Goal: Transaction & Acquisition: Purchase product/service

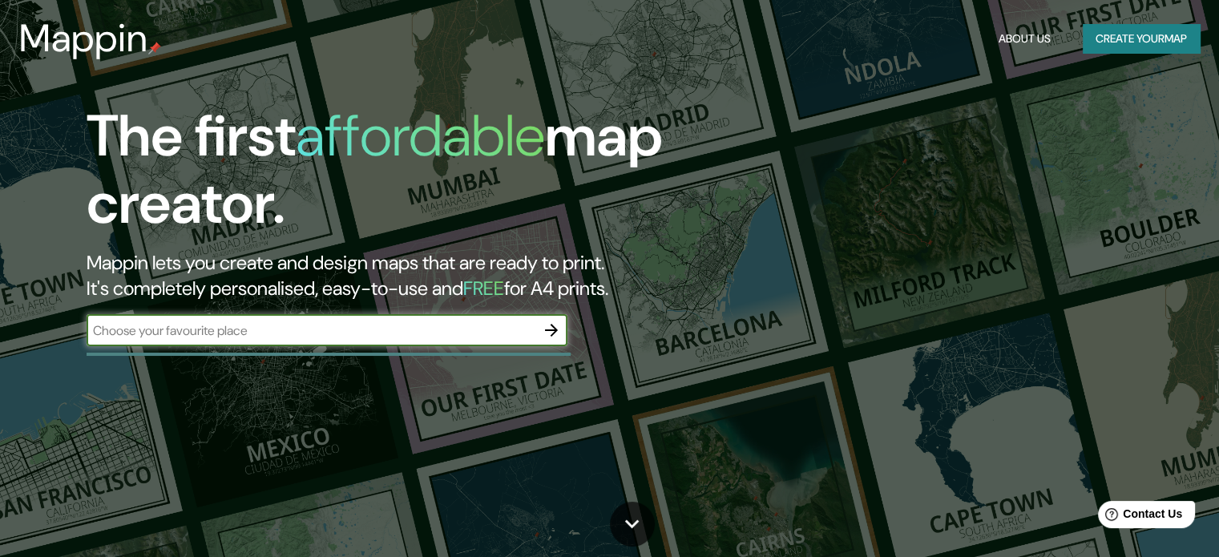
click at [290, 335] on input "text" at bounding box center [311, 330] width 449 height 18
click at [390, 321] on input "text" at bounding box center [311, 330] width 449 height 18
type input "Las fronteras [GEOGRAPHIC_DATA]"
click at [548, 330] on icon "button" at bounding box center [551, 330] width 13 height 13
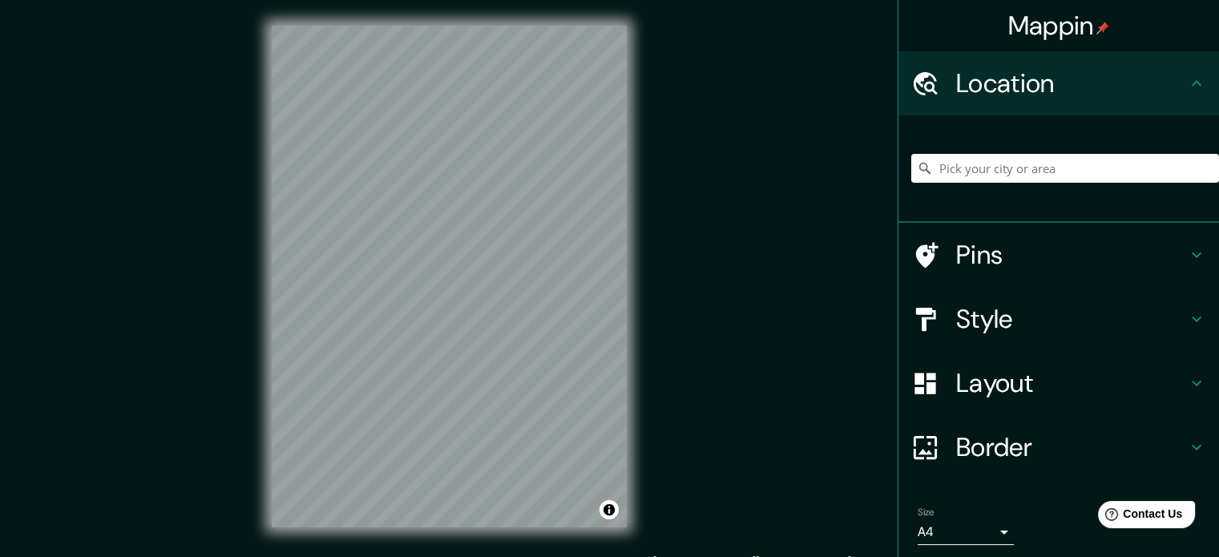
click at [1069, 75] on h4 "Location" at bounding box center [1071, 83] width 231 height 32
click at [1190, 86] on icon at bounding box center [1196, 83] width 19 height 19
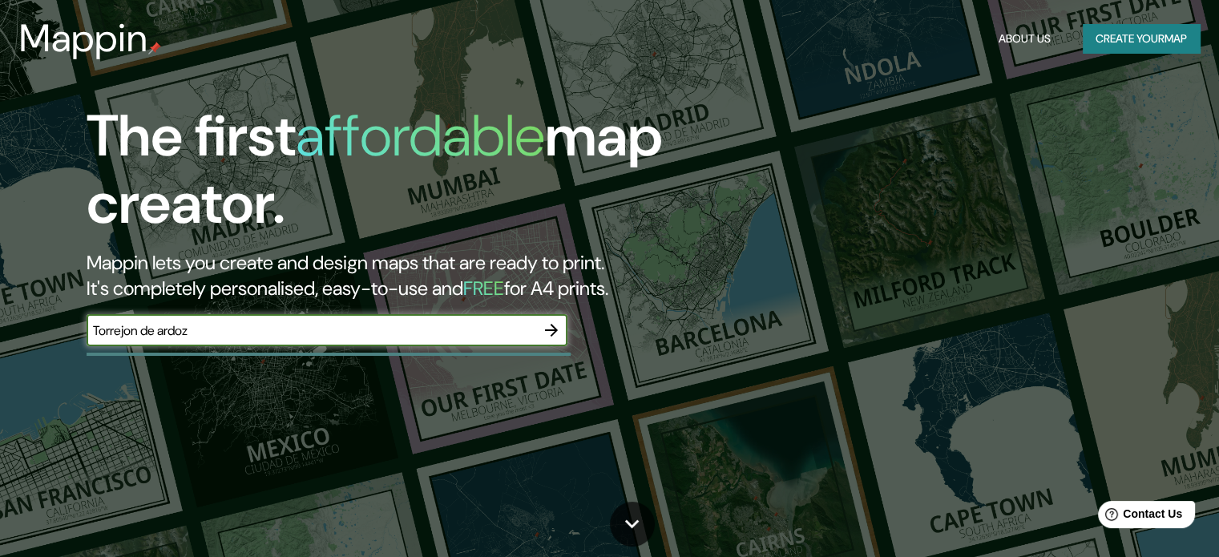
type input "Torrejon de ardoz"
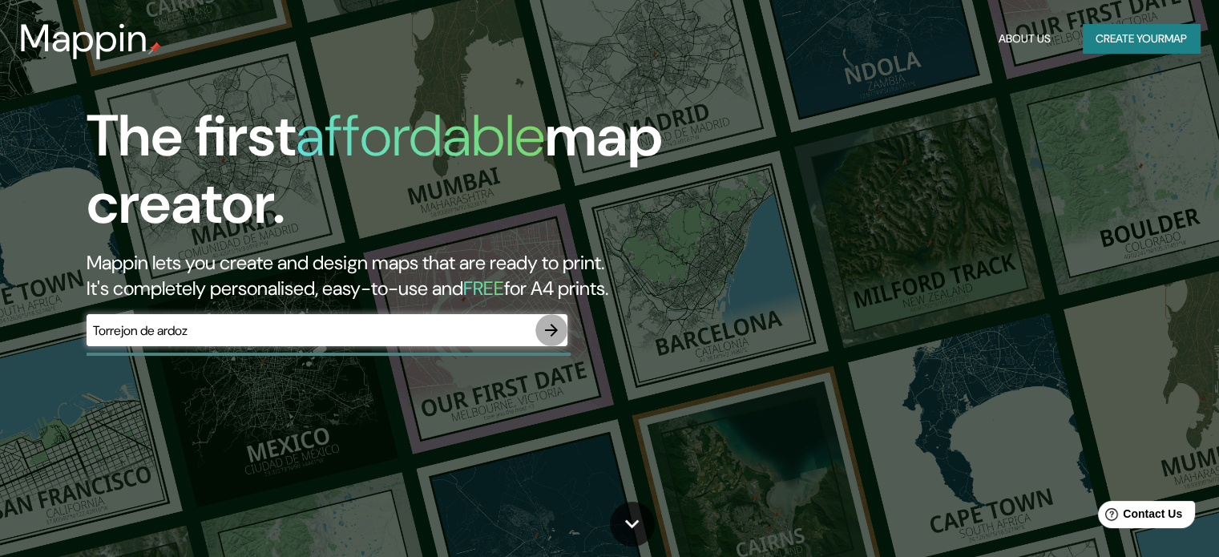
click at [552, 329] on icon "button" at bounding box center [551, 330] width 13 height 13
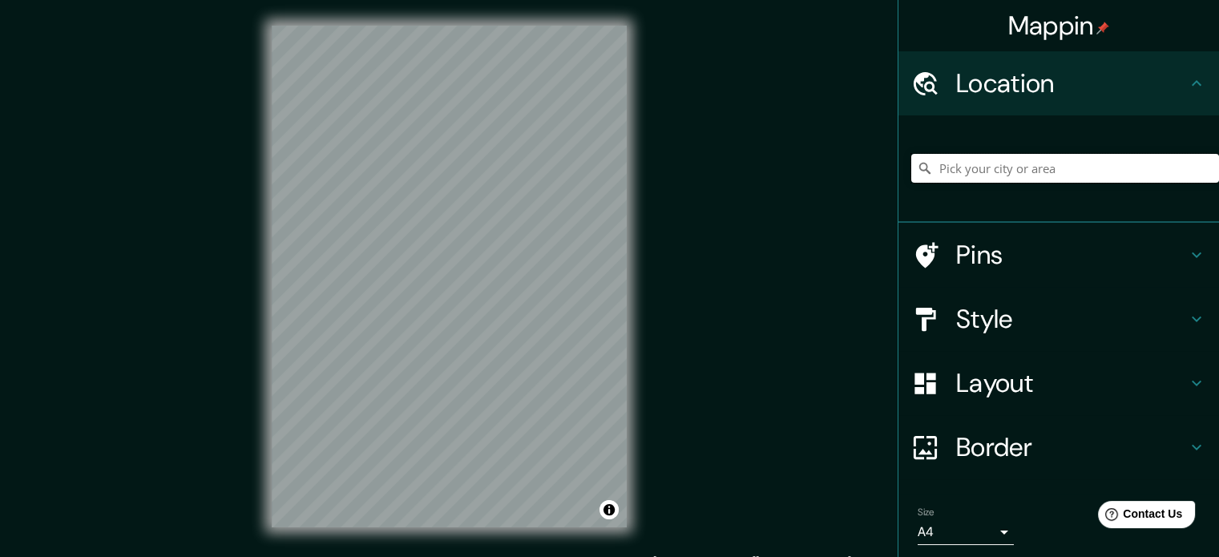
click at [1051, 161] on input "Pick your city or area" at bounding box center [1065, 168] width 308 height 29
click at [932, 161] on input "Torrejón de Ardoz, [GEOGRAPHIC_DATA], [GEOGRAPHIC_DATA]" at bounding box center [1065, 168] width 308 height 29
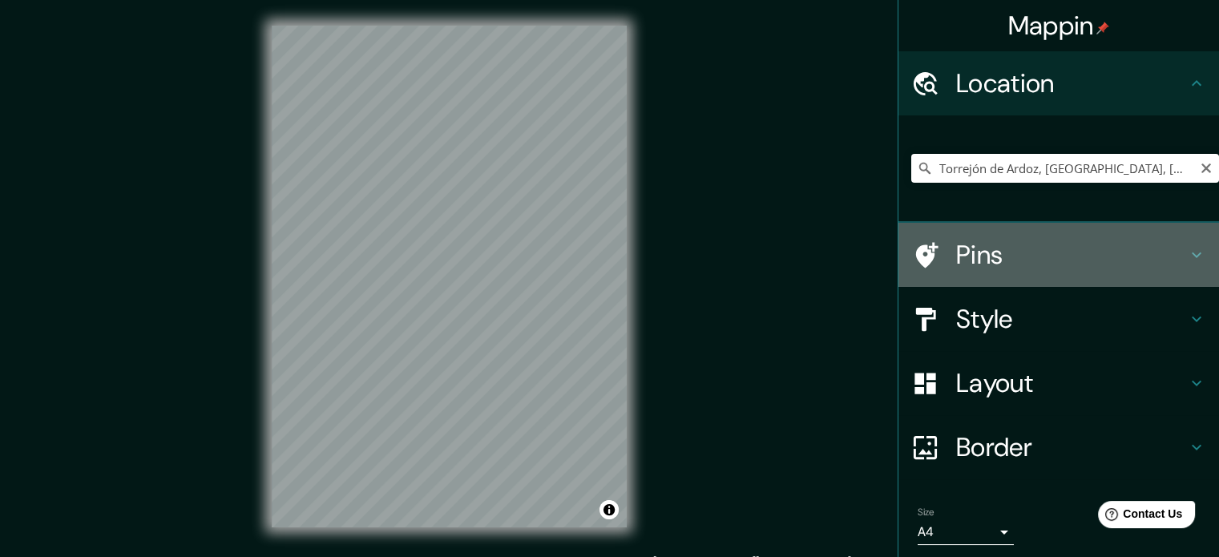
click at [1019, 257] on h4 "Pins" at bounding box center [1071, 255] width 231 height 32
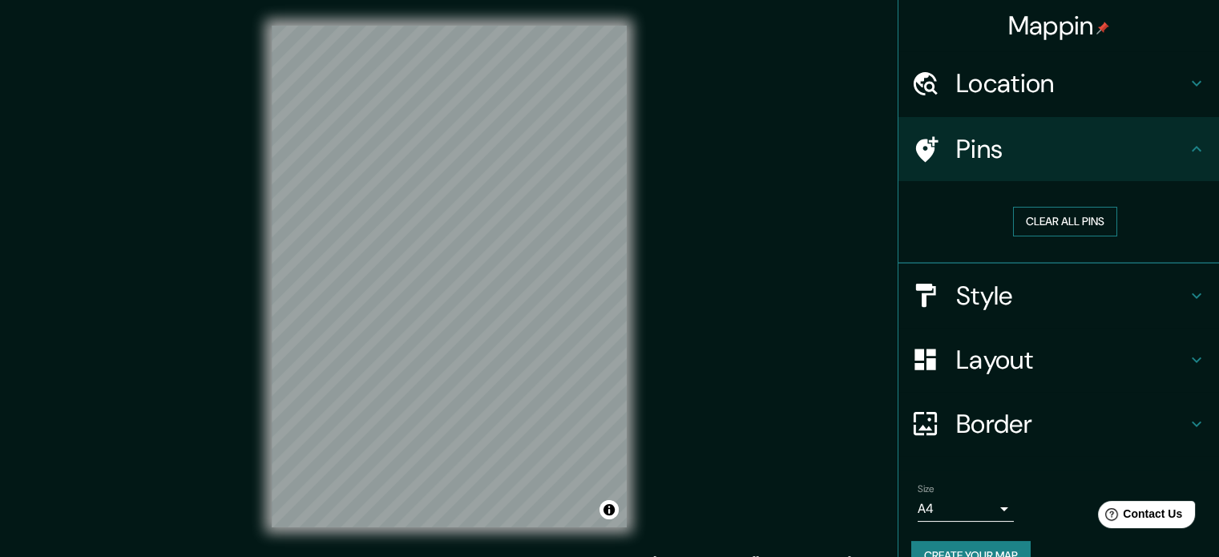
click at [1023, 213] on button "Clear all pins" at bounding box center [1065, 222] width 104 height 30
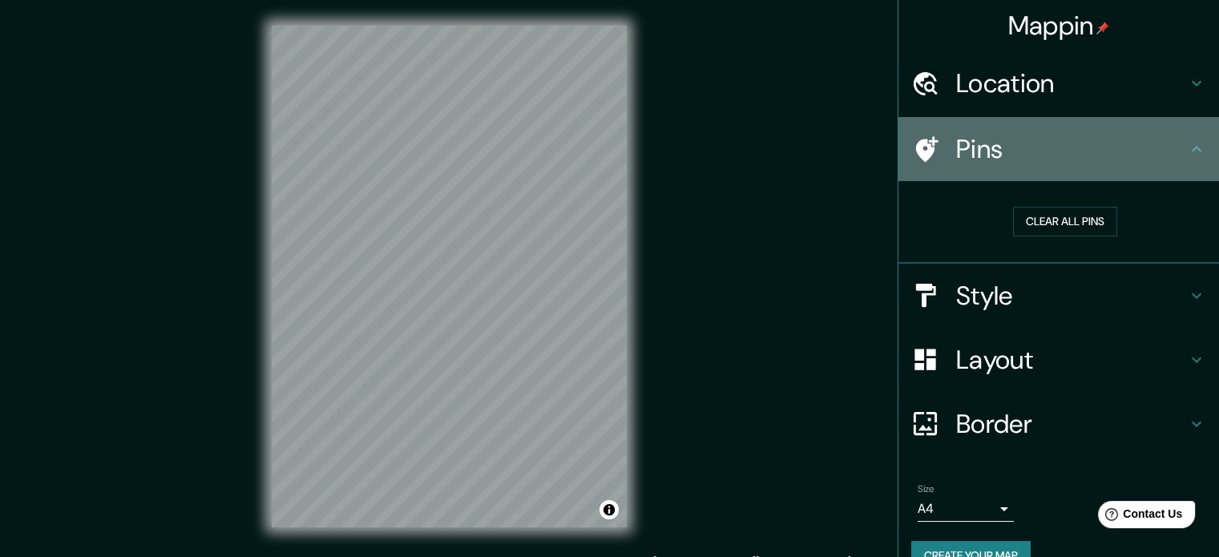
click at [1020, 154] on h4 "Pins" at bounding box center [1071, 149] width 231 height 32
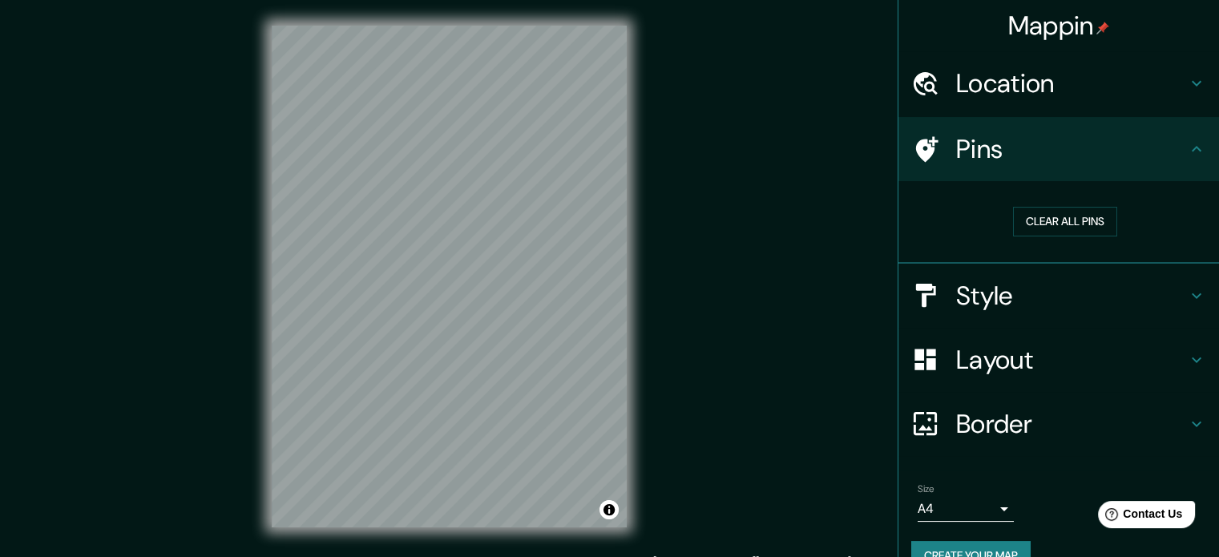
click at [988, 148] on h4 "Pins" at bounding box center [1071, 149] width 231 height 32
click at [1014, 219] on button "Clear all pins" at bounding box center [1065, 222] width 104 height 30
click at [985, 157] on h4 "Pins" at bounding box center [1071, 149] width 231 height 32
drag, startPoint x: 1048, startPoint y: 218, endPoint x: 780, endPoint y: 271, distance: 272.9
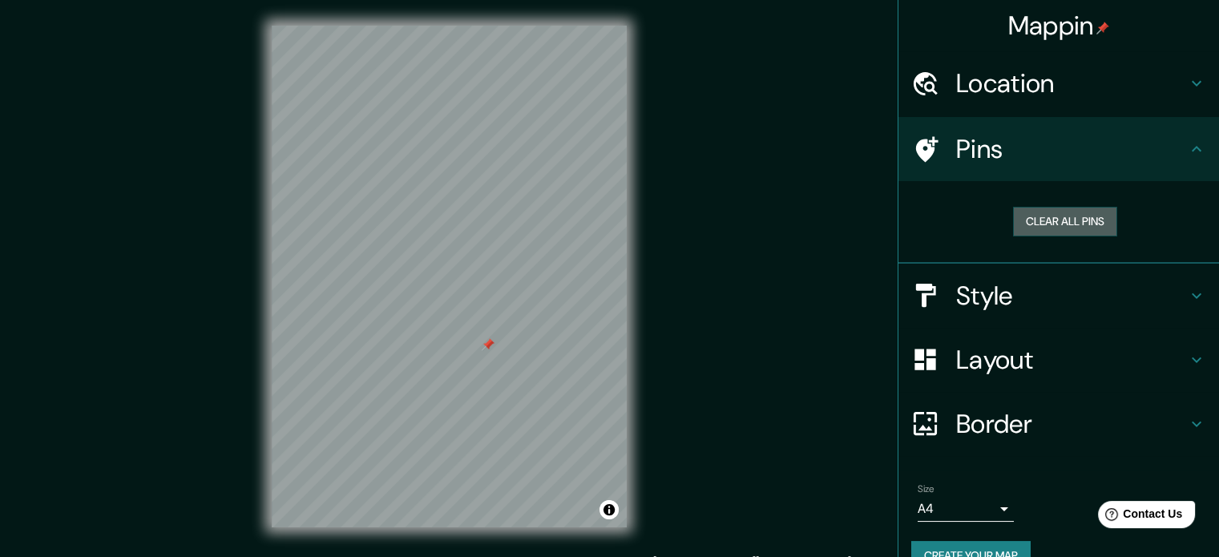
click at [1045, 218] on button "Clear all pins" at bounding box center [1065, 222] width 104 height 30
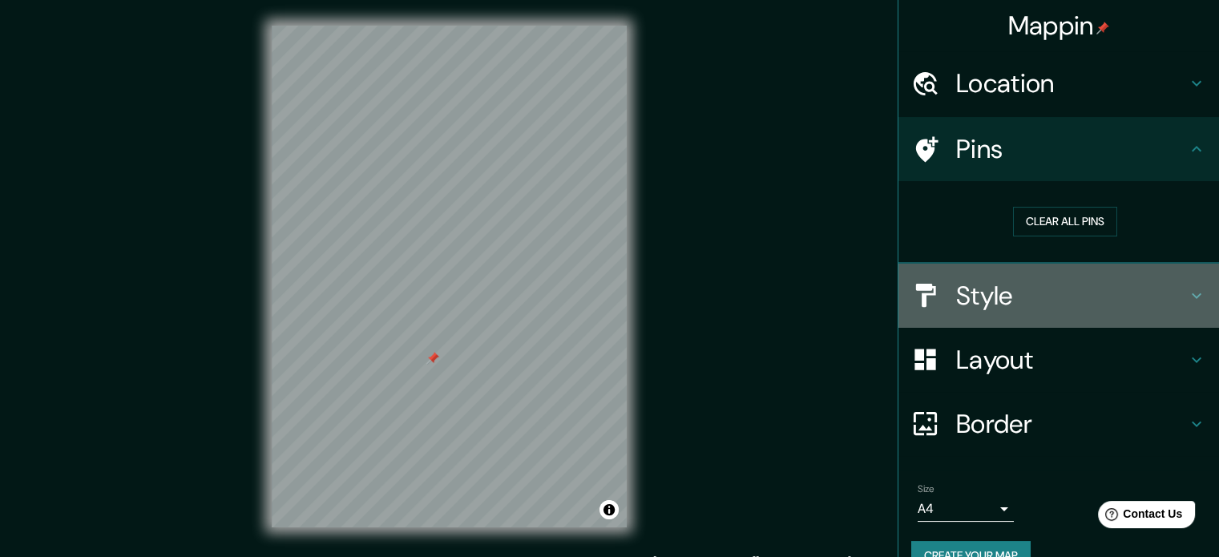
click at [1012, 291] on h4 "Style" at bounding box center [1071, 296] width 231 height 32
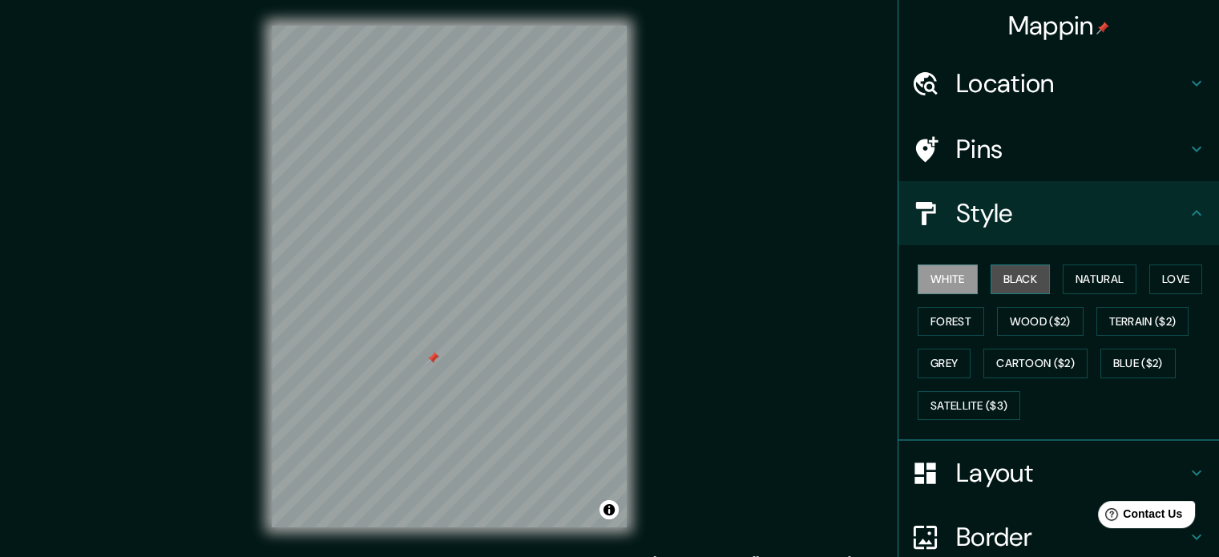
click at [1012, 279] on button "Black" at bounding box center [1021, 280] width 60 height 30
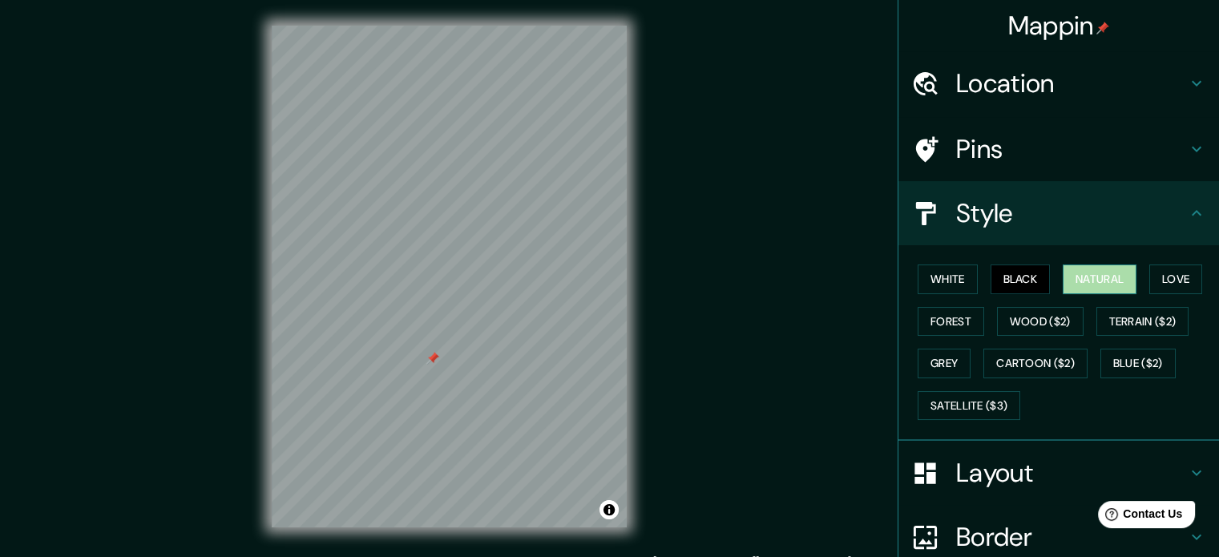
click at [1091, 285] on button "Natural" at bounding box center [1100, 280] width 74 height 30
click at [1168, 276] on button "Love" at bounding box center [1175, 280] width 53 height 30
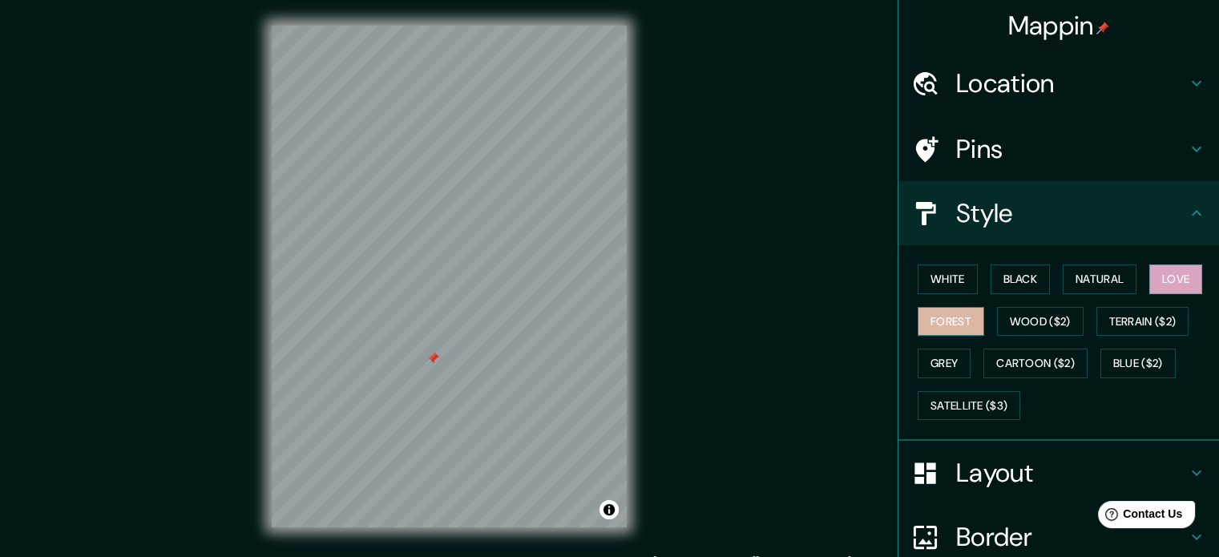
click at [969, 318] on button "Forest" at bounding box center [951, 322] width 67 height 30
click at [1066, 321] on button "Wood ($2)" at bounding box center [1040, 322] width 87 height 30
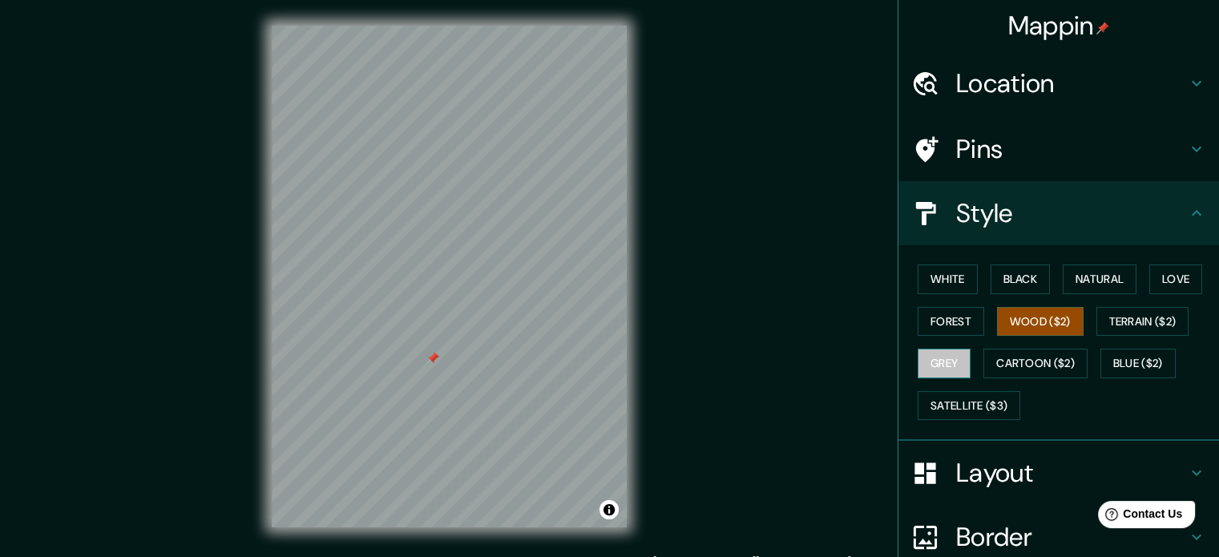
click at [942, 361] on button "Grey" at bounding box center [944, 364] width 53 height 30
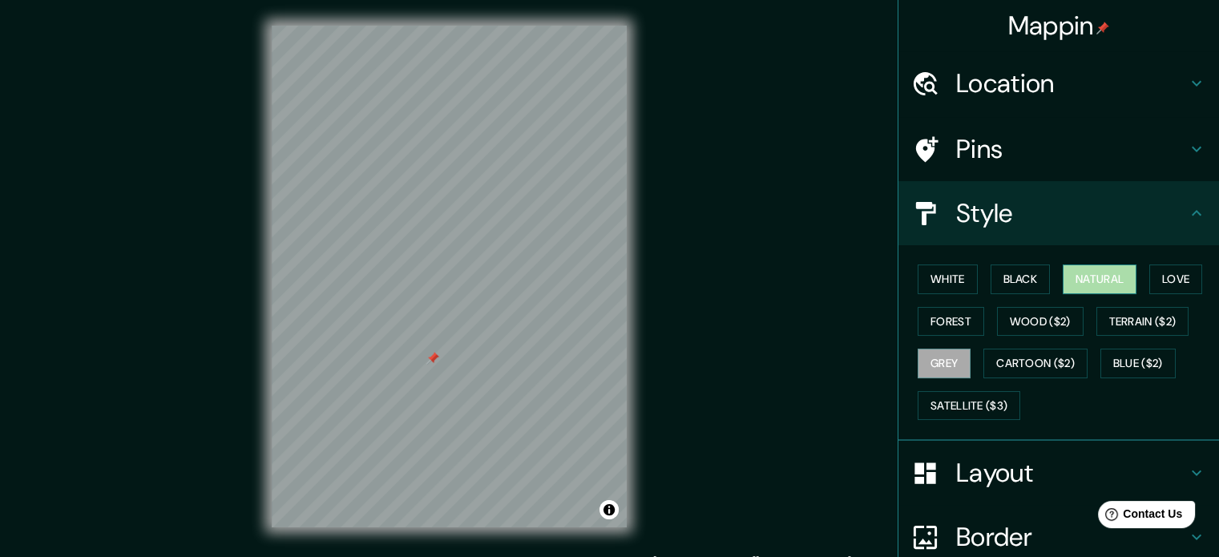
click at [1097, 277] on button "Natural" at bounding box center [1100, 280] width 74 height 30
click at [939, 276] on button "White" at bounding box center [948, 280] width 60 height 30
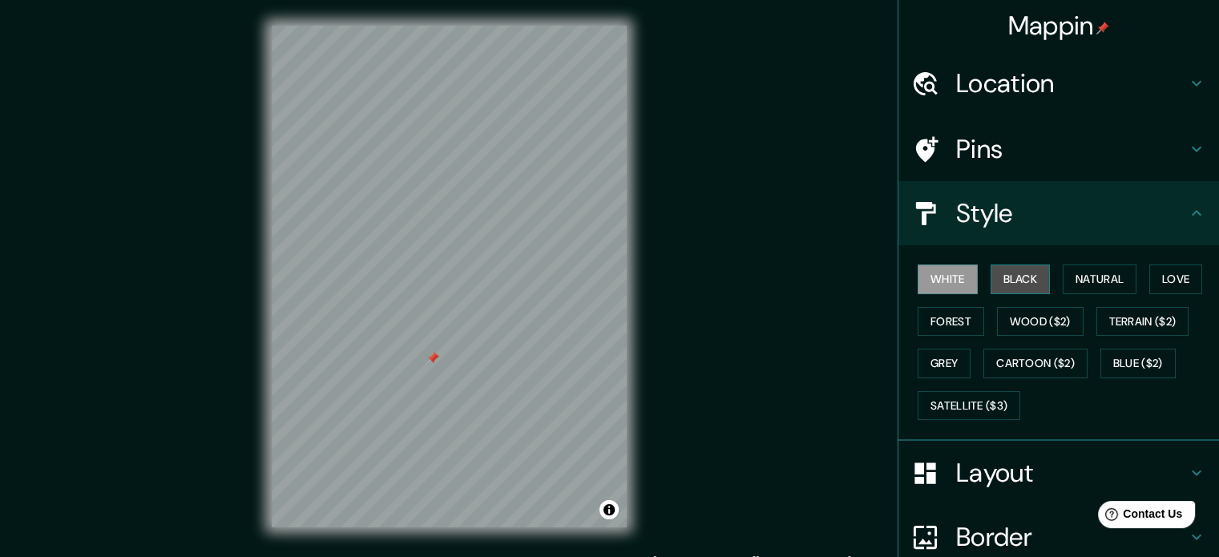
click at [1001, 268] on button "Black" at bounding box center [1021, 280] width 60 height 30
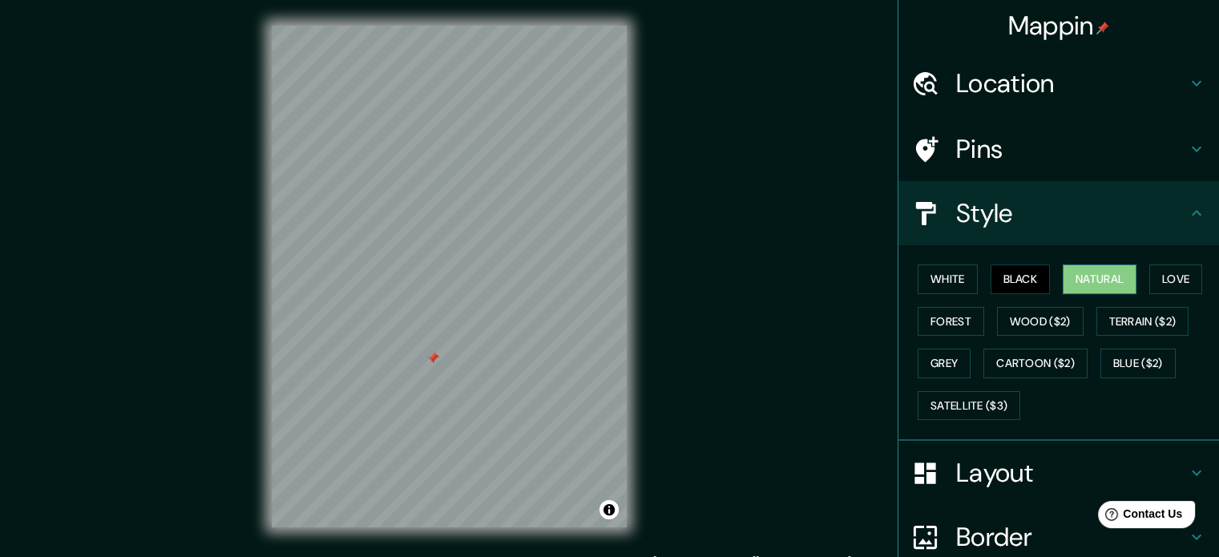
click at [1090, 273] on button "Natural" at bounding box center [1100, 280] width 74 height 30
click at [996, 461] on h4 "Layout" at bounding box center [1071, 473] width 231 height 32
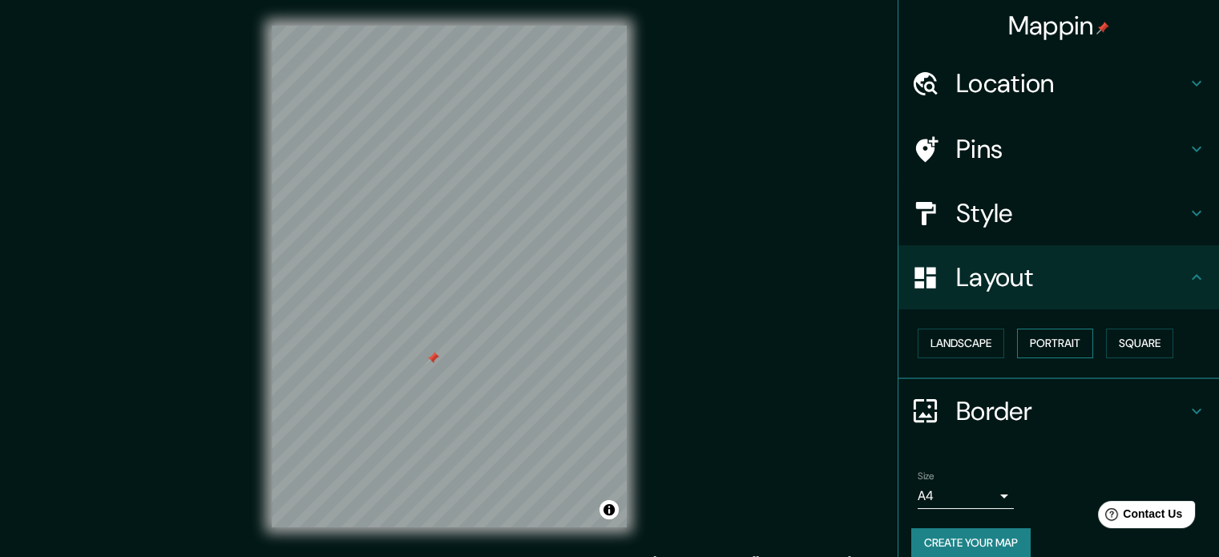
click at [1047, 338] on button "Portrait" at bounding box center [1055, 344] width 76 height 30
click at [1148, 349] on button "Square" at bounding box center [1139, 344] width 67 height 30
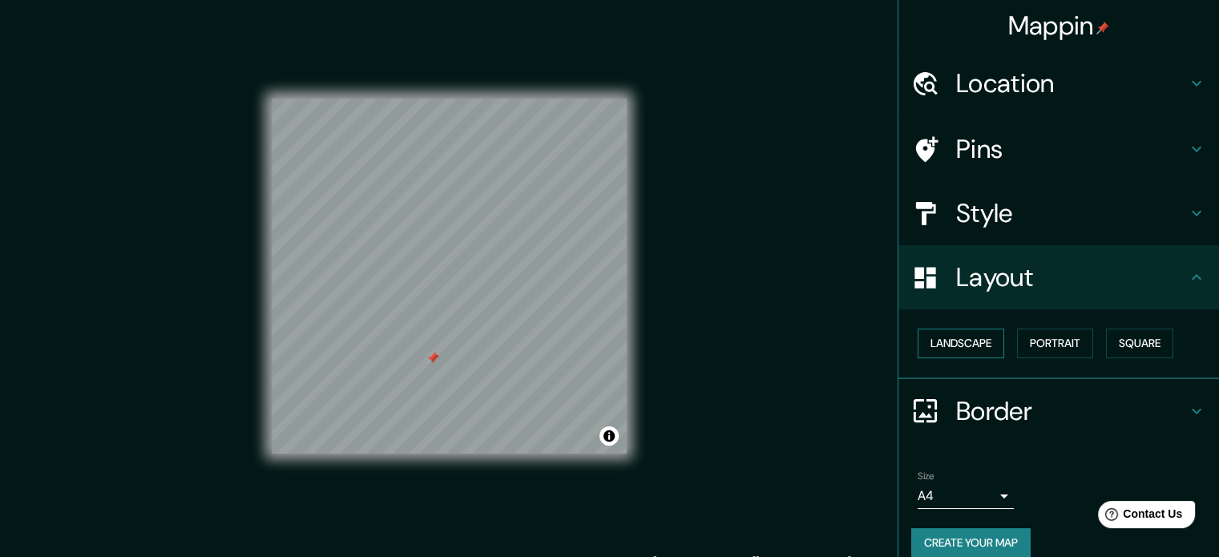
click at [964, 349] on button "Landscape" at bounding box center [961, 344] width 87 height 30
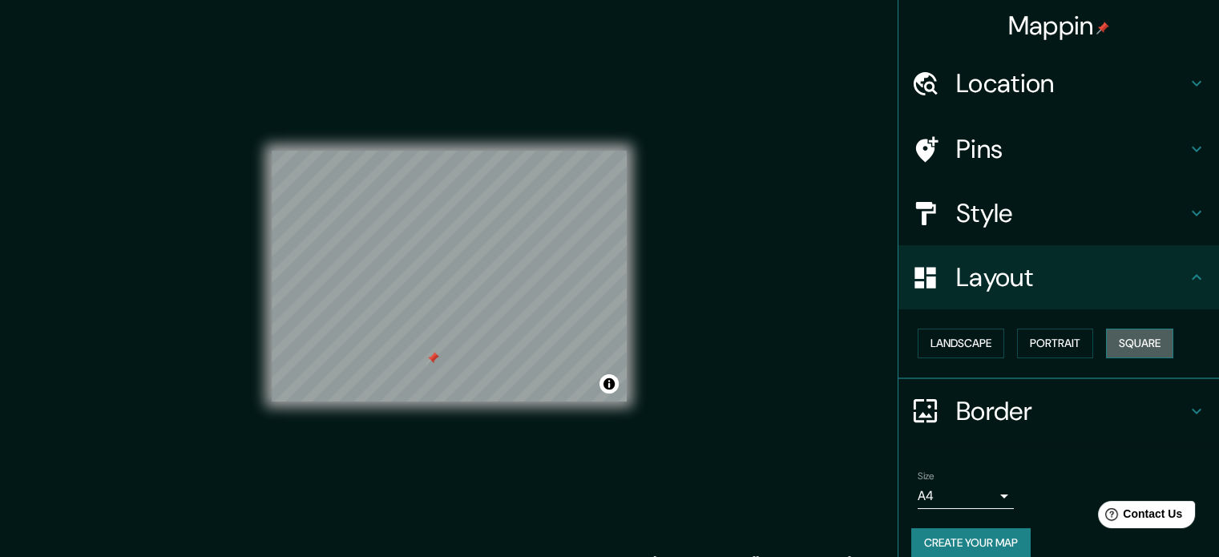
click at [1126, 329] on button "Square" at bounding box center [1139, 344] width 67 height 30
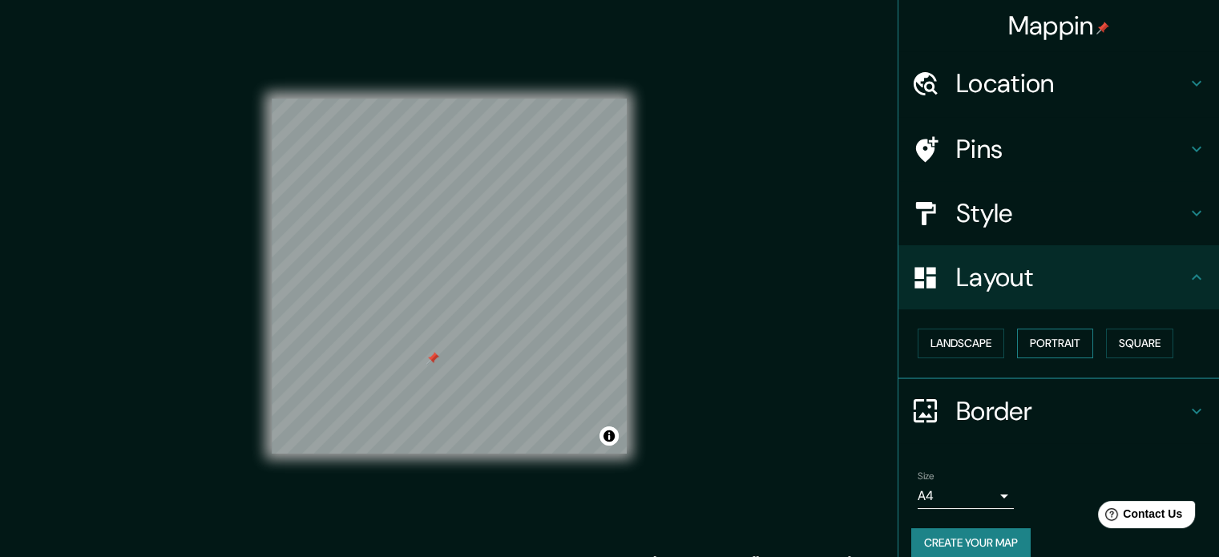
click at [1048, 345] on button "Portrait" at bounding box center [1055, 344] width 76 height 30
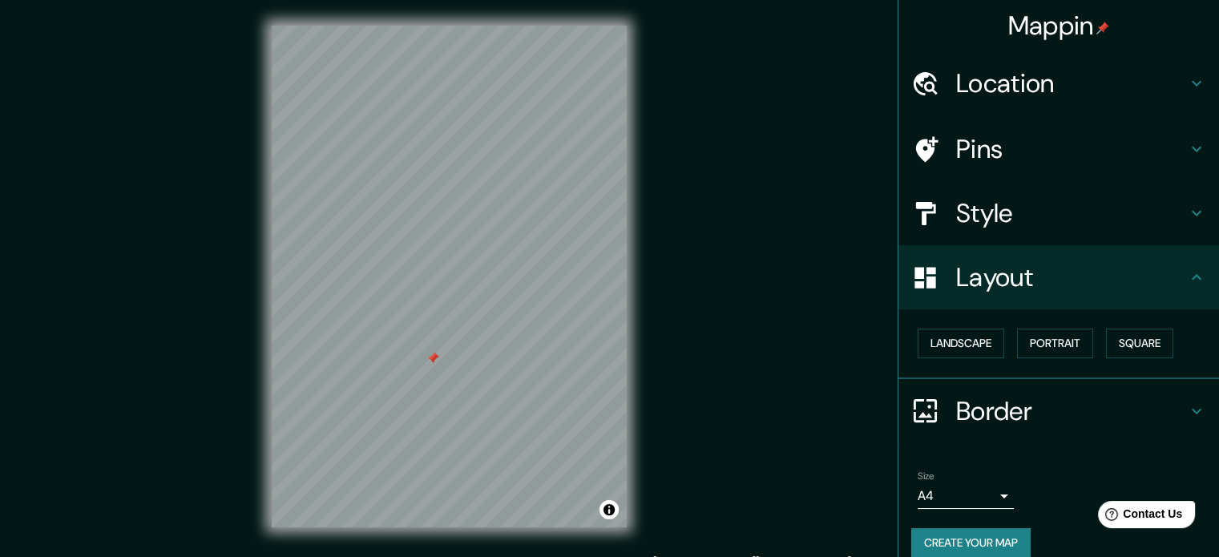
click at [970, 416] on h4 "Border" at bounding box center [1071, 411] width 231 height 32
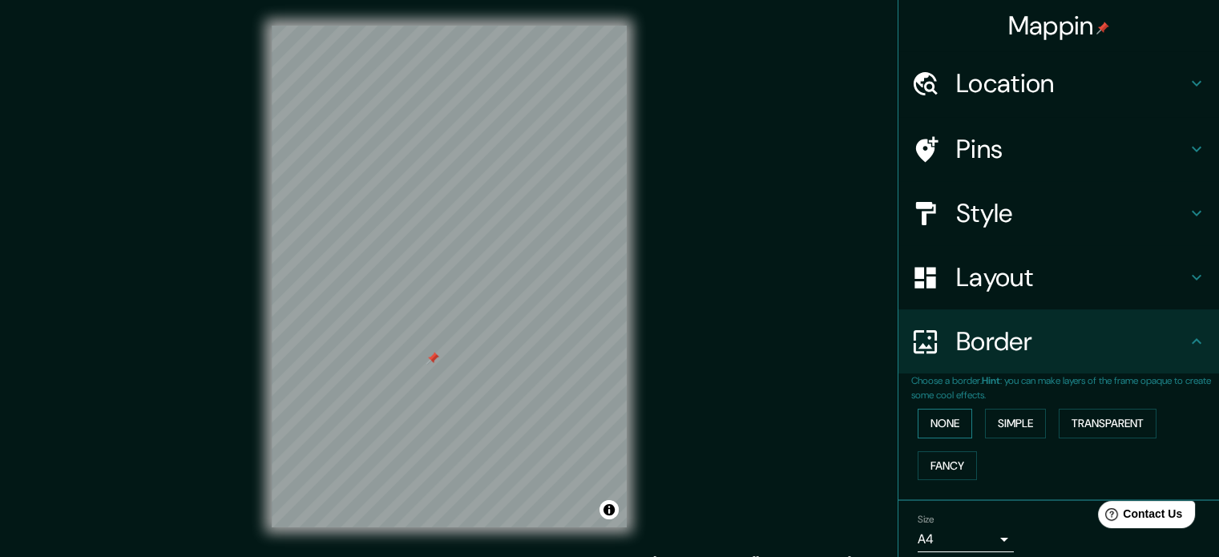
click at [949, 419] on button "None" at bounding box center [945, 424] width 55 height 30
click at [1017, 419] on button "Simple" at bounding box center [1015, 424] width 61 height 30
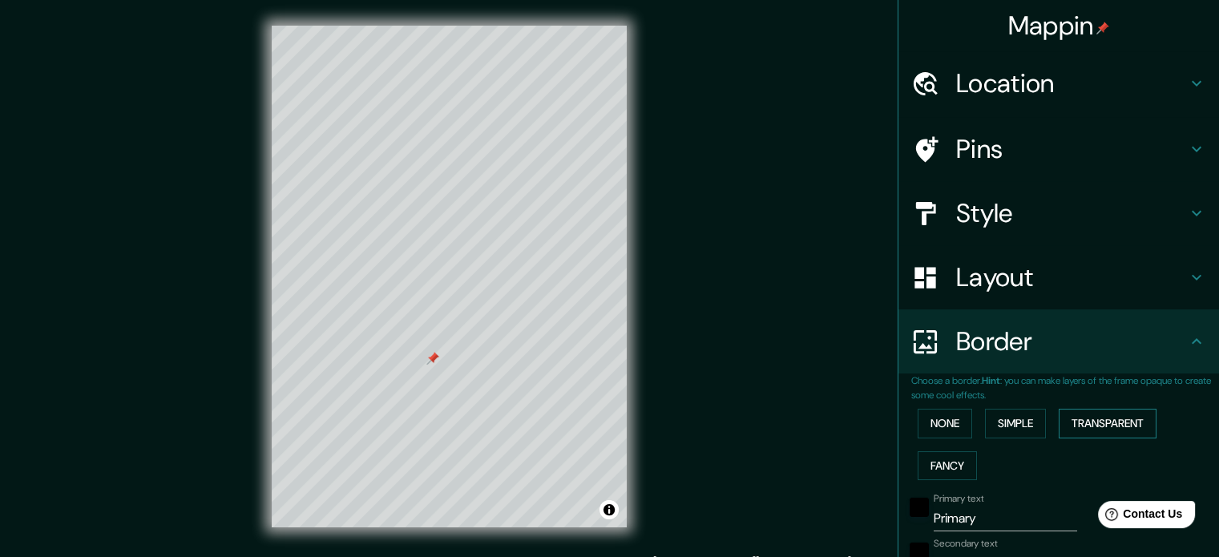
click at [1081, 417] on button "Transparent" at bounding box center [1108, 424] width 98 height 30
type input "las fronteras [GEOGRAPHIC_DATA], [GEOGRAPHIC_DATA], [GEOGRAPHIC_DATA]"
click at [1009, 154] on h4 "Pins" at bounding box center [1071, 149] width 231 height 32
type input "213"
type input "35"
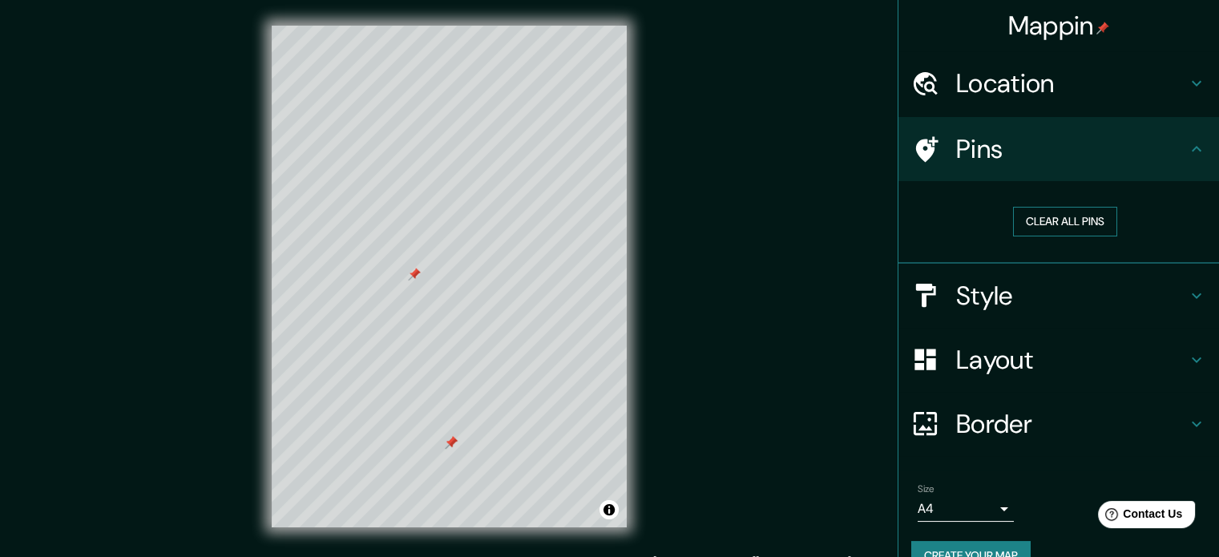
click at [1036, 211] on button "Clear all pins" at bounding box center [1065, 222] width 104 height 30
click at [610, 513] on button "Toggle attribution" at bounding box center [609, 509] width 19 height 19
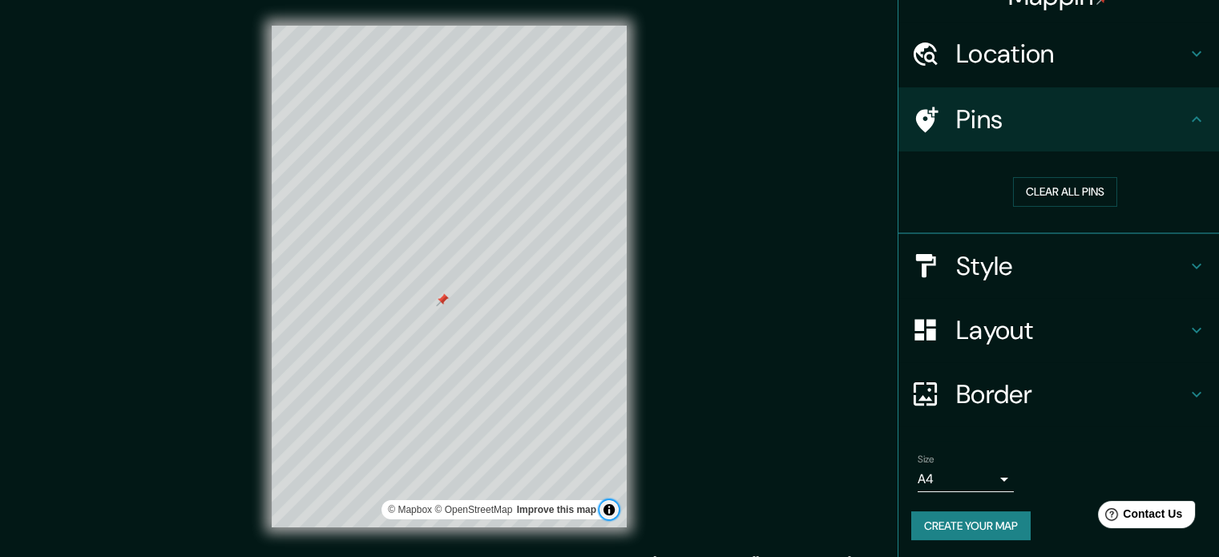
scroll to position [30, 0]
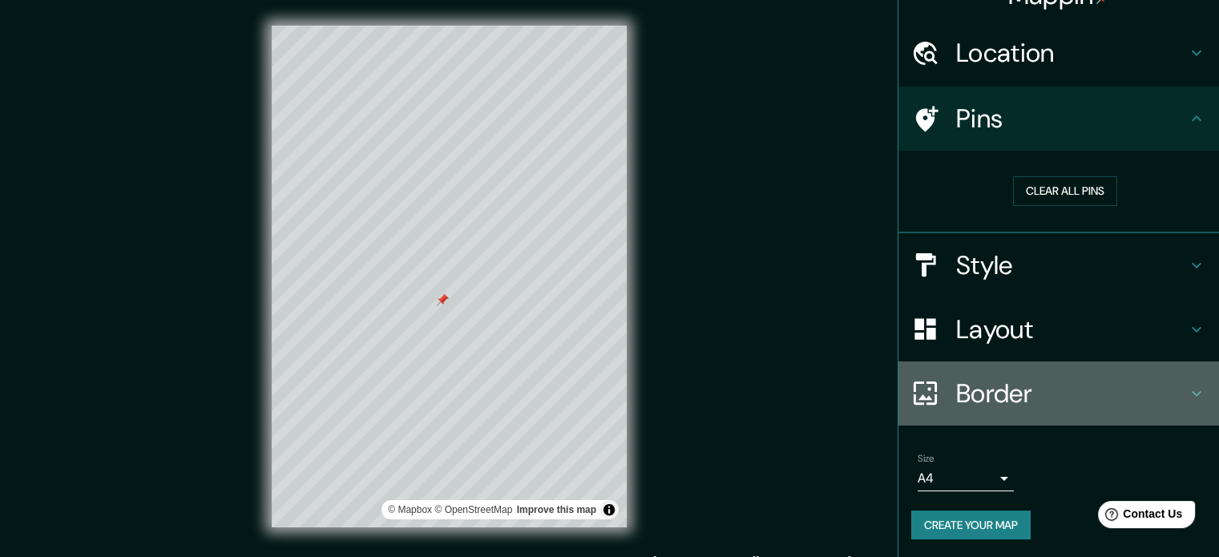
click at [1010, 394] on h4 "Border" at bounding box center [1071, 394] width 231 height 32
type input "213"
type input "35"
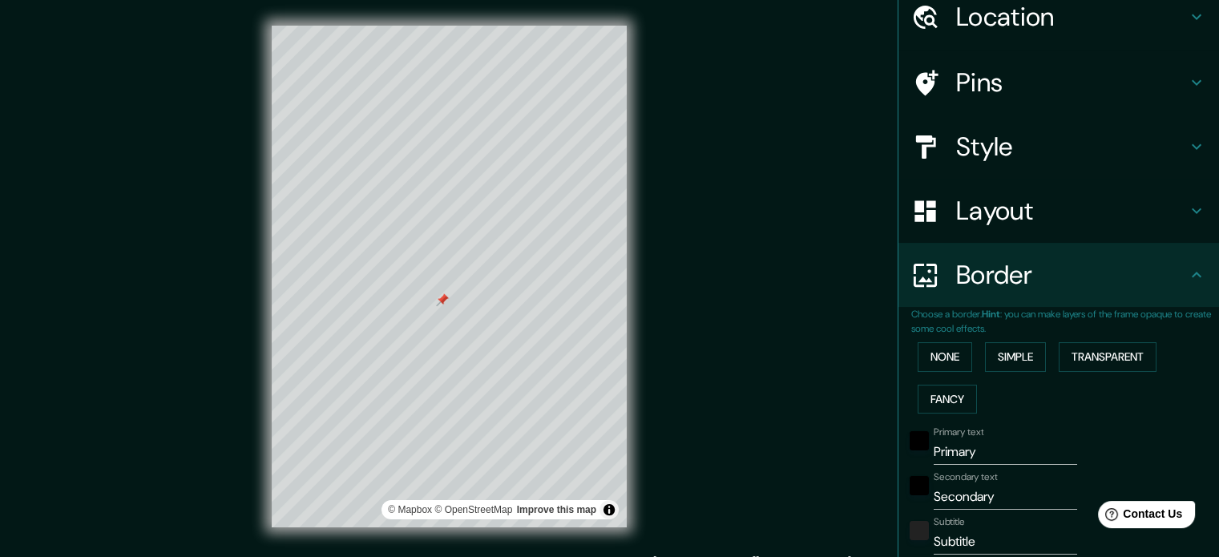
scroll to position [191, 0]
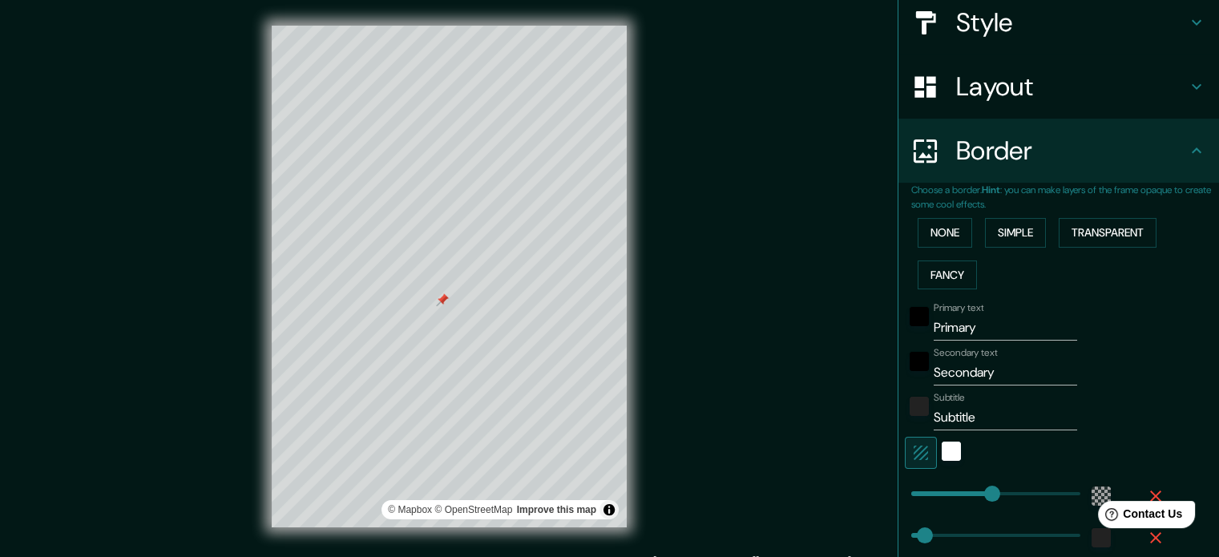
click at [974, 335] on input "Primary" at bounding box center [1005, 328] width 143 height 26
type input "T"
type input "213"
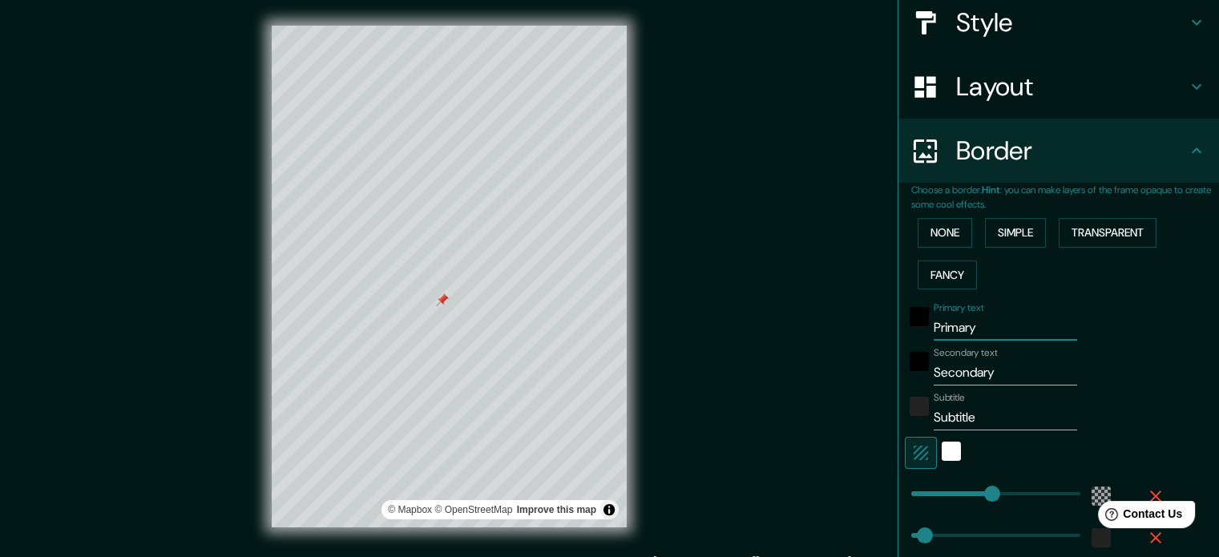
type input "35"
type input "TO"
type input "213"
type input "35"
type input "TOR"
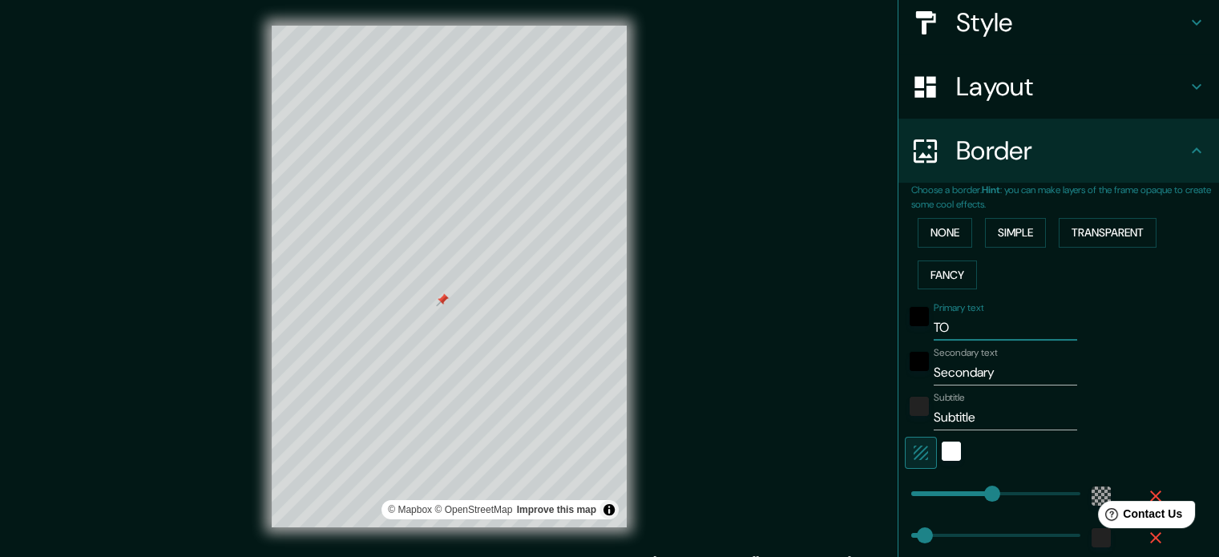
type input "213"
type input "35"
type input "TORR"
type input "213"
type input "35"
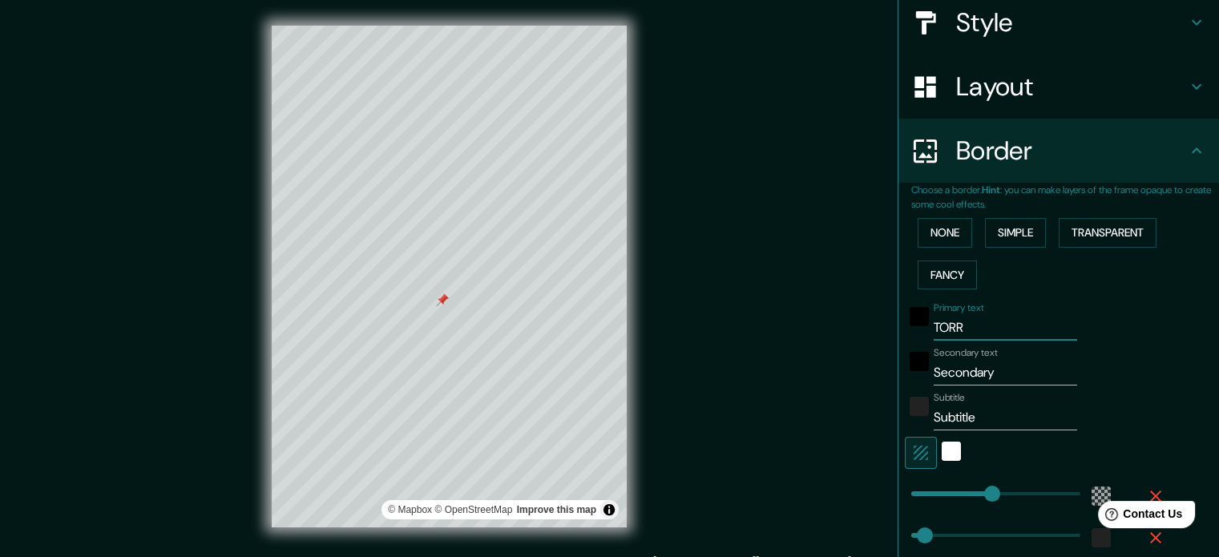
type input "TORRE"
type input "213"
type input "35"
type input "TORR"
type input "213"
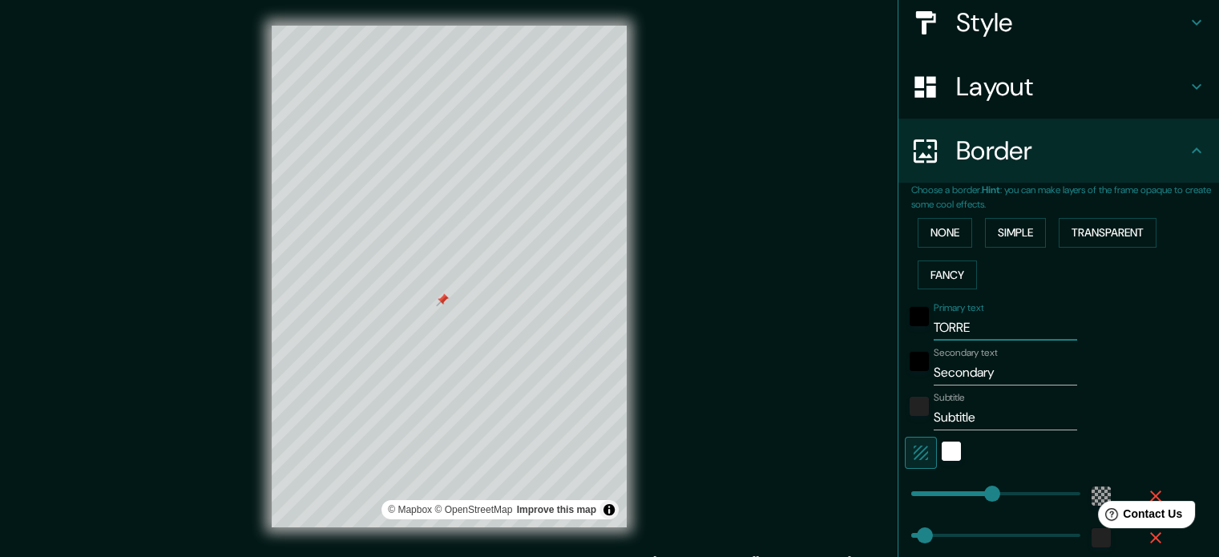
type input "35"
type input "TOR"
type input "213"
type input "35"
type input "TO"
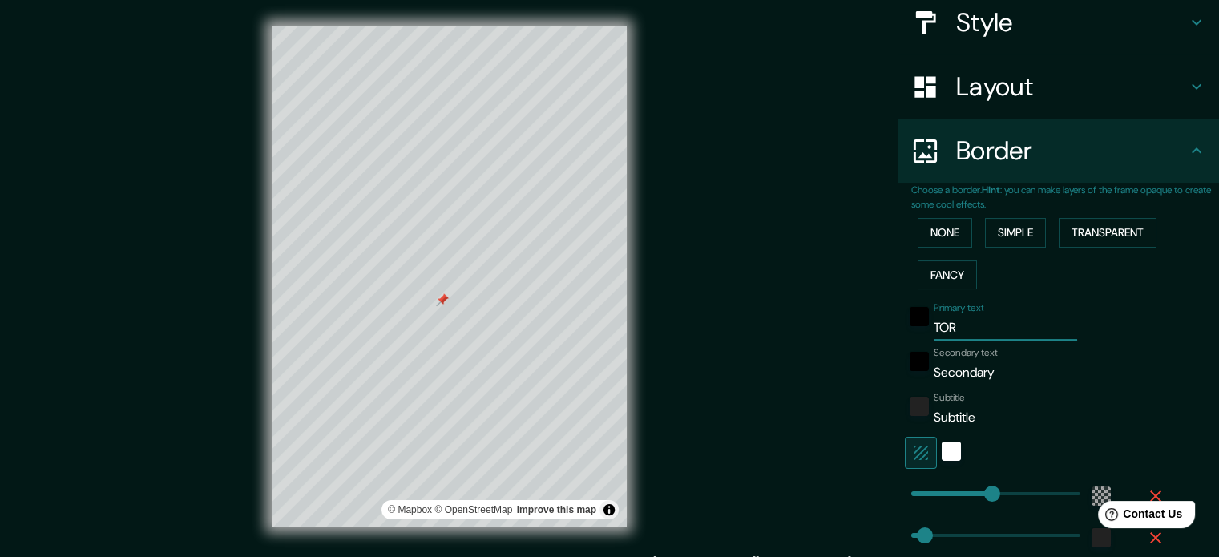
type input "213"
type input "35"
type input "T"
type input "213"
type input "35"
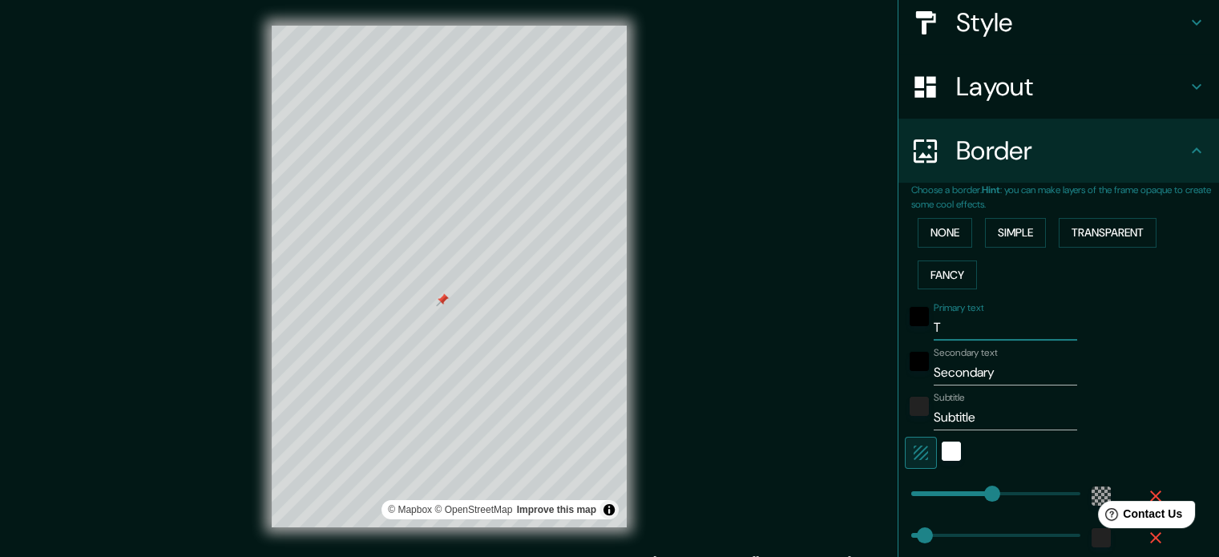
type input "To"
type input "213"
type input "35"
type input "Tor"
type input "213"
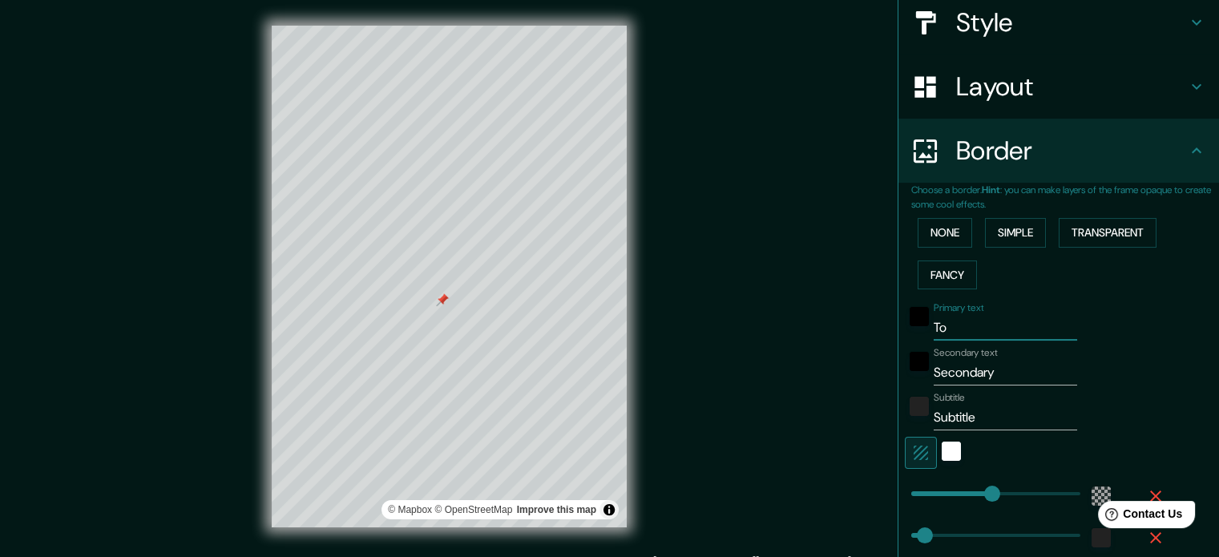
type input "35"
type input "Torr"
type input "213"
type input "35"
type input "Torre"
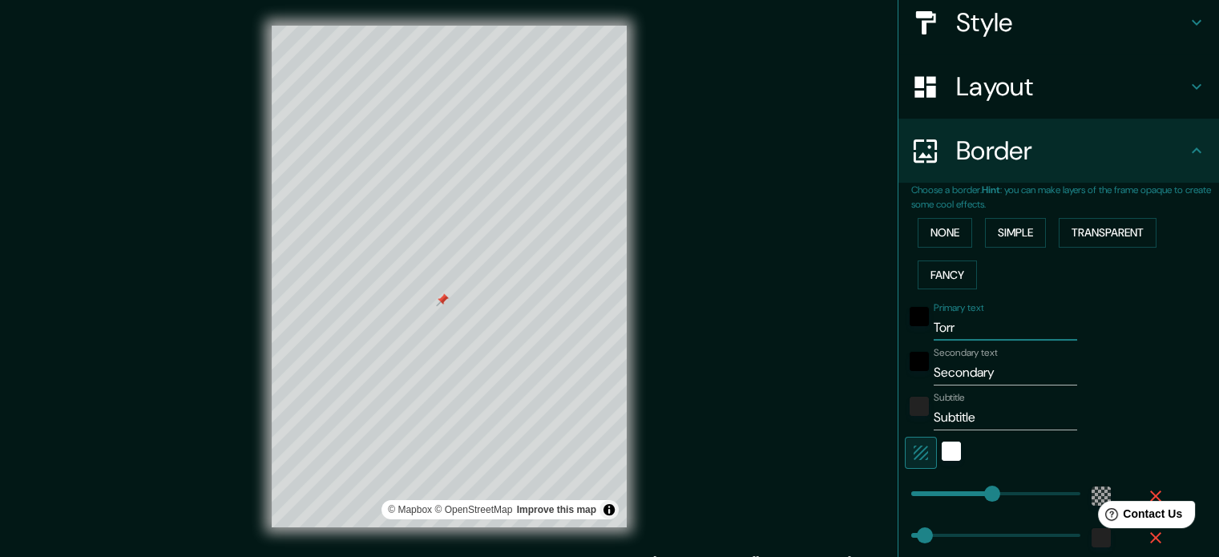
type input "213"
type input "35"
type input "Torrej"
type input "213"
type input "35"
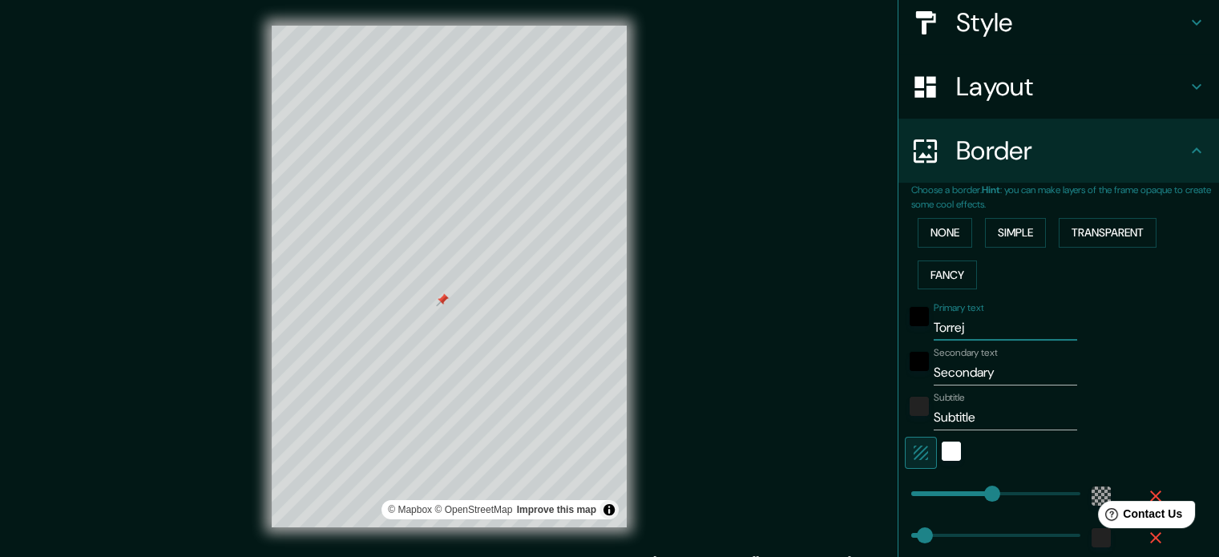
type input "Torrejo"
type input "213"
type input "35"
type input "Torrejon"
type input "213"
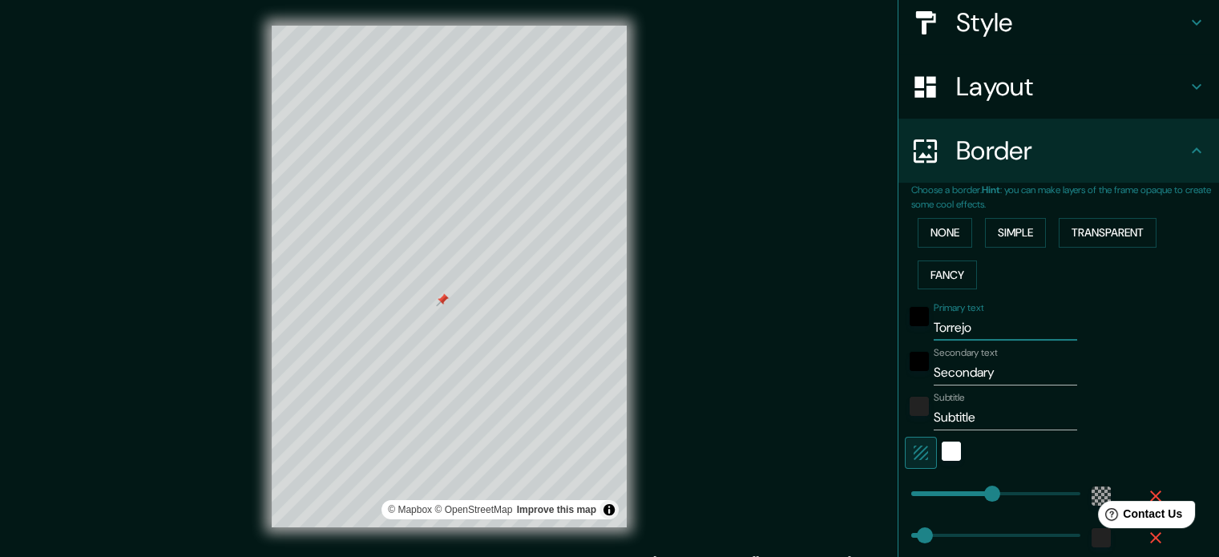
type input "35"
type input "Torrejon"
type input "213"
type input "35"
type input "Torrejon d"
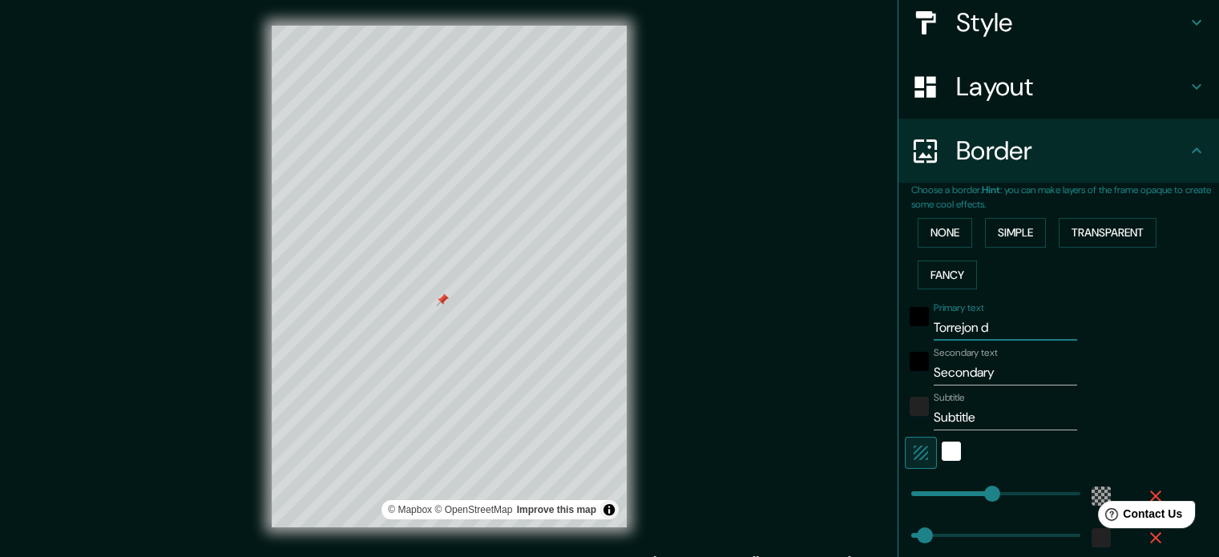
type input "213"
type input "35"
type input "Torrejon de"
type input "213"
type input "35"
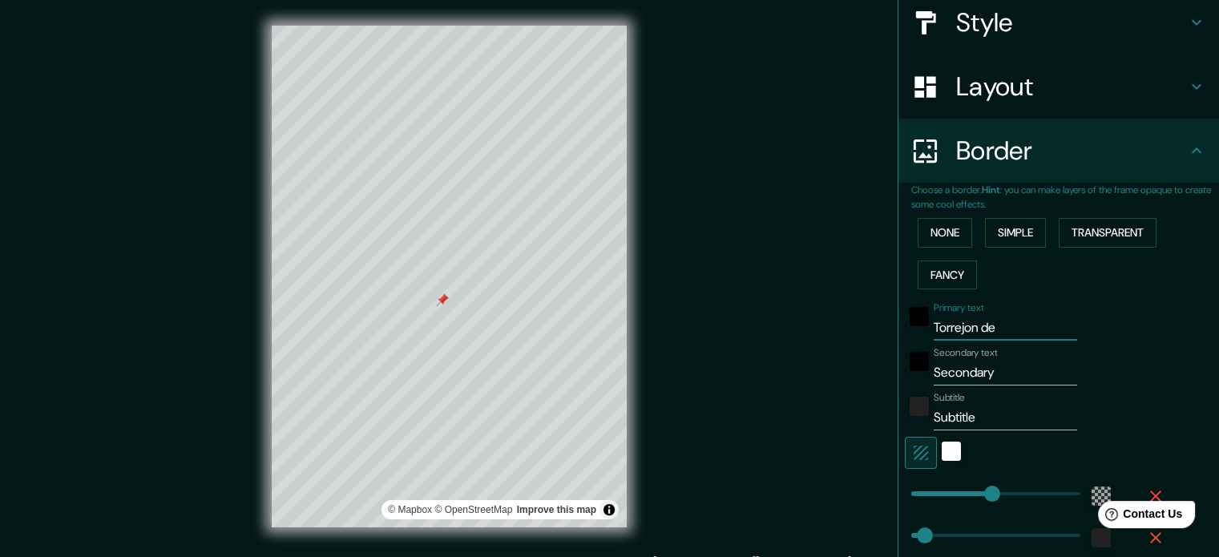
type input "Torrejon de"
type input "213"
type input "35"
type input "Torrejon de a"
type input "213"
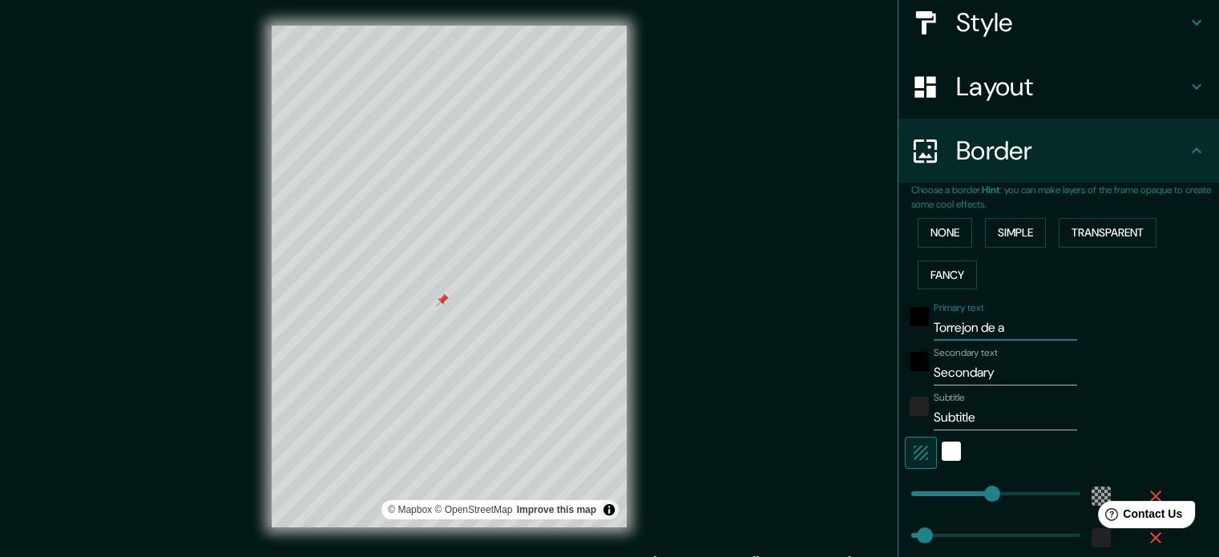
type input "35"
type input "Torrejon de"
type input "213"
type input "35"
type input "Torrejon"
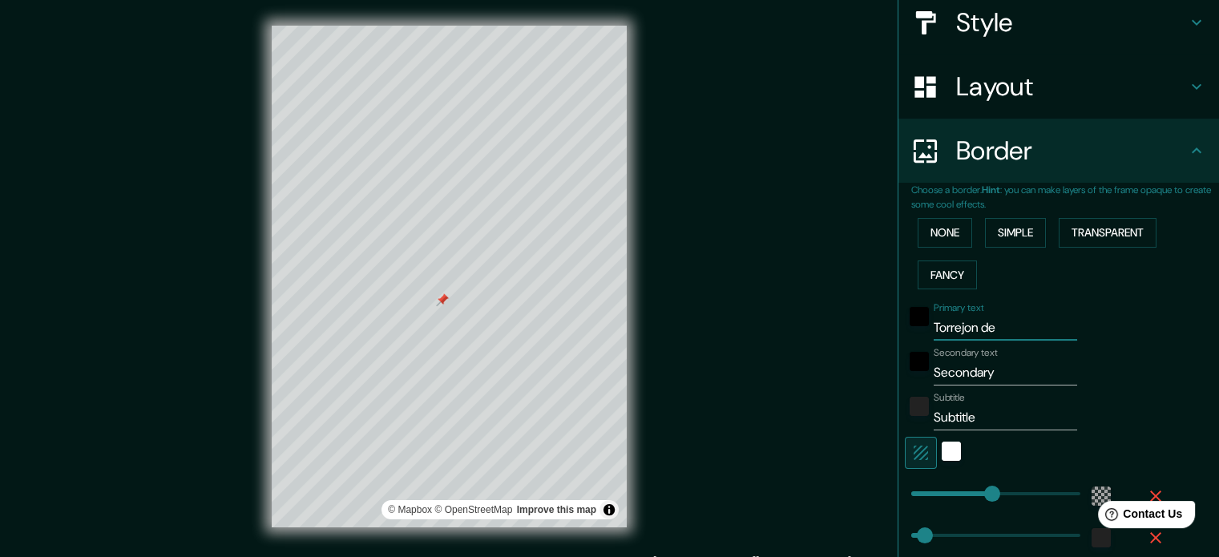
type input "213"
type input "35"
type input "213"
type input "35"
click at [980, 370] on input "Secondary" at bounding box center [1005, 373] width 143 height 26
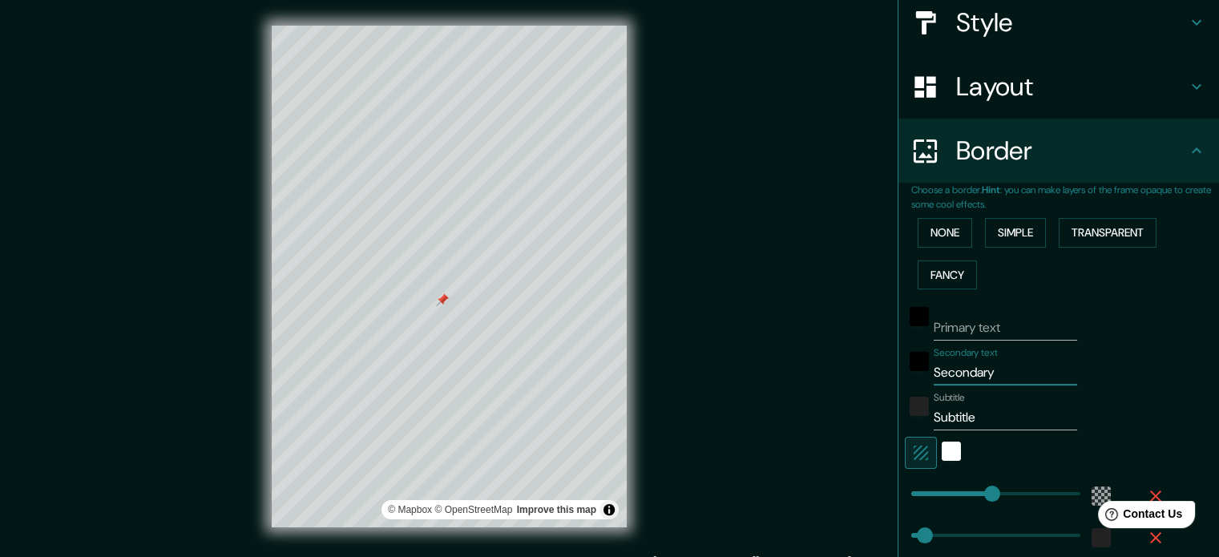
click at [980, 370] on input "Secondary" at bounding box center [1005, 373] width 143 height 26
type input "213"
type input "35"
click at [942, 455] on div "white" at bounding box center [951, 451] width 19 height 19
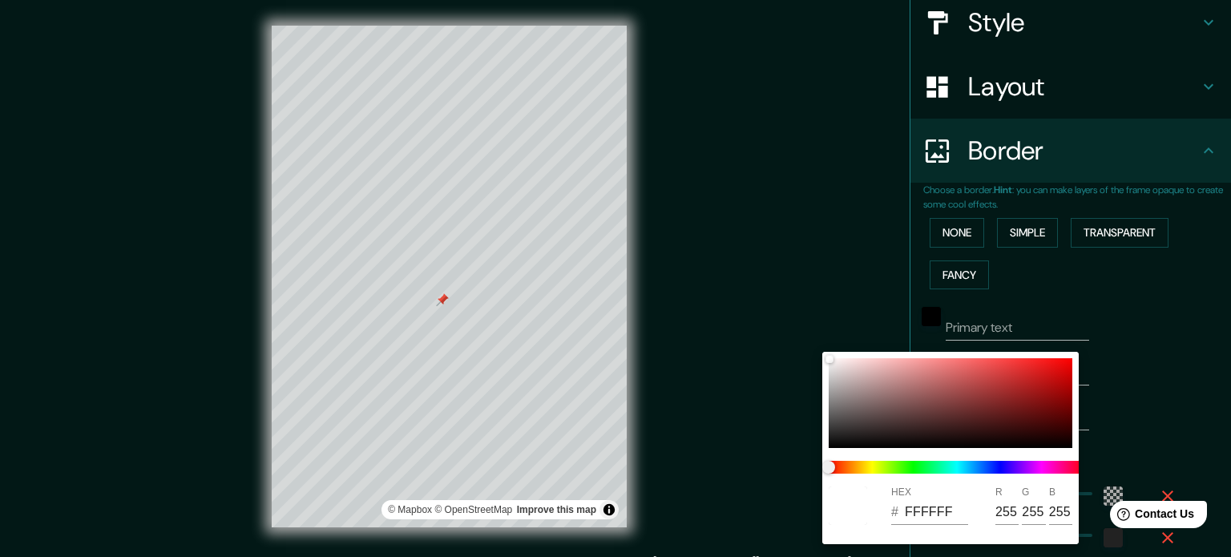
click at [1149, 365] on div at bounding box center [615, 278] width 1231 height 557
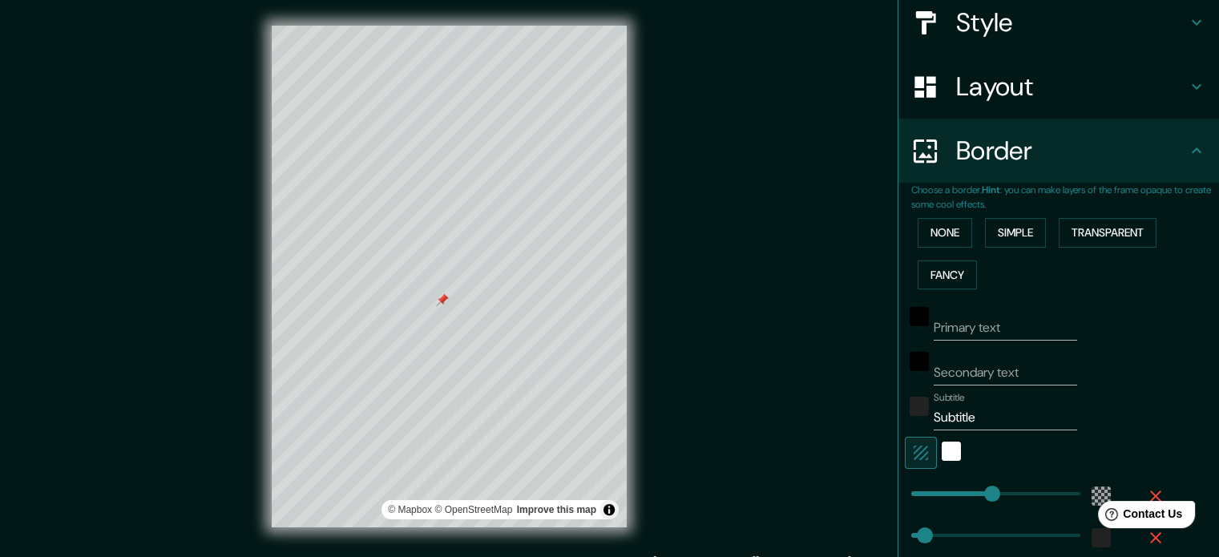
click at [959, 419] on input "Subtitle" at bounding box center [1005, 418] width 143 height 26
type input "91"
drag, startPoint x: 971, startPoint y: 494, endPoint x: 934, endPoint y: 490, distance: 37.1
type input "35"
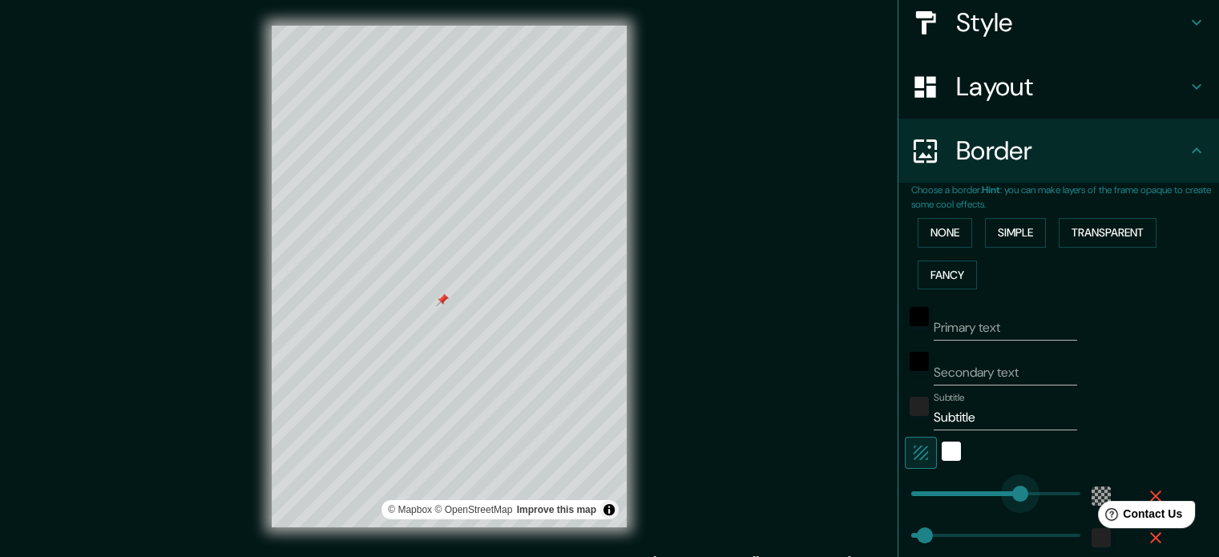
type input "384"
drag, startPoint x: 939, startPoint y: 489, endPoint x: 1045, endPoint y: 505, distance: 107.0
type input "35"
type input "180"
drag, startPoint x: 1036, startPoint y: 504, endPoint x: 968, endPoint y: 488, distance: 70.8
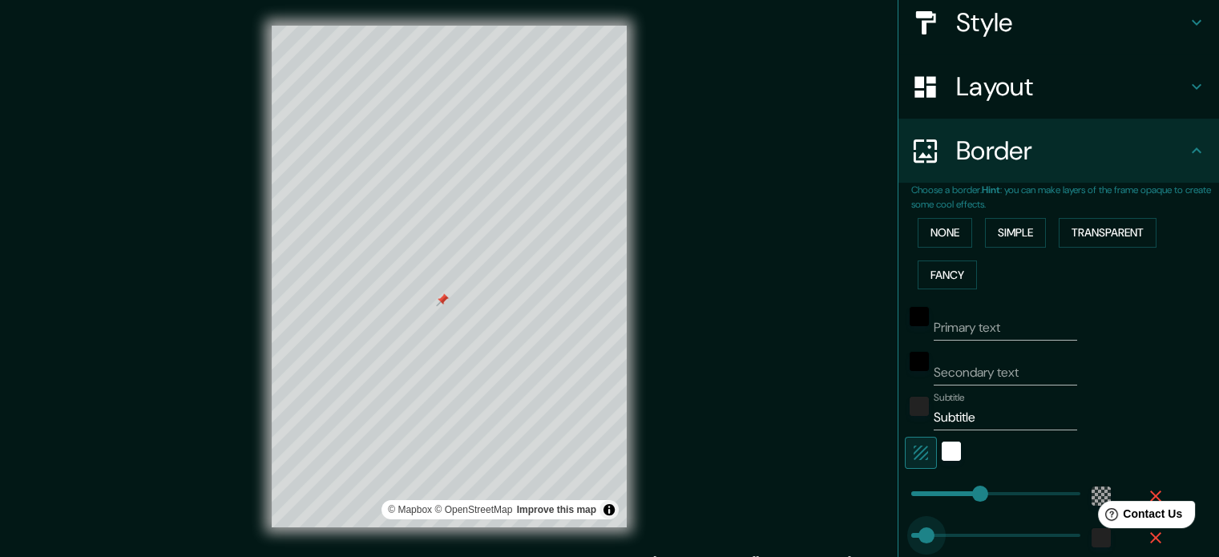
type input "0"
drag, startPoint x: 914, startPoint y: 536, endPoint x: 876, endPoint y: 523, distance: 39.8
type input "417"
drag, startPoint x: 939, startPoint y: 524, endPoint x: 1058, endPoint y: 549, distance: 122.0
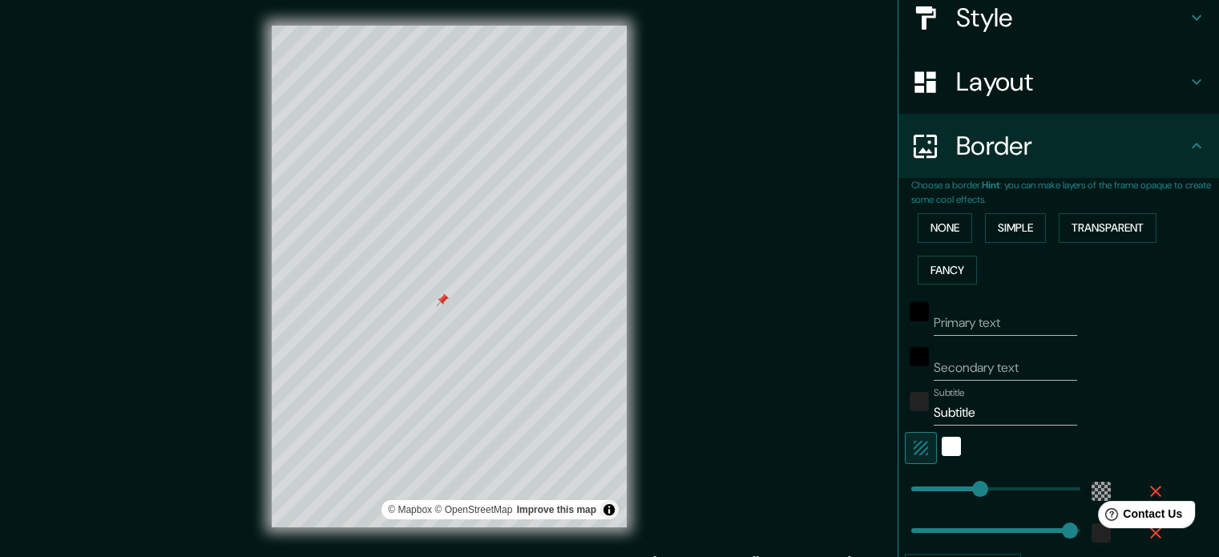
drag, startPoint x: 1042, startPoint y: 547, endPoint x: 970, endPoint y: 516, distance: 78.6
click at [970, 516] on div at bounding box center [993, 529] width 176 height 35
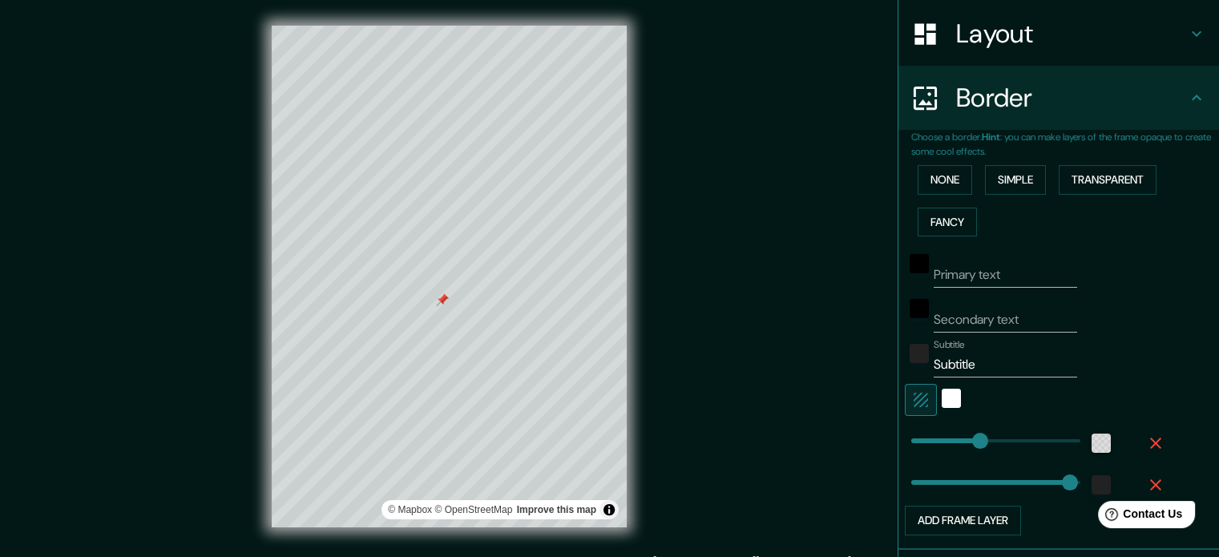
scroll to position [257, 0]
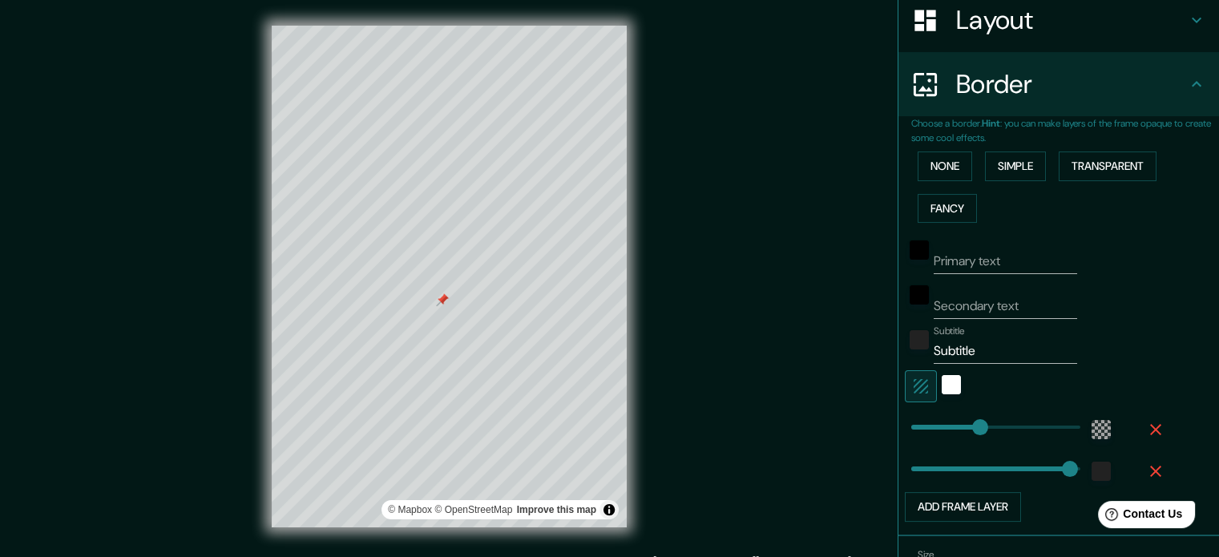
click at [991, 451] on div at bounding box center [993, 467] width 176 height 35
type input "140"
type input "81"
type input "Secondary"
click at [974, 357] on input "Subtitle" at bounding box center [1005, 351] width 143 height 26
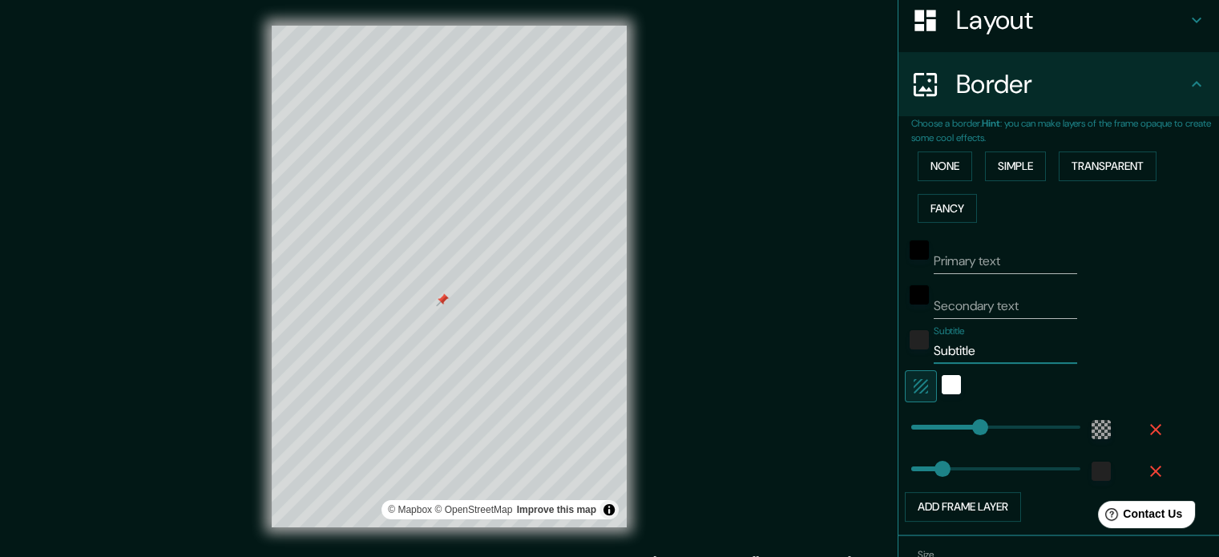
click at [974, 357] on input "Subtitle" at bounding box center [1005, 351] width 143 height 26
type input "[PERSON_NAME]"
click at [976, 303] on input "Secondary text" at bounding box center [1005, 306] width 143 height 26
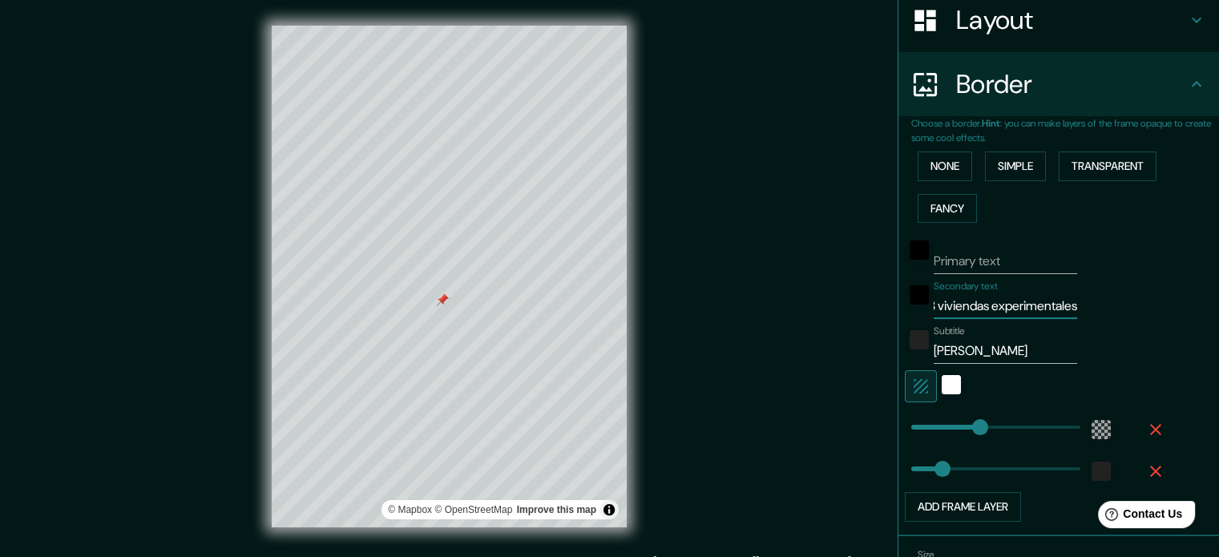
type input "218 viviendas experimentales"
click at [942, 384] on div "white" at bounding box center [951, 384] width 19 height 19
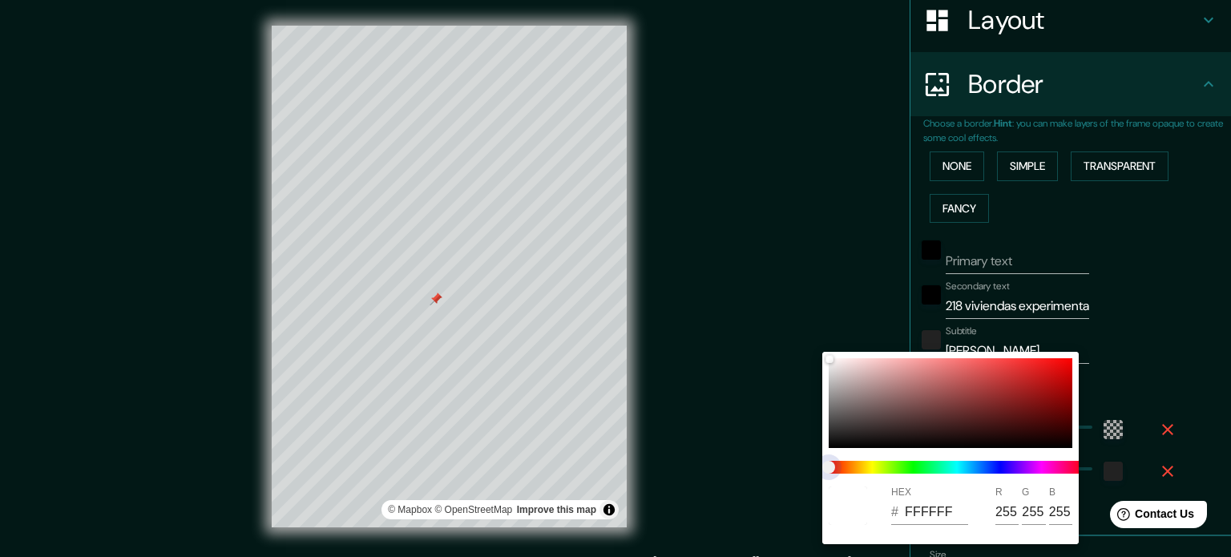
drag, startPoint x: 882, startPoint y: 464, endPoint x: 1003, endPoint y: 466, distance: 121.1
click at [1004, 467] on span at bounding box center [957, 467] width 257 height 13
click at [996, 426] on div at bounding box center [951, 403] width 244 height 90
type input "3C1313"
type input "60"
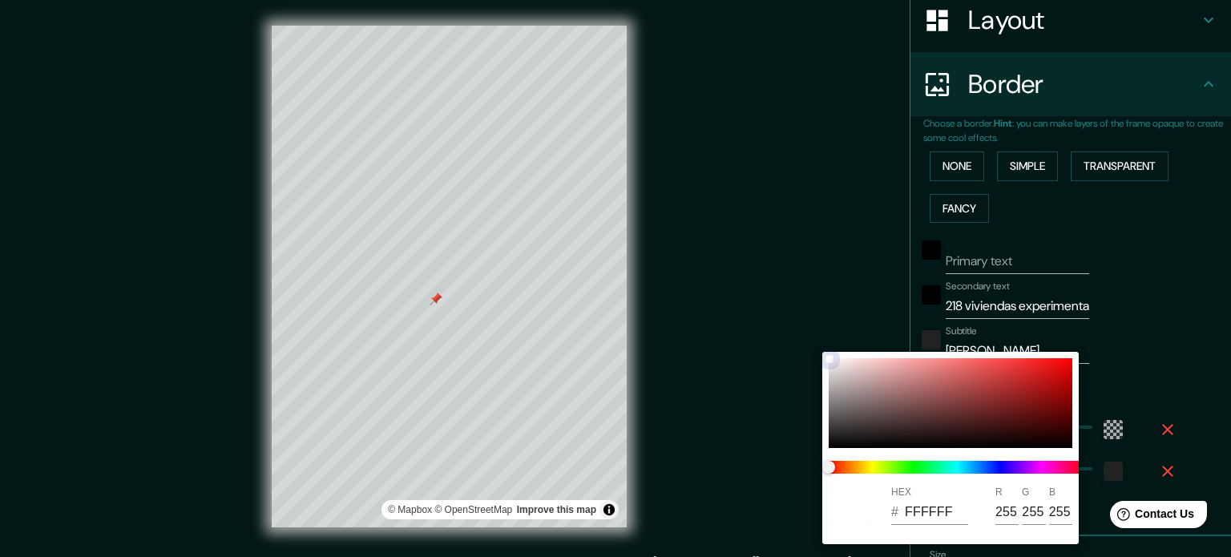
type input "19"
click at [1005, 370] on div at bounding box center [951, 403] width 244 height 90
type input "DD3C3C"
type input "221"
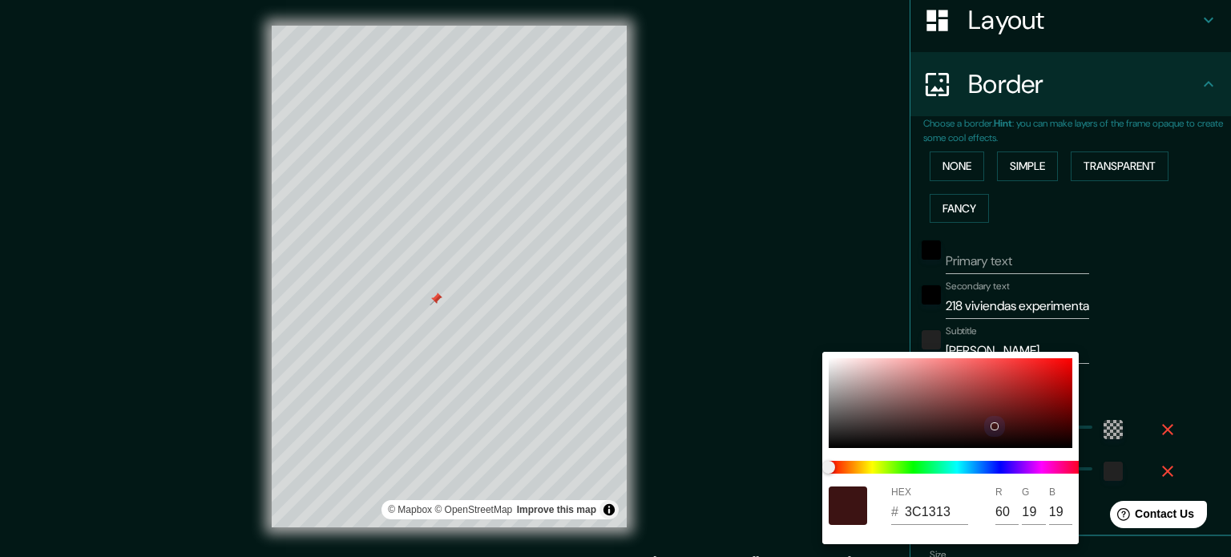
type input "60"
click at [1138, 366] on div at bounding box center [615, 278] width 1231 height 557
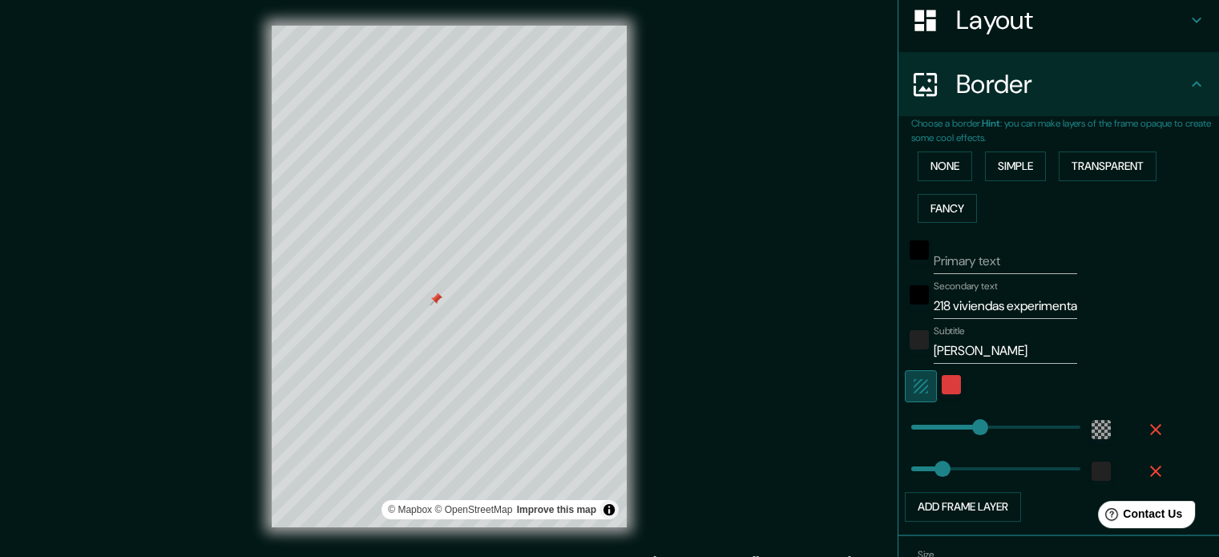
click at [911, 382] on icon "button" at bounding box center [920, 386] width 19 height 19
click at [942, 381] on div "white" at bounding box center [951, 384] width 19 height 19
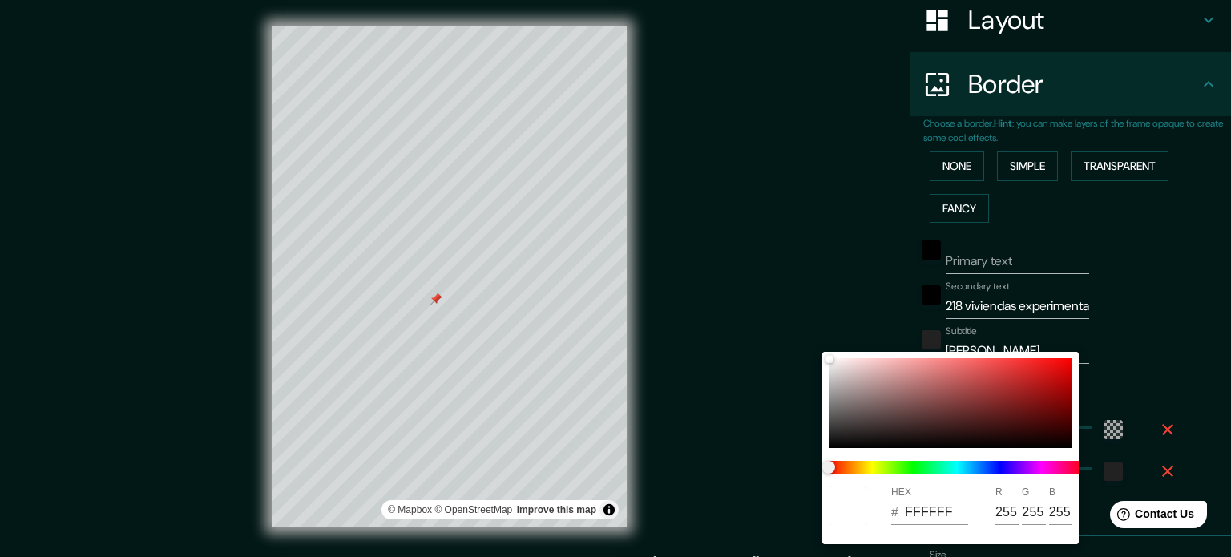
click at [1166, 357] on div at bounding box center [615, 278] width 1231 height 557
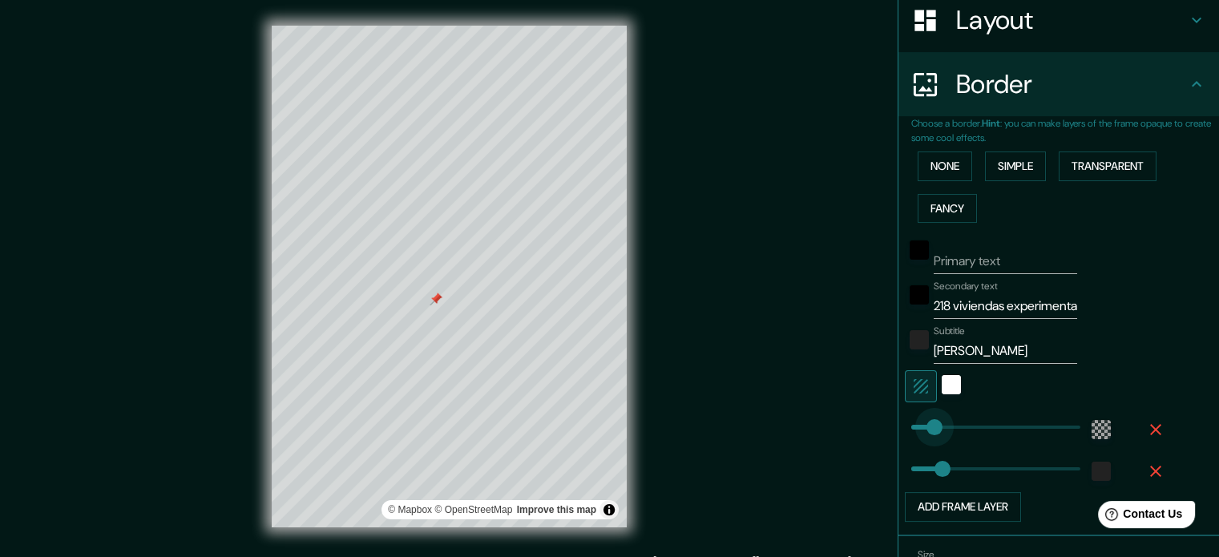
type input "60"
drag, startPoint x: 972, startPoint y: 422, endPoint x: 922, endPoint y: 422, distance: 49.7
type input "89"
type input "0"
drag, startPoint x: 911, startPoint y: 420, endPoint x: 878, endPoint y: 425, distance: 33.2
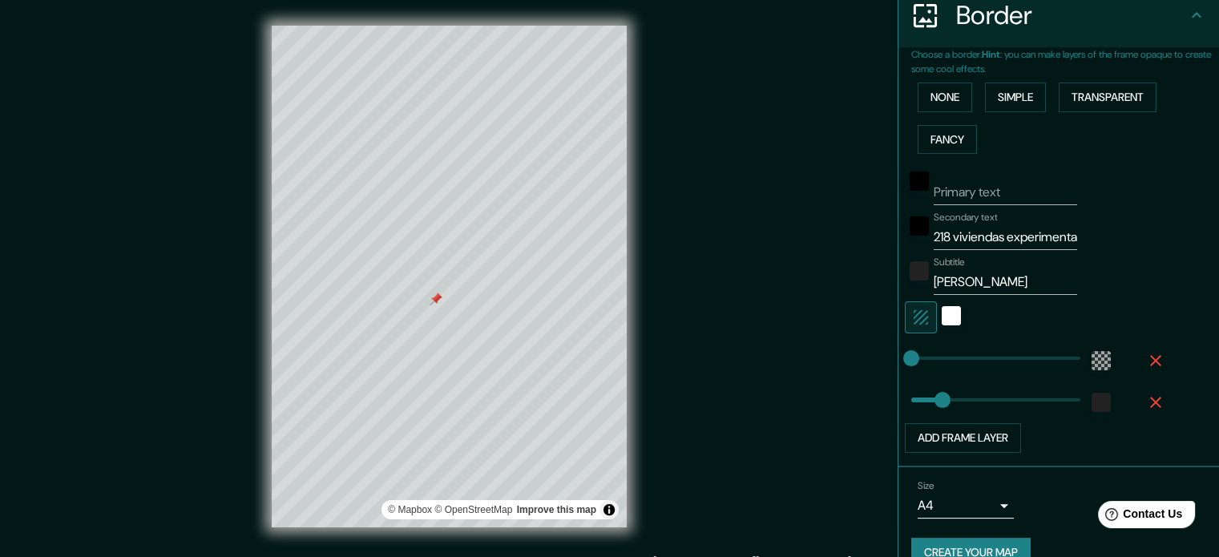
scroll to position [353, 0]
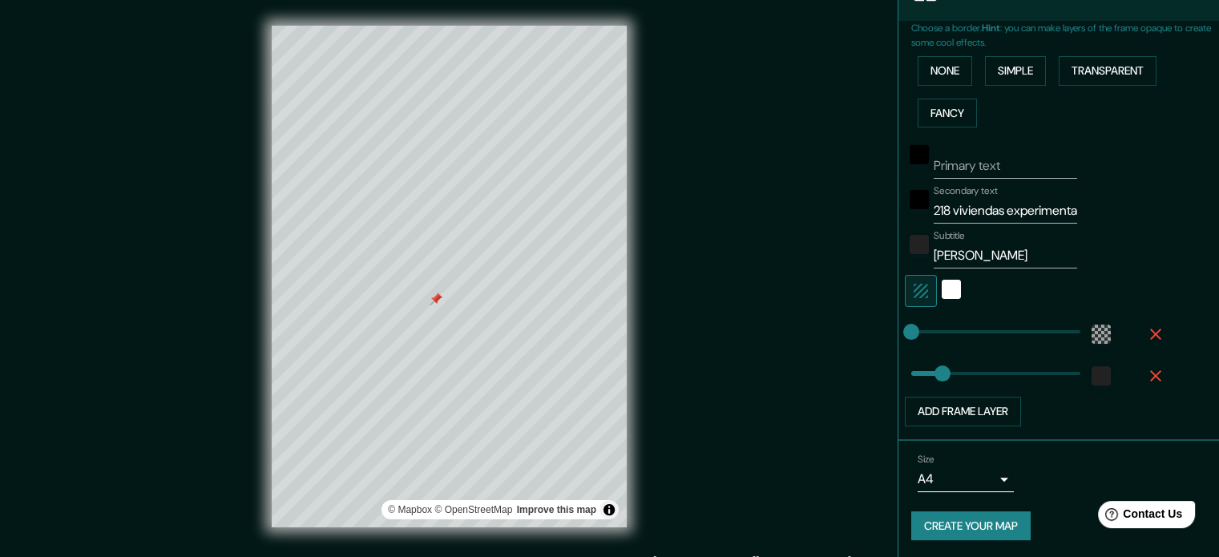
click at [1150, 329] on icon "button" at bounding box center [1155, 334] width 11 height 11
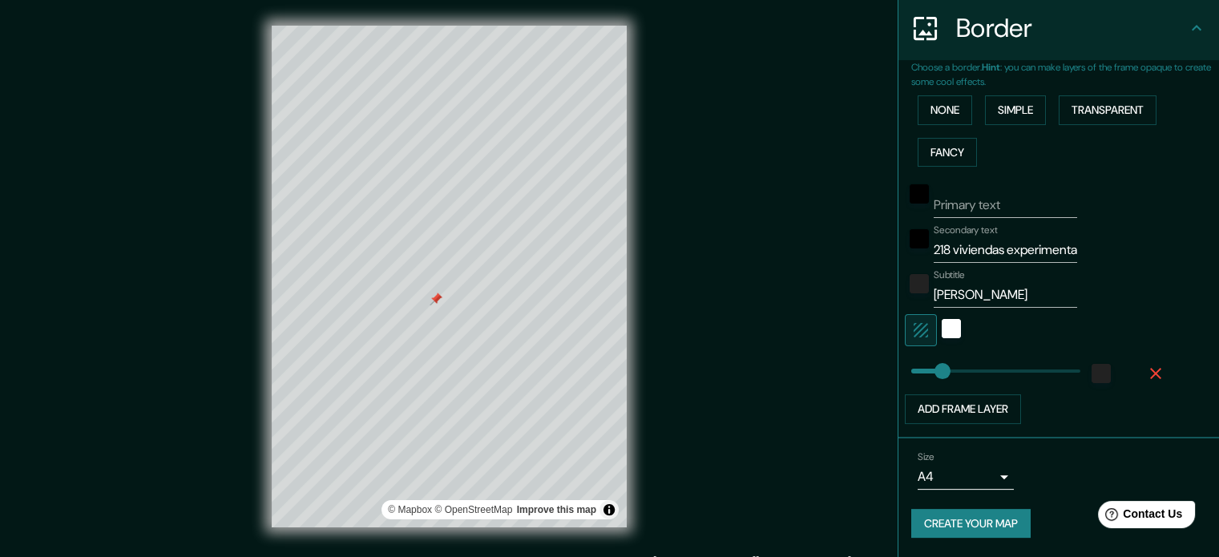
scroll to position [311, 0]
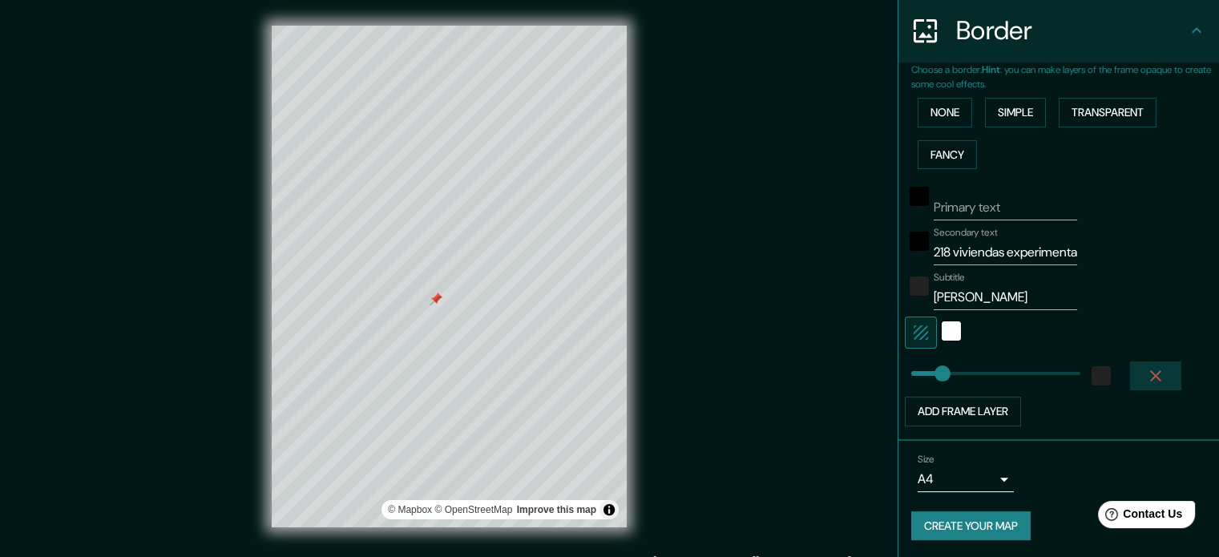
click at [1147, 375] on icon "button" at bounding box center [1155, 375] width 19 height 19
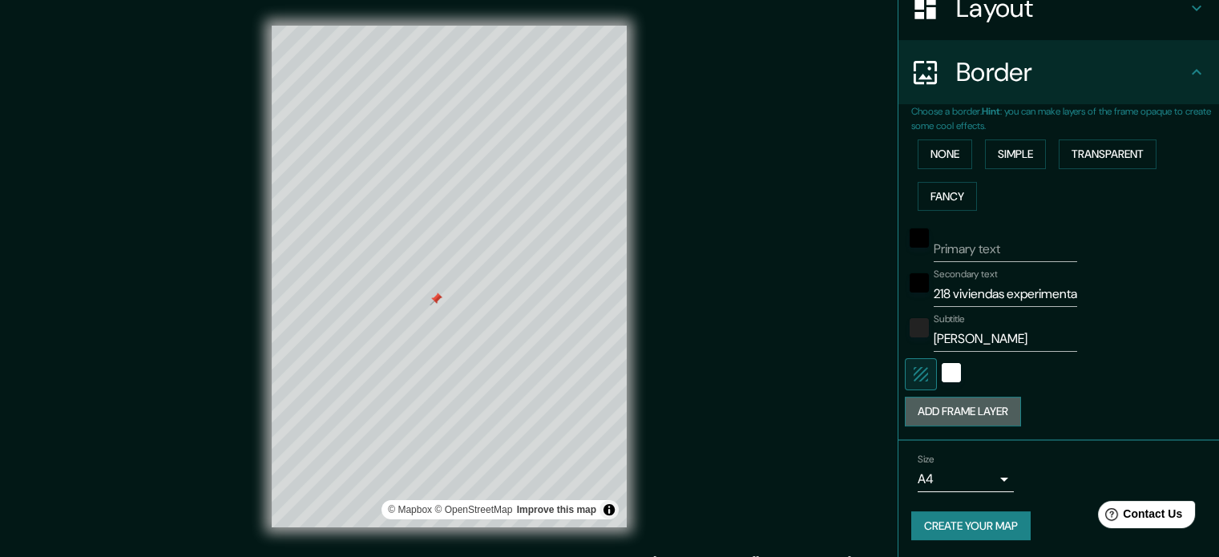
click at [964, 421] on button "Add frame layer" at bounding box center [963, 412] width 116 height 30
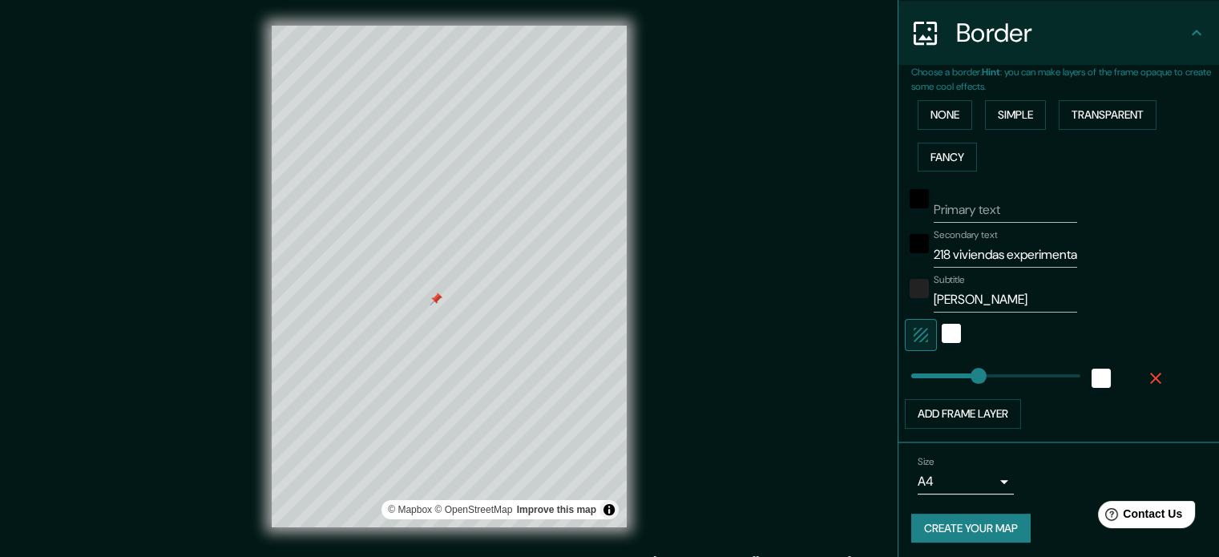
scroll to position [311, 0]
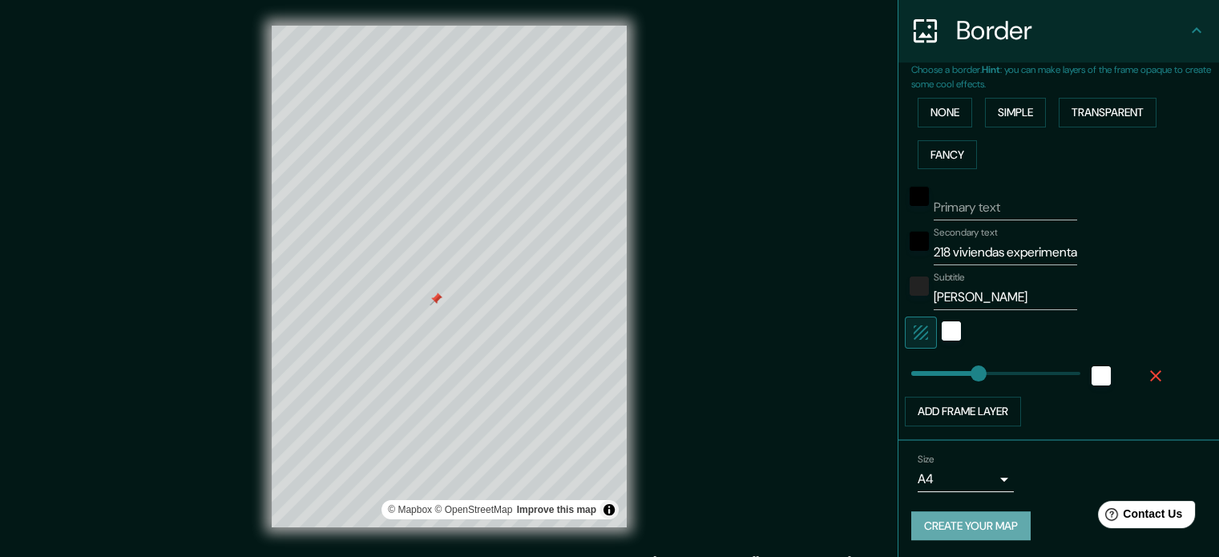
click at [975, 519] on button "Create your map" at bounding box center [970, 526] width 119 height 30
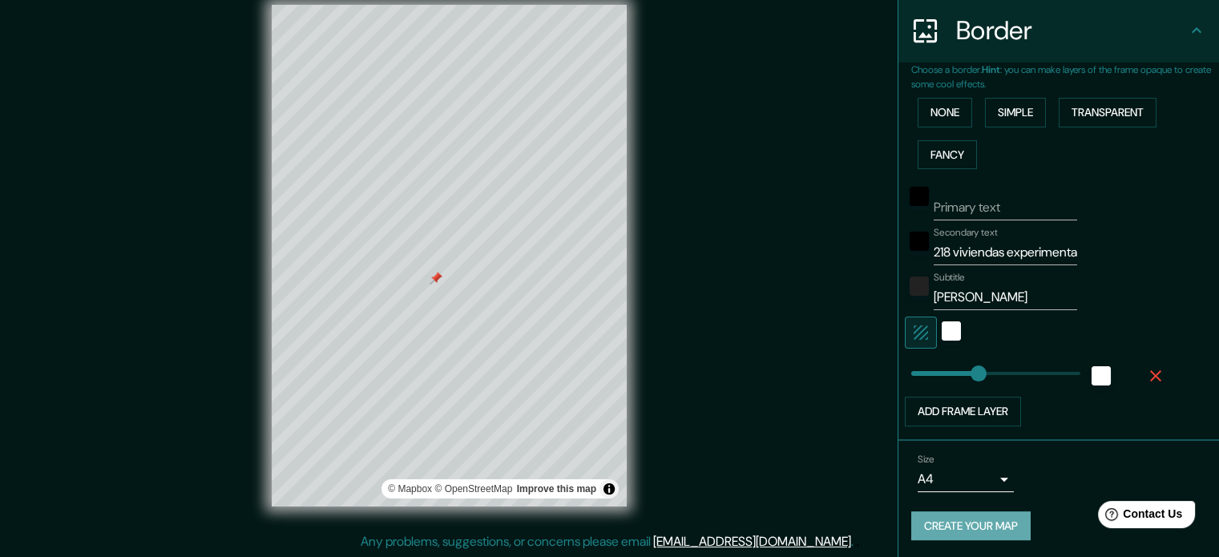
click at [947, 527] on button "Create your map" at bounding box center [970, 526] width 119 height 30
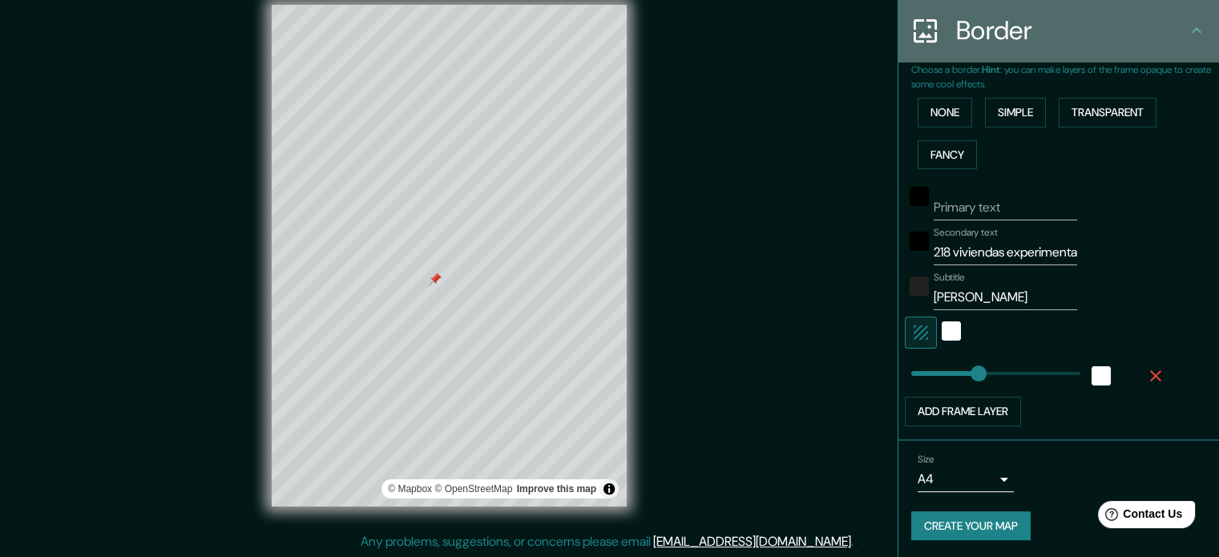
click at [1187, 29] on icon at bounding box center [1196, 30] width 19 height 19
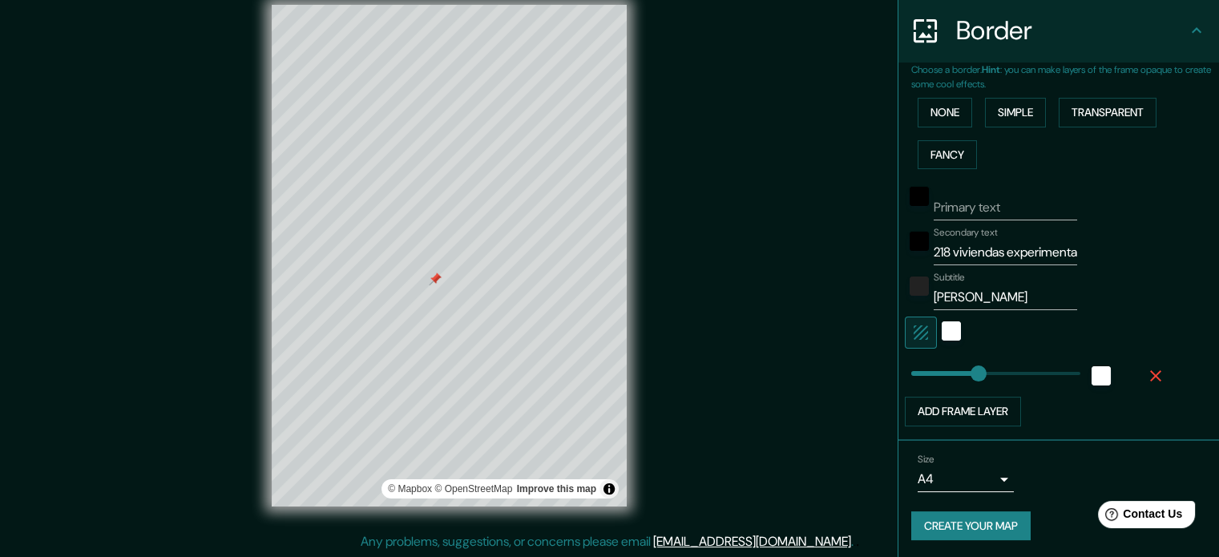
click at [1187, 33] on icon at bounding box center [1196, 30] width 19 height 19
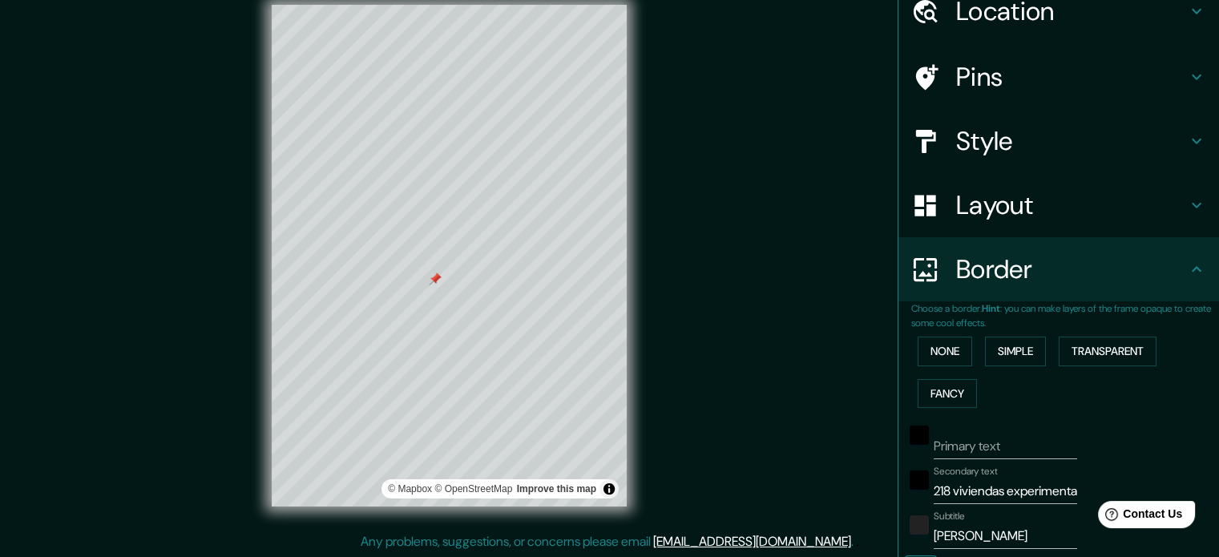
scroll to position [151, 0]
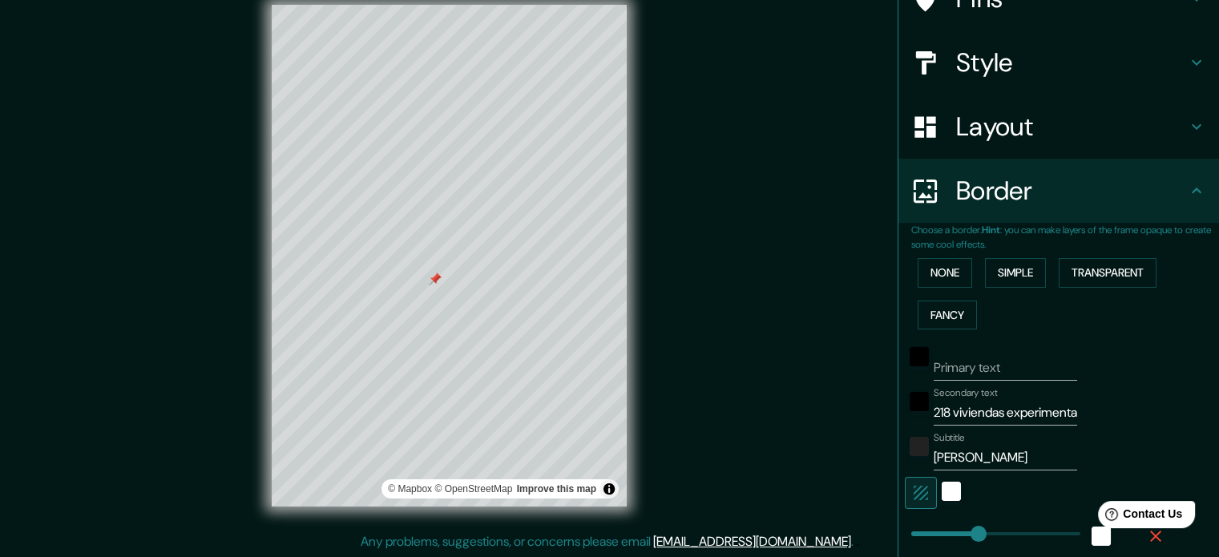
click at [1042, 204] on h4 "Border" at bounding box center [1071, 191] width 231 height 32
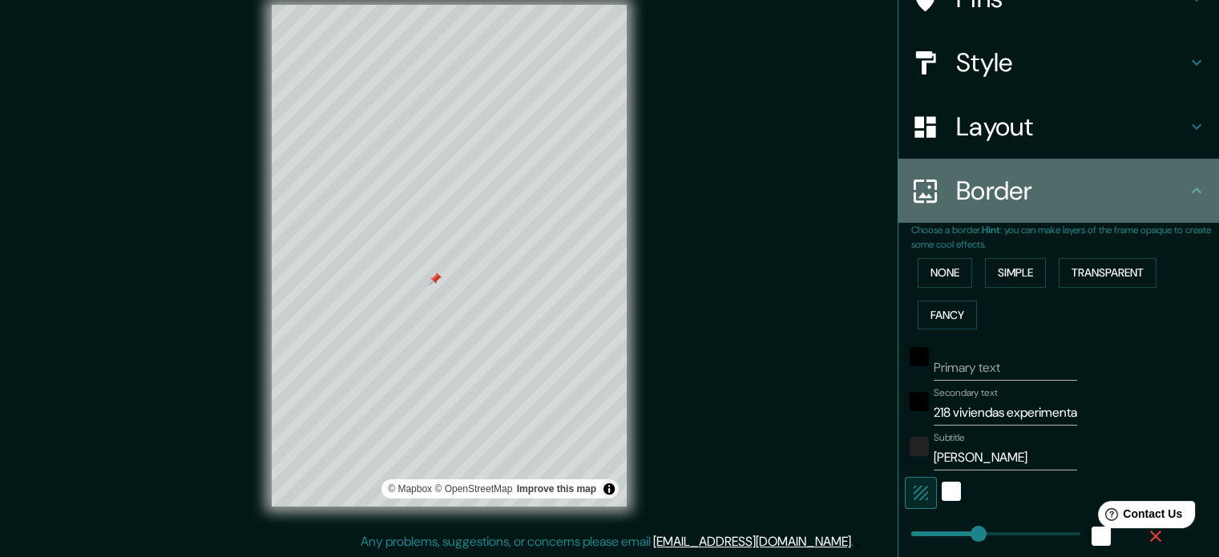
click at [1187, 188] on icon at bounding box center [1196, 190] width 19 height 19
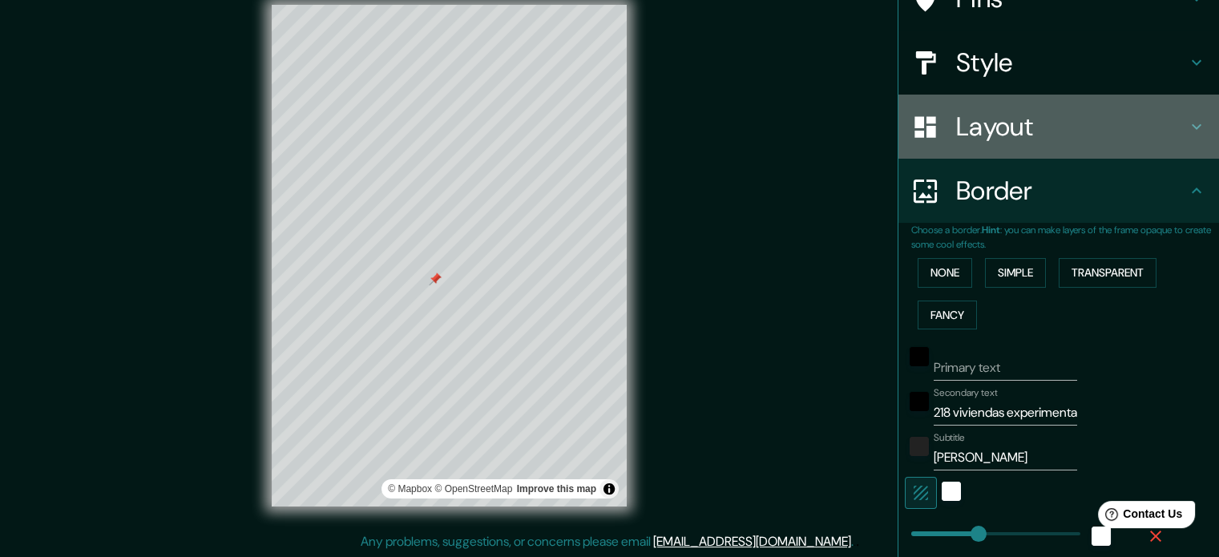
click at [1189, 137] on div "Layout" at bounding box center [1059, 127] width 321 height 64
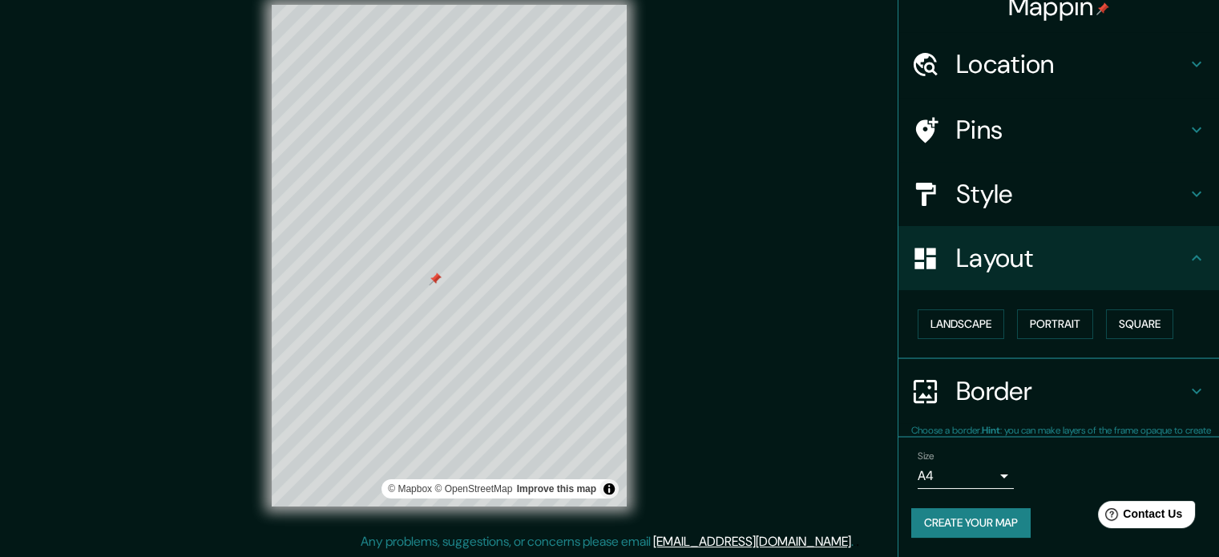
scroll to position [18, 0]
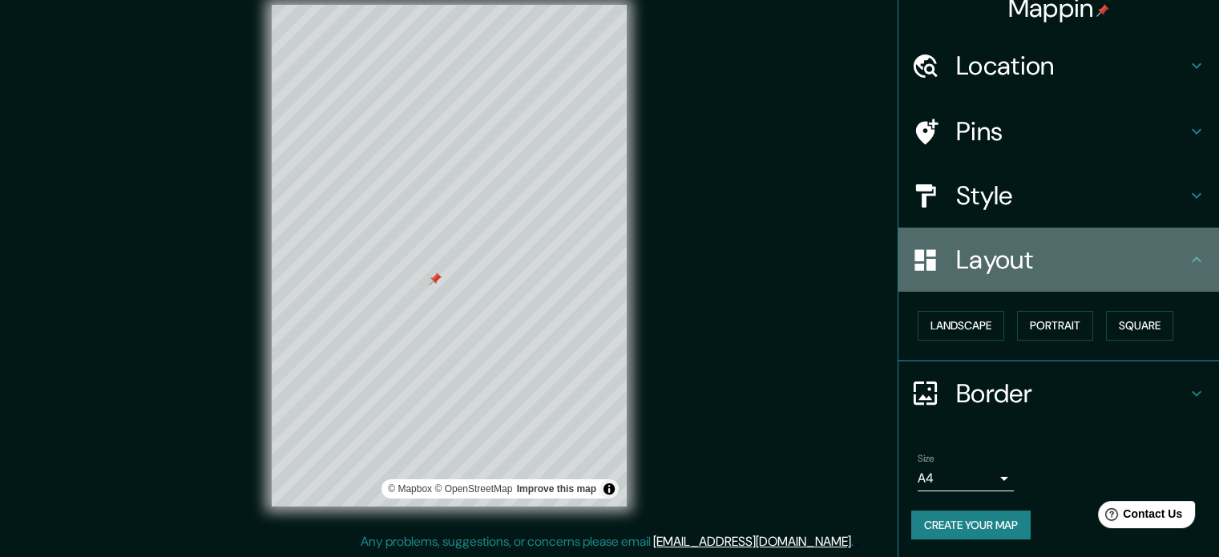
click at [1187, 269] on icon at bounding box center [1196, 259] width 19 height 19
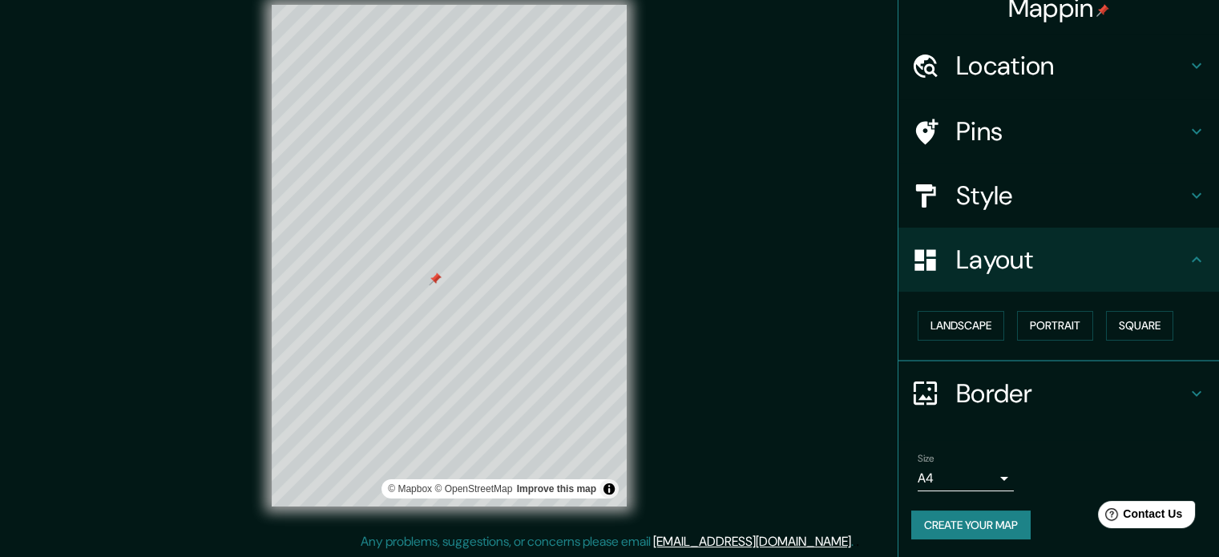
click at [1161, 111] on div "Pins" at bounding box center [1059, 131] width 321 height 64
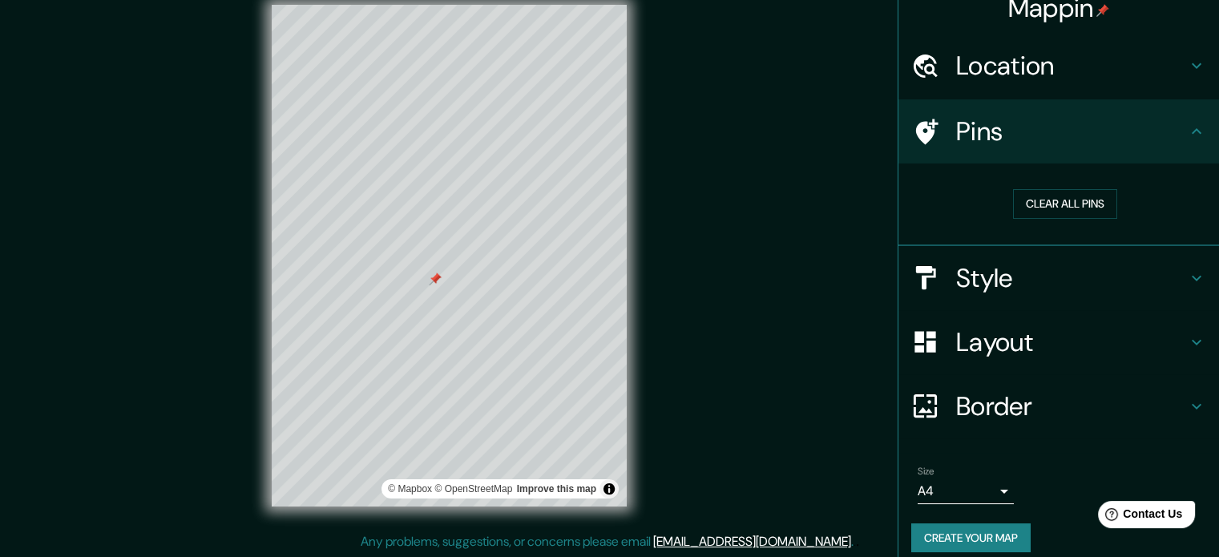
scroll to position [30, 0]
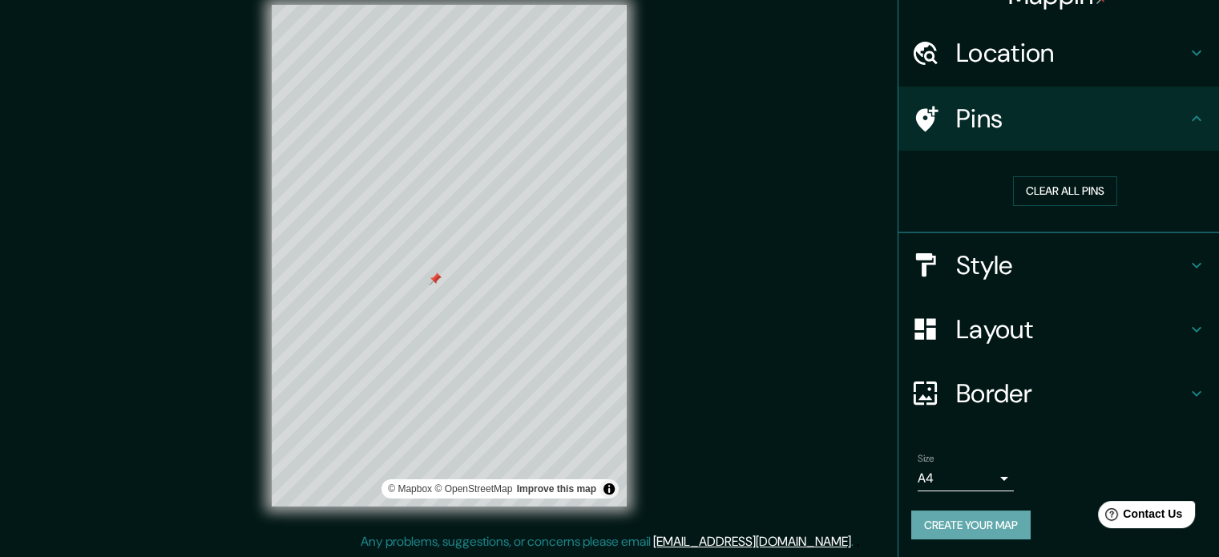
click at [1000, 519] on button "Create your map" at bounding box center [970, 526] width 119 height 30
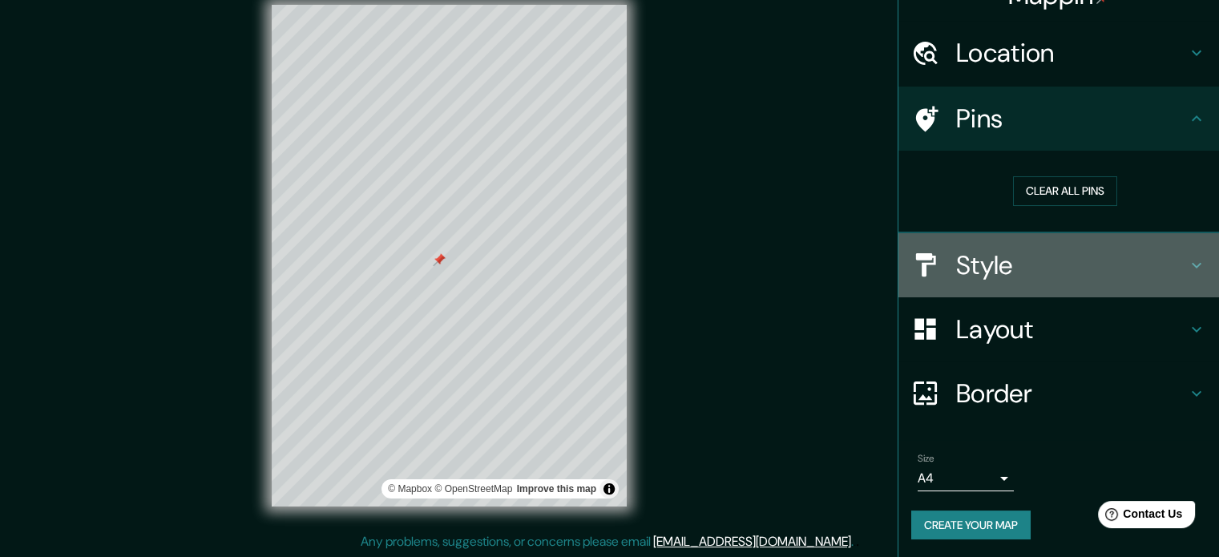
click at [976, 275] on h4 "Style" at bounding box center [1071, 265] width 231 height 32
type input "177"
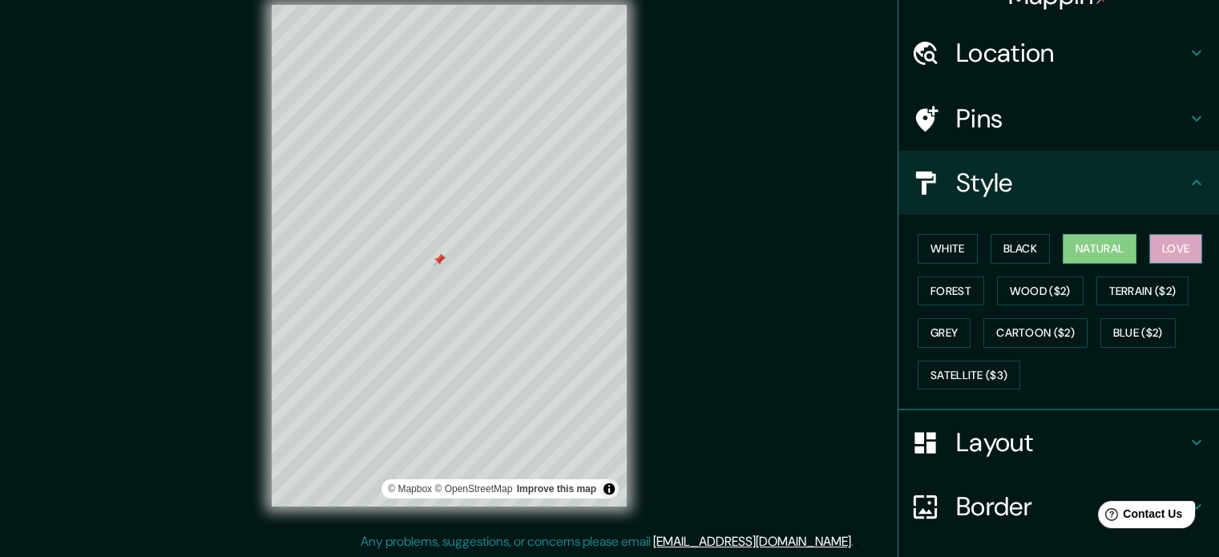
click at [1173, 253] on button "Love" at bounding box center [1175, 249] width 53 height 30
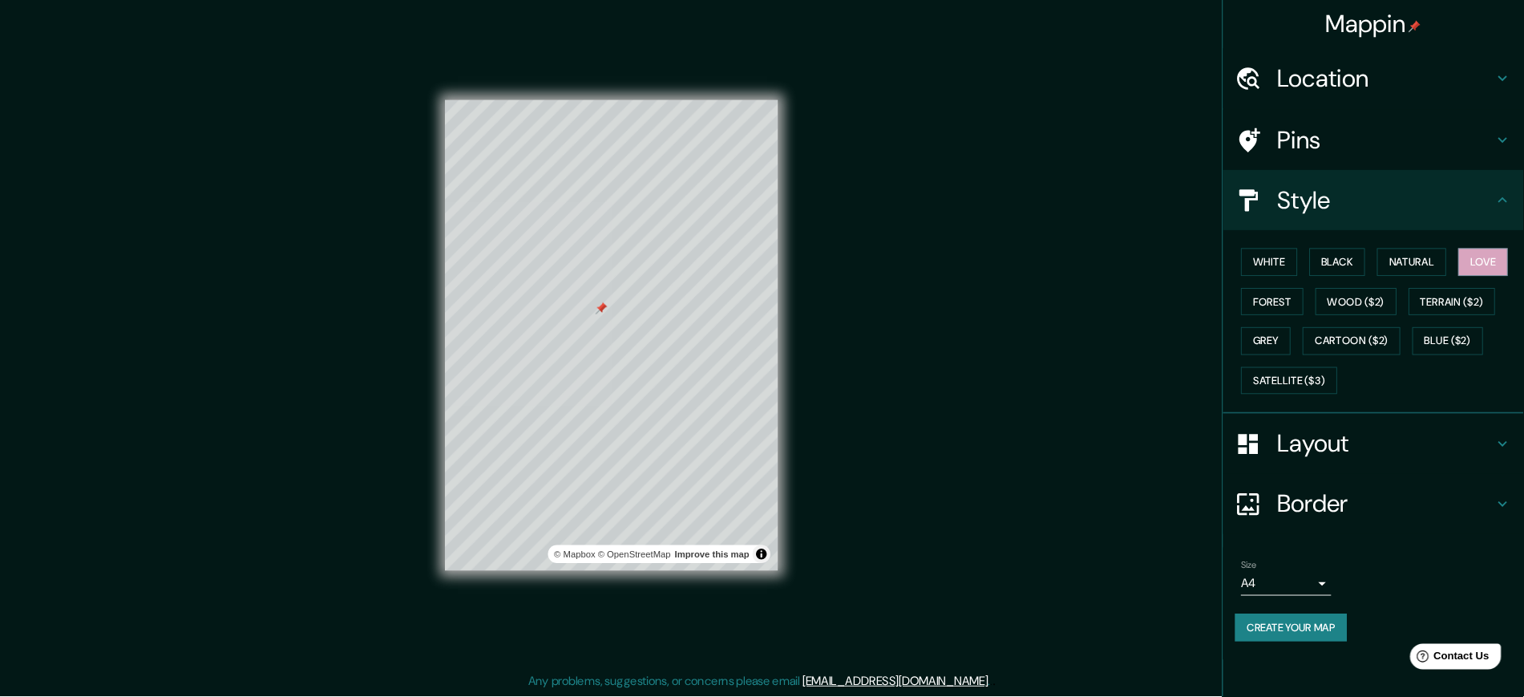
scroll to position [0, 0]
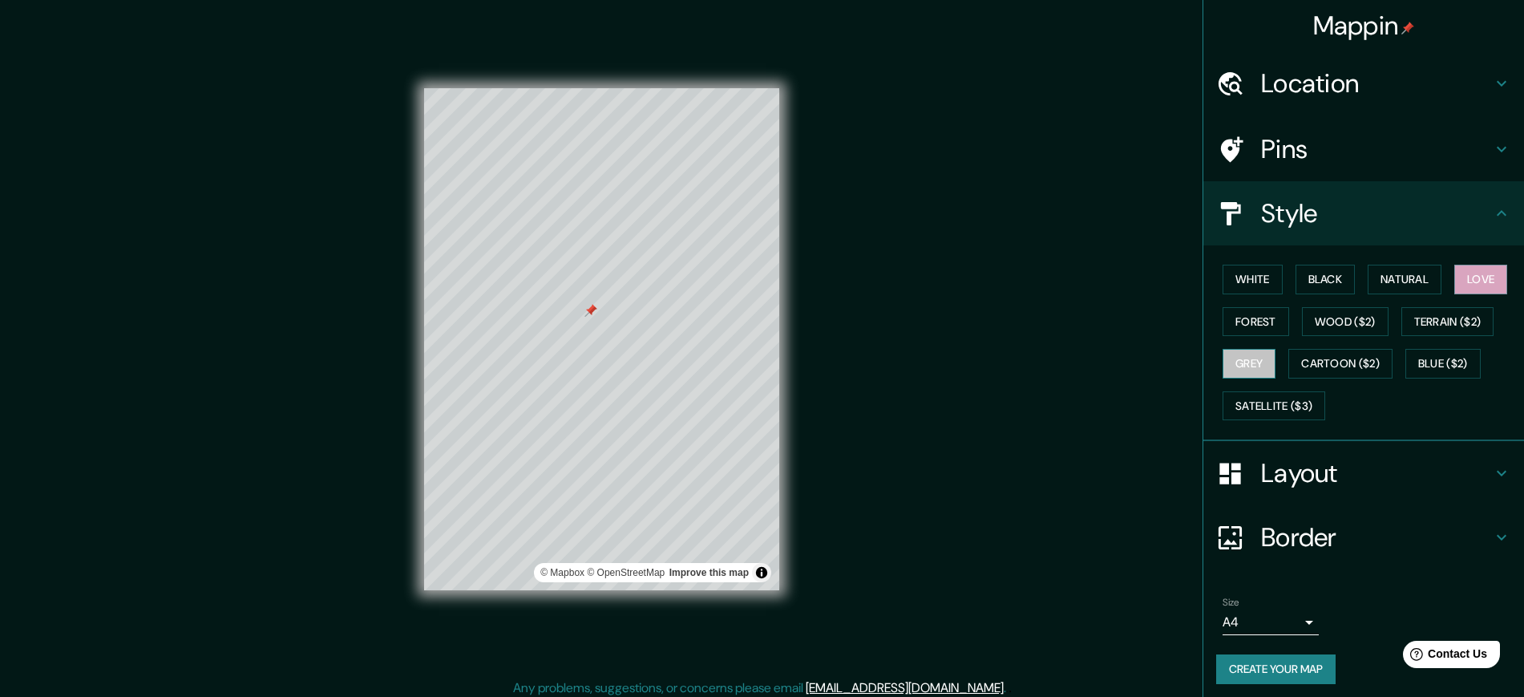
click at [1230, 365] on button "Grey" at bounding box center [1248, 364] width 53 height 30
click at [1230, 365] on button "Cartoon ($2)" at bounding box center [1340, 364] width 104 height 30
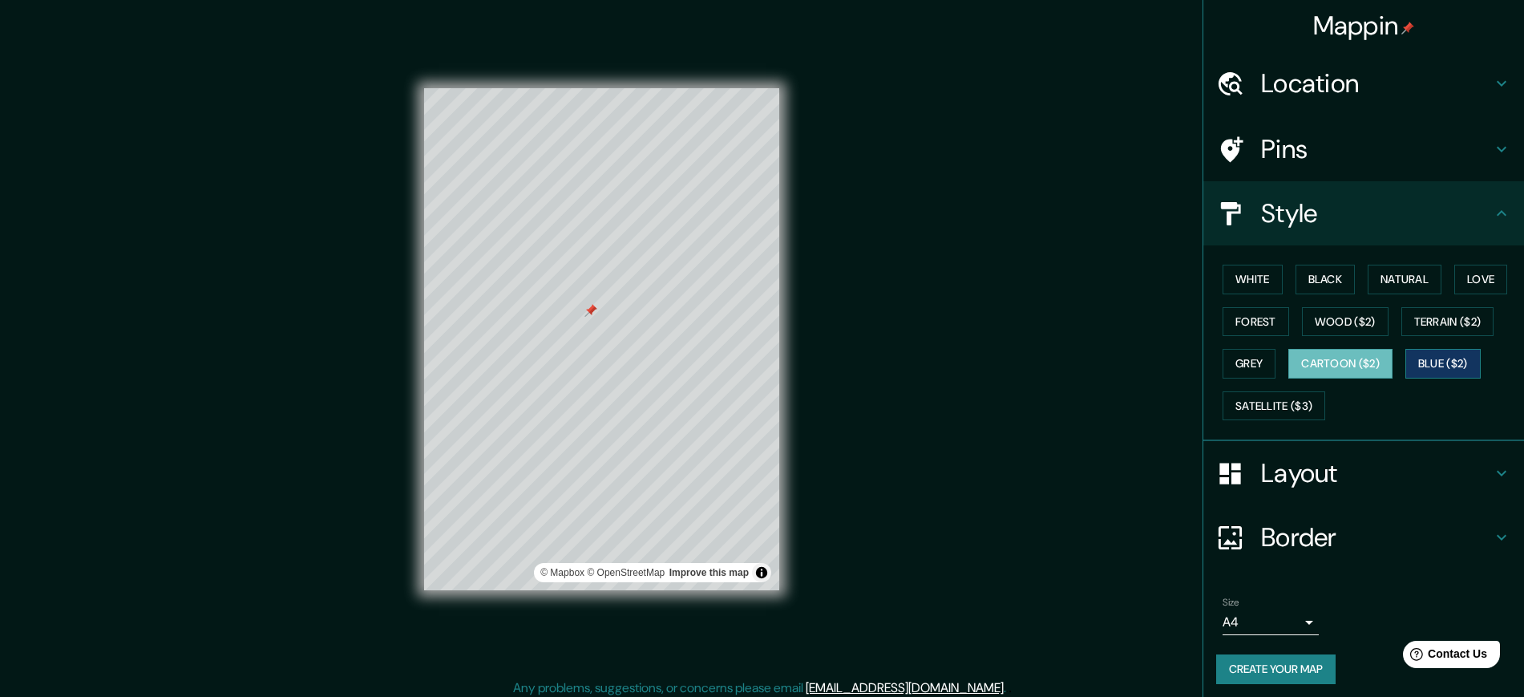
click at [1230, 356] on button "Blue ($2)" at bounding box center [1442, 364] width 75 height 30
click at [1230, 325] on button "Terrain ($2)" at bounding box center [1447, 322] width 93 height 30
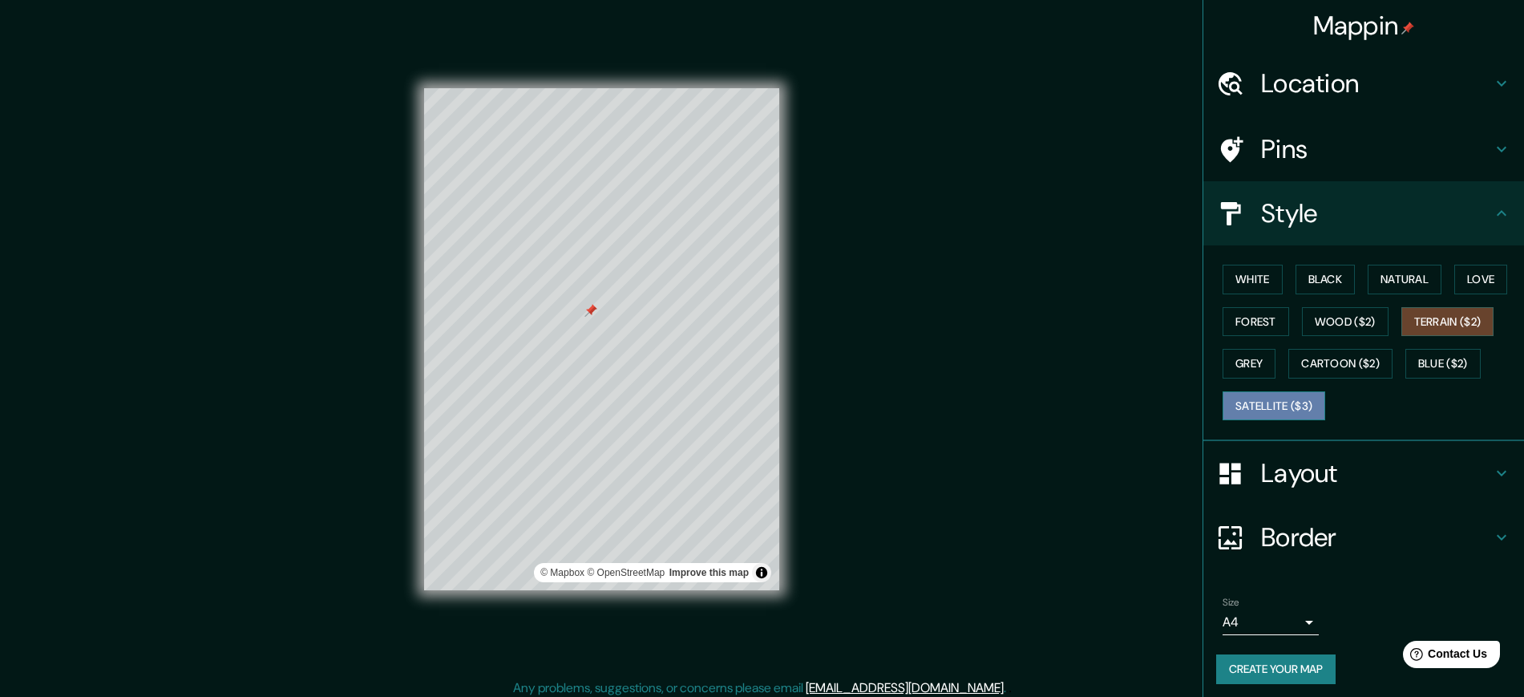
click at [1230, 398] on button "Satellite ($3)" at bounding box center [1273, 406] width 103 height 30
click at [1230, 366] on button "Grey" at bounding box center [1248, 364] width 53 height 30
type input "218 viviendas experimentale"
click at [1230, 151] on h4 "Pins" at bounding box center [1376, 149] width 231 height 32
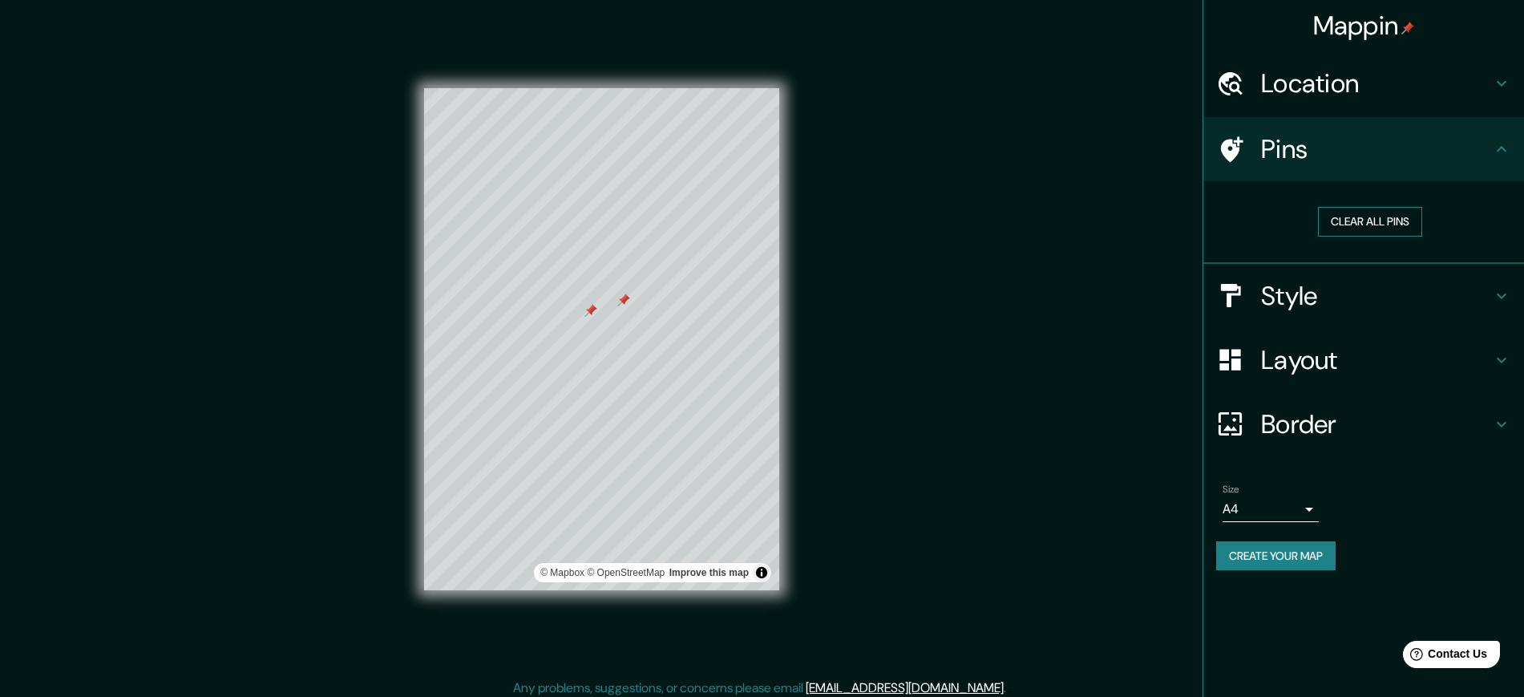
click at [1230, 216] on button "Clear all pins" at bounding box center [1370, 222] width 104 height 30
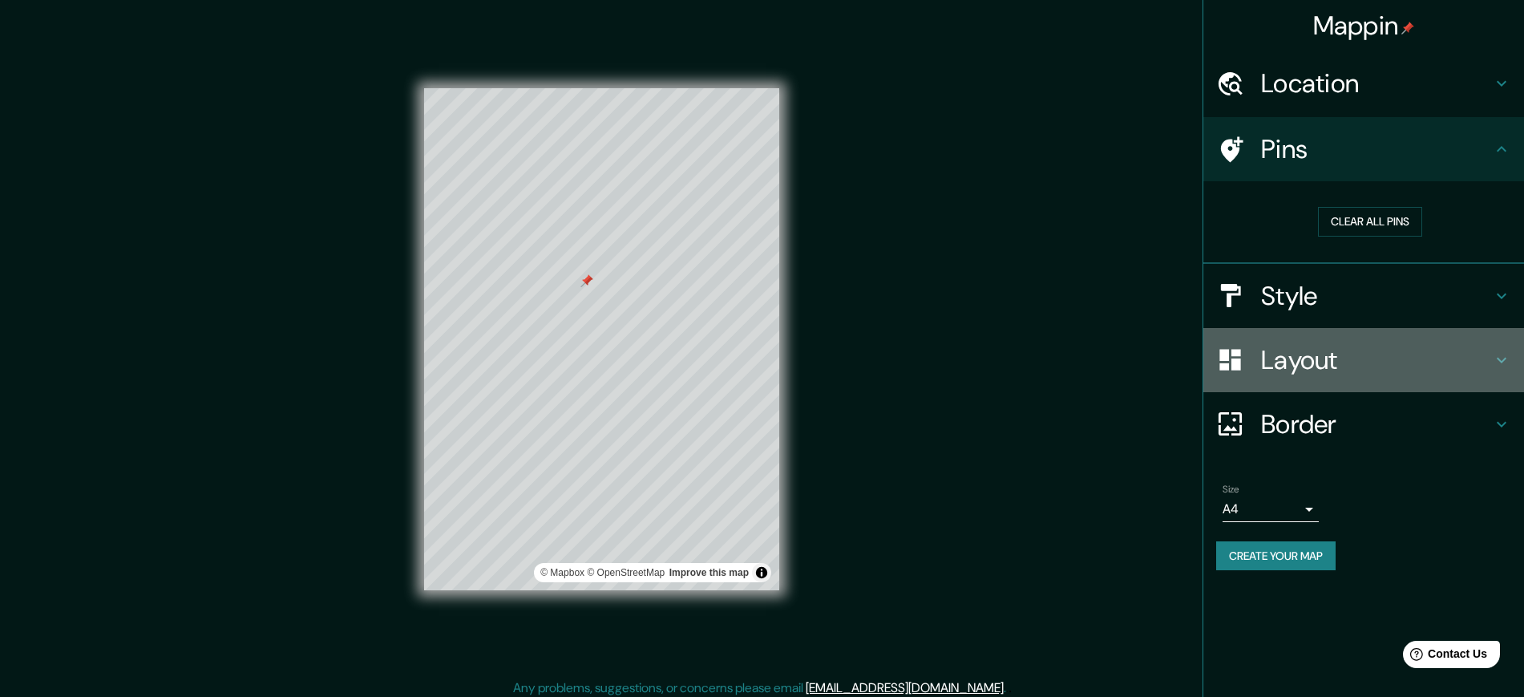
click at [1230, 359] on h4 "Layout" at bounding box center [1376, 360] width 231 height 32
type input "177"
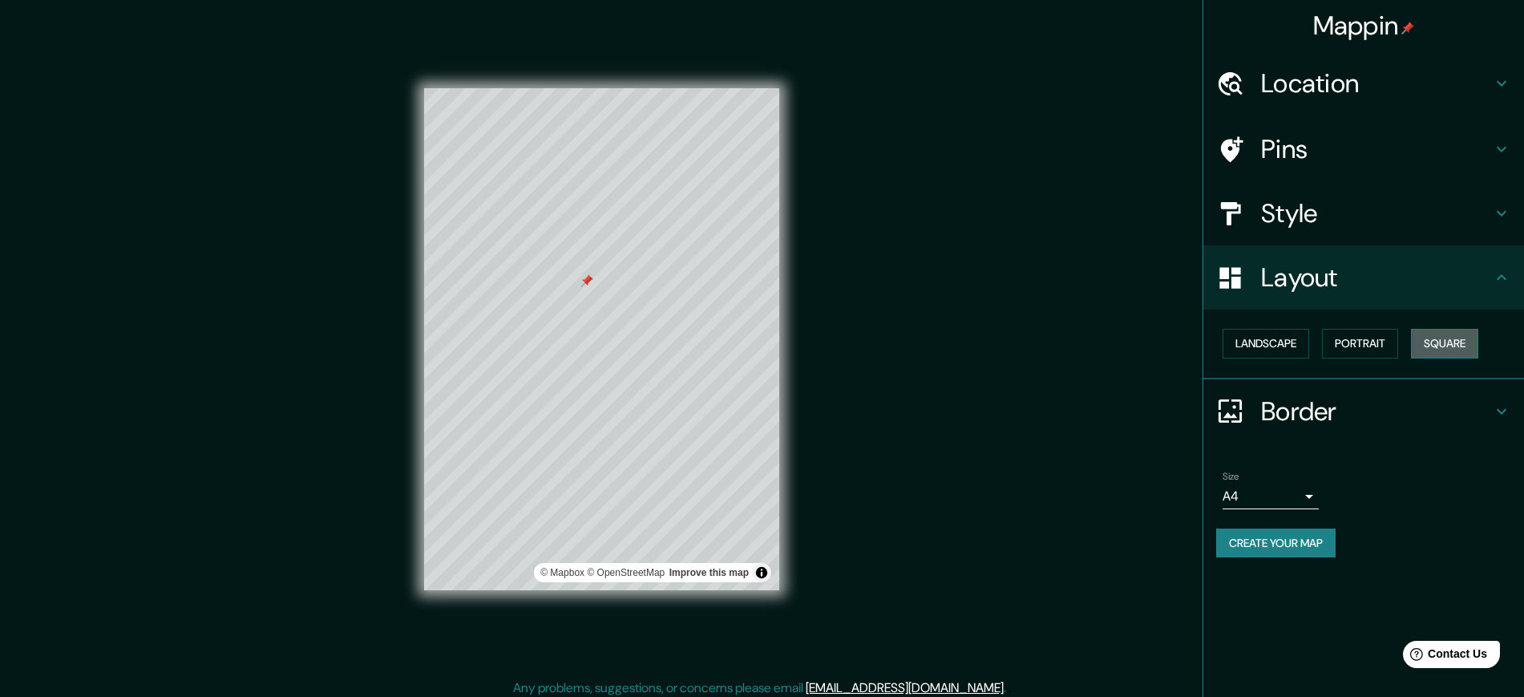
click at [1230, 347] on button "Square" at bounding box center [1444, 344] width 67 height 30
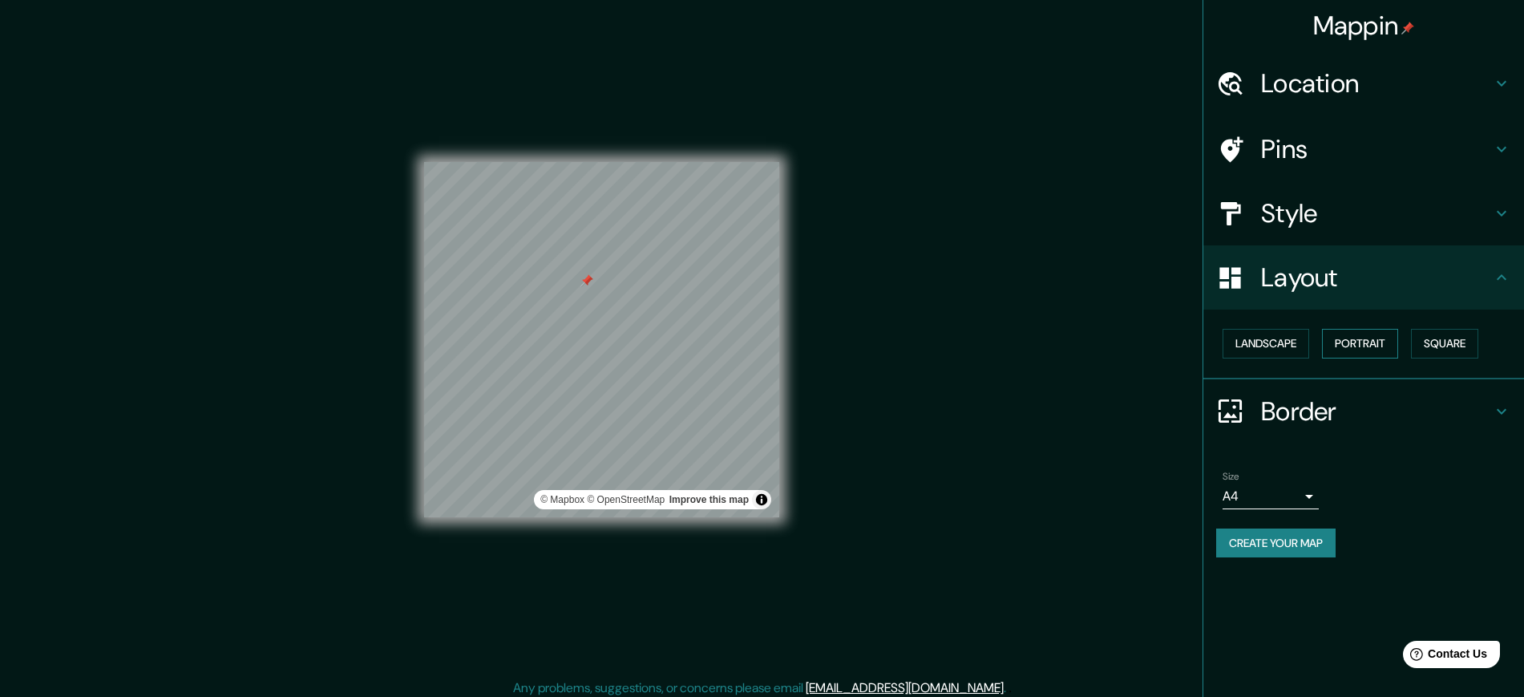
click at [1230, 346] on button "Portrait" at bounding box center [1360, 344] width 76 height 30
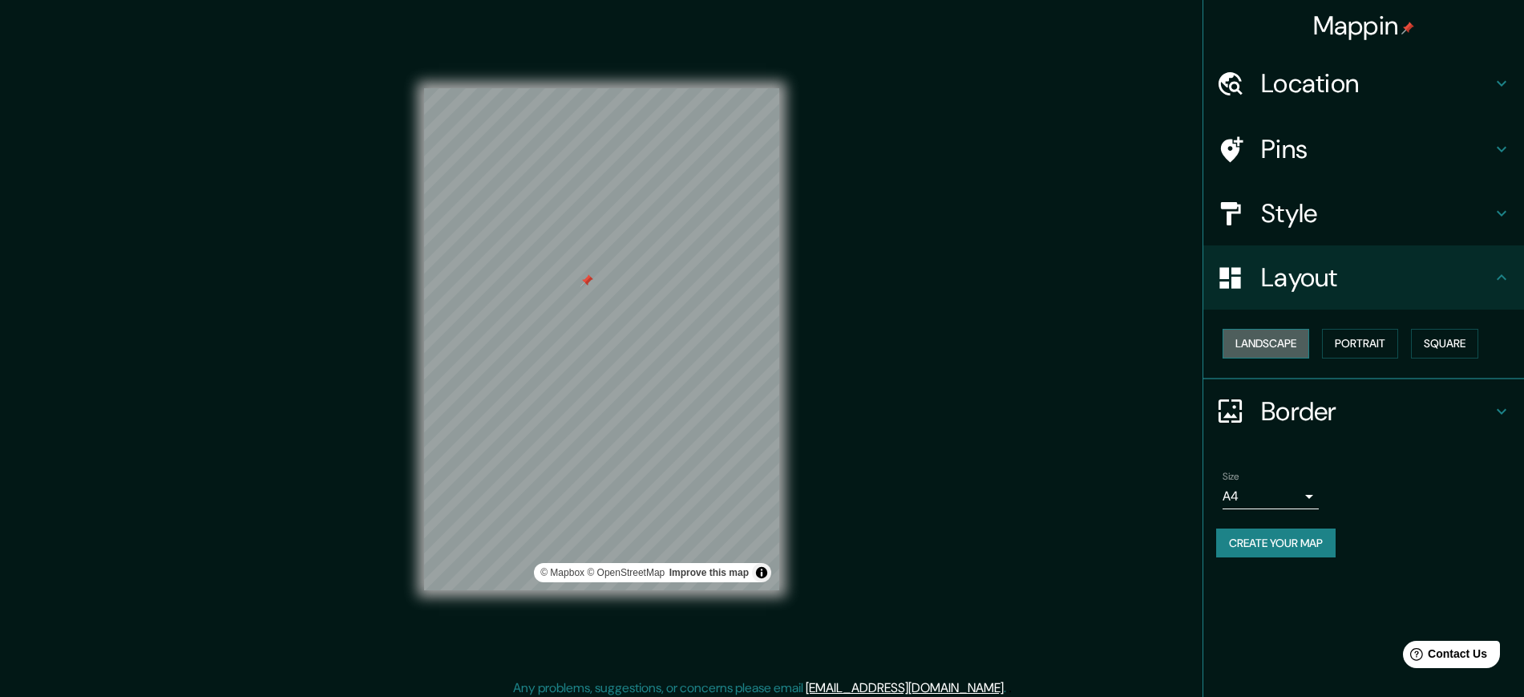
click at [1230, 353] on button "Landscape" at bounding box center [1265, 344] width 87 height 30
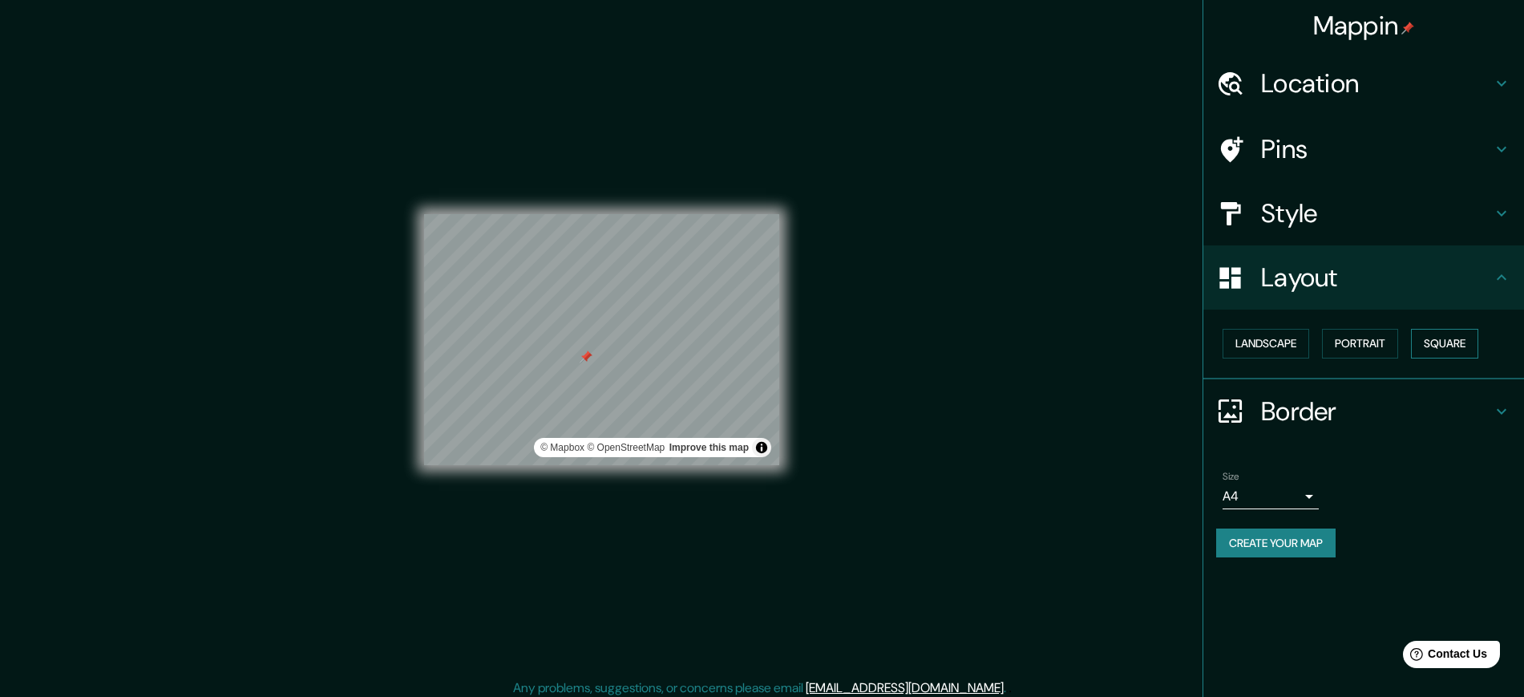
click at [1230, 341] on button "Square" at bounding box center [1444, 344] width 67 height 30
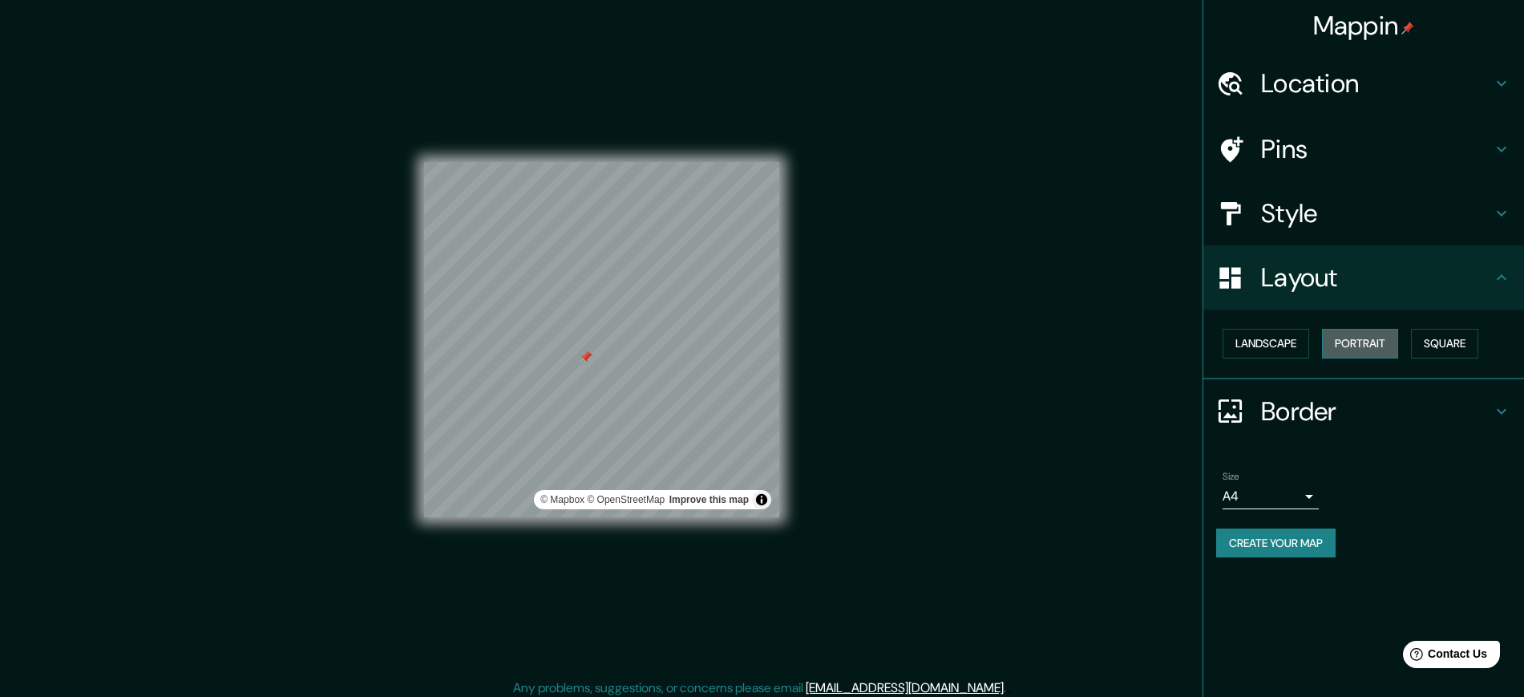
click at [1230, 342] on button "Portrait" at bounding box center [1360, 344] width 76 height 30
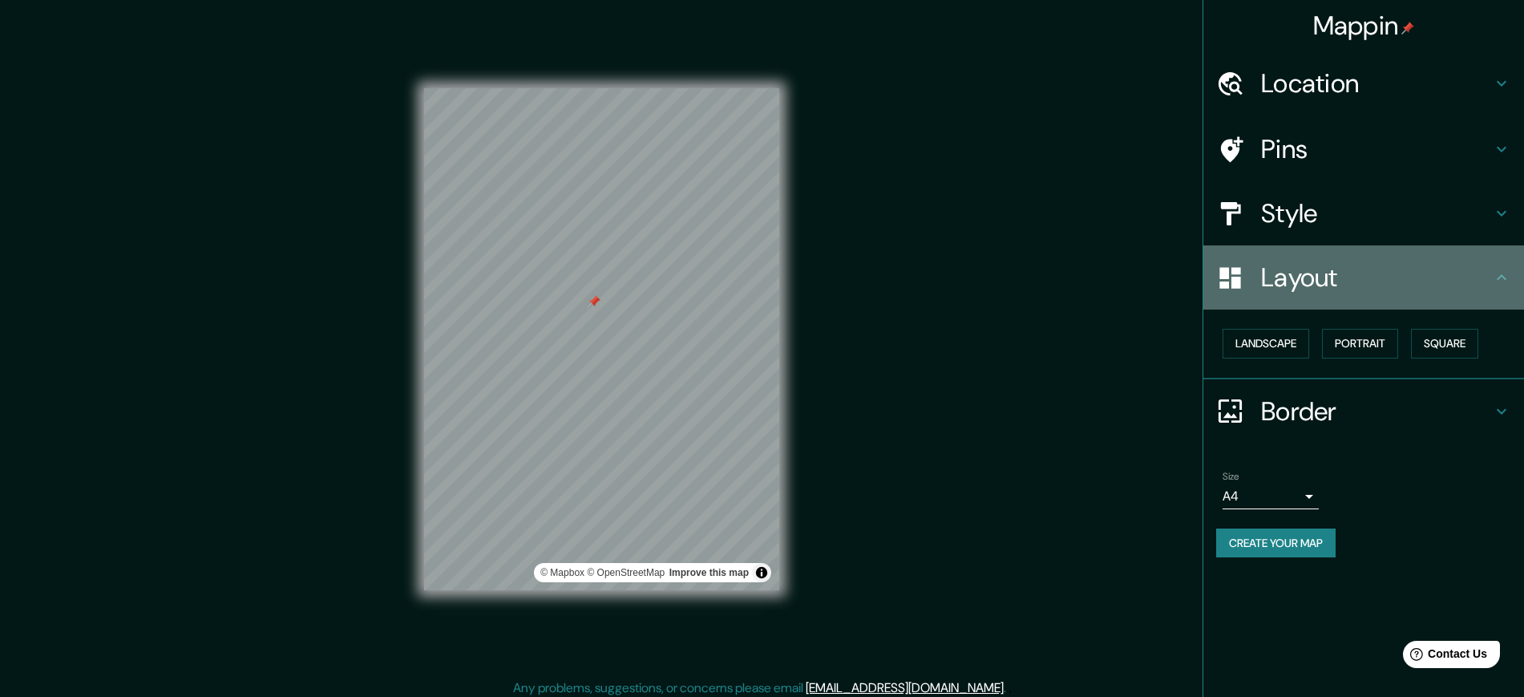
click at [1230, 269] on h4 "Layout" at bounding box center [1376, 277] width 231 height 32
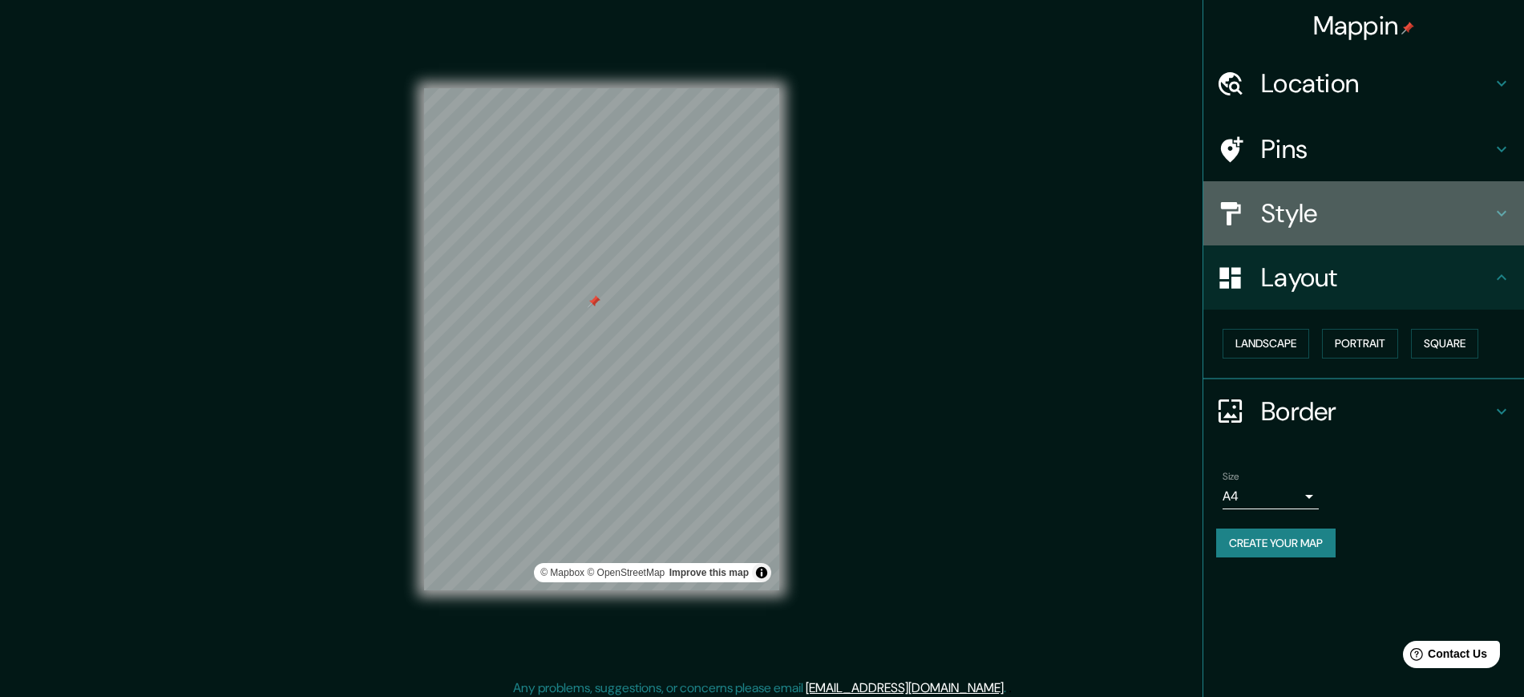
click at [1230, 208] on h4 "Style" at bounding box center [1376, 213] width 231 height 32
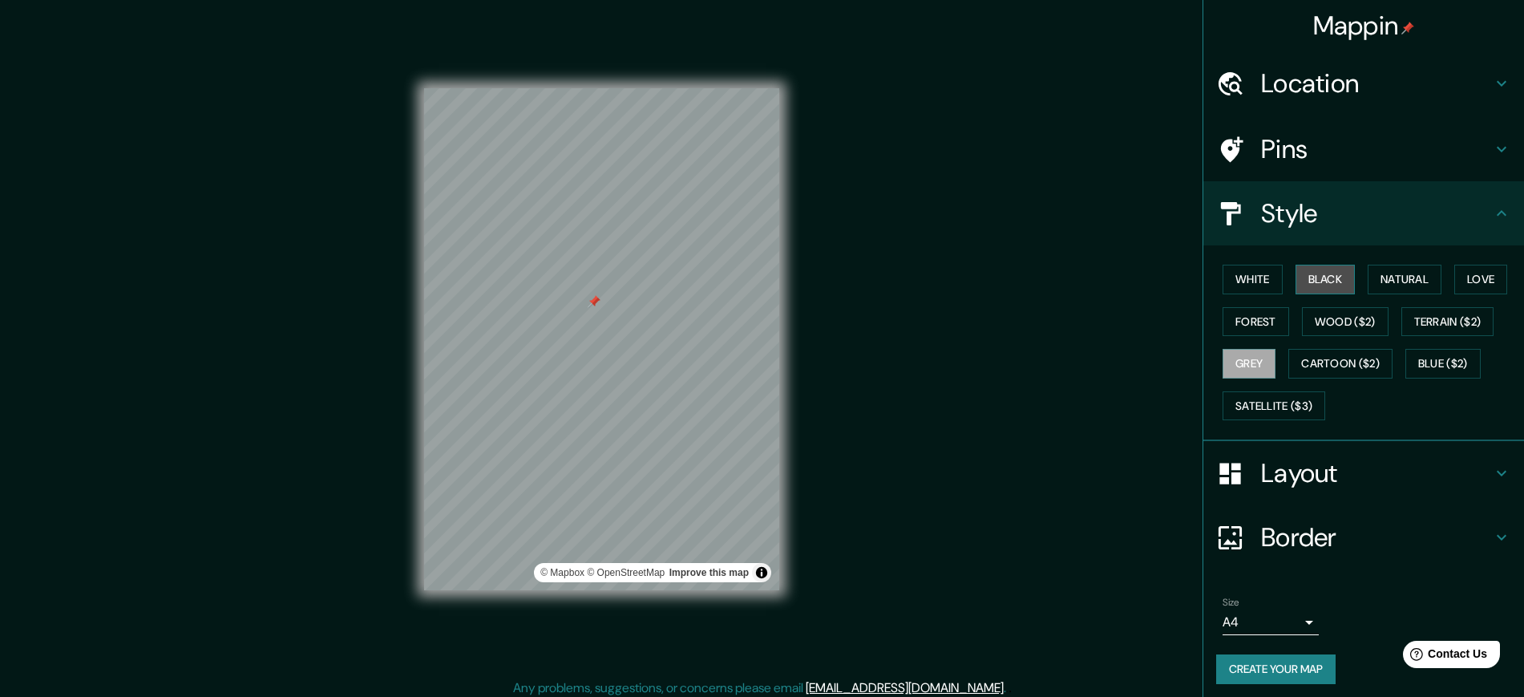
click at [1230, 281] on button "Black" at bounding box center [1325, 280] width 60 height 30
click at [1230, 276] on button "White" at bounding box center [1252, 280] width 60 height 30
click at [1230, 281] on button "Natural" at bounding box center [1405, 280] width 74 height 30
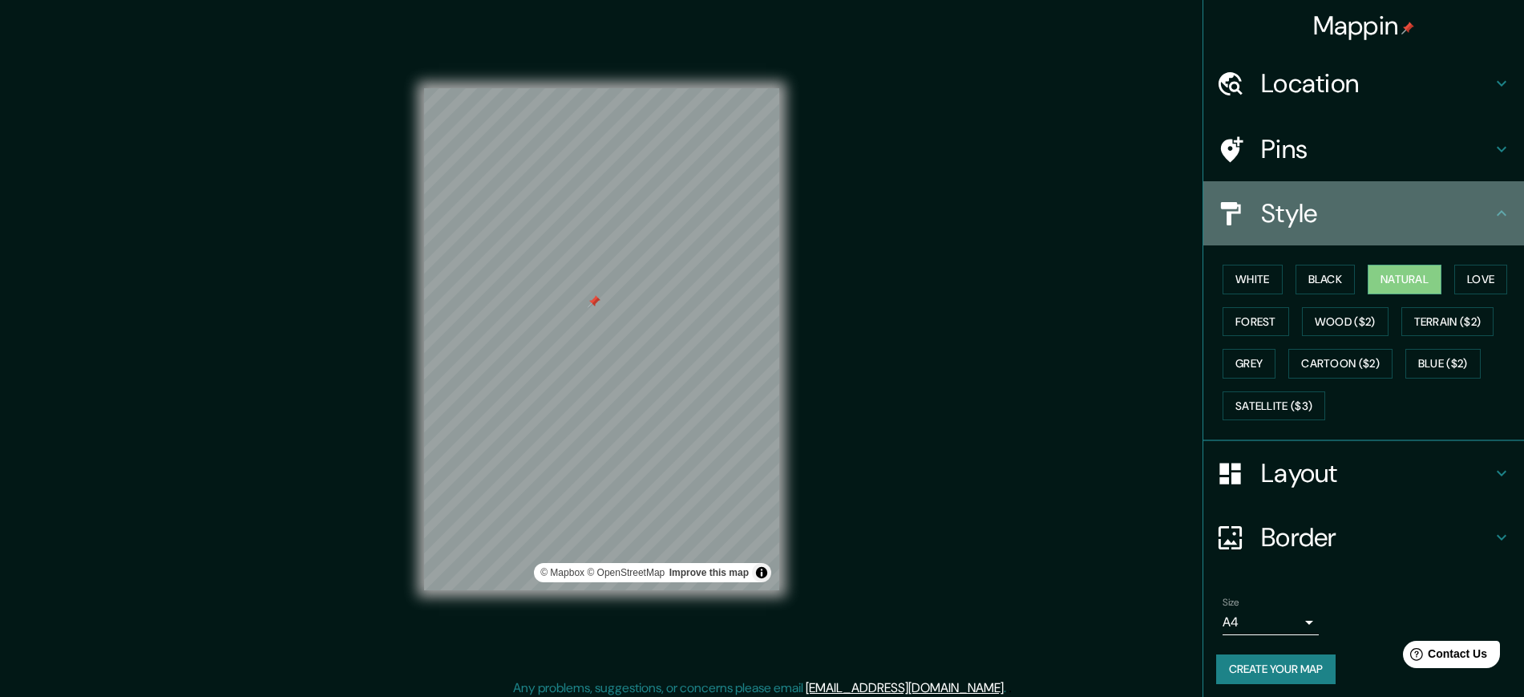
click at [1230, 224] on h4 "Style" at bounding box center [1376, 213] width 231 height 32
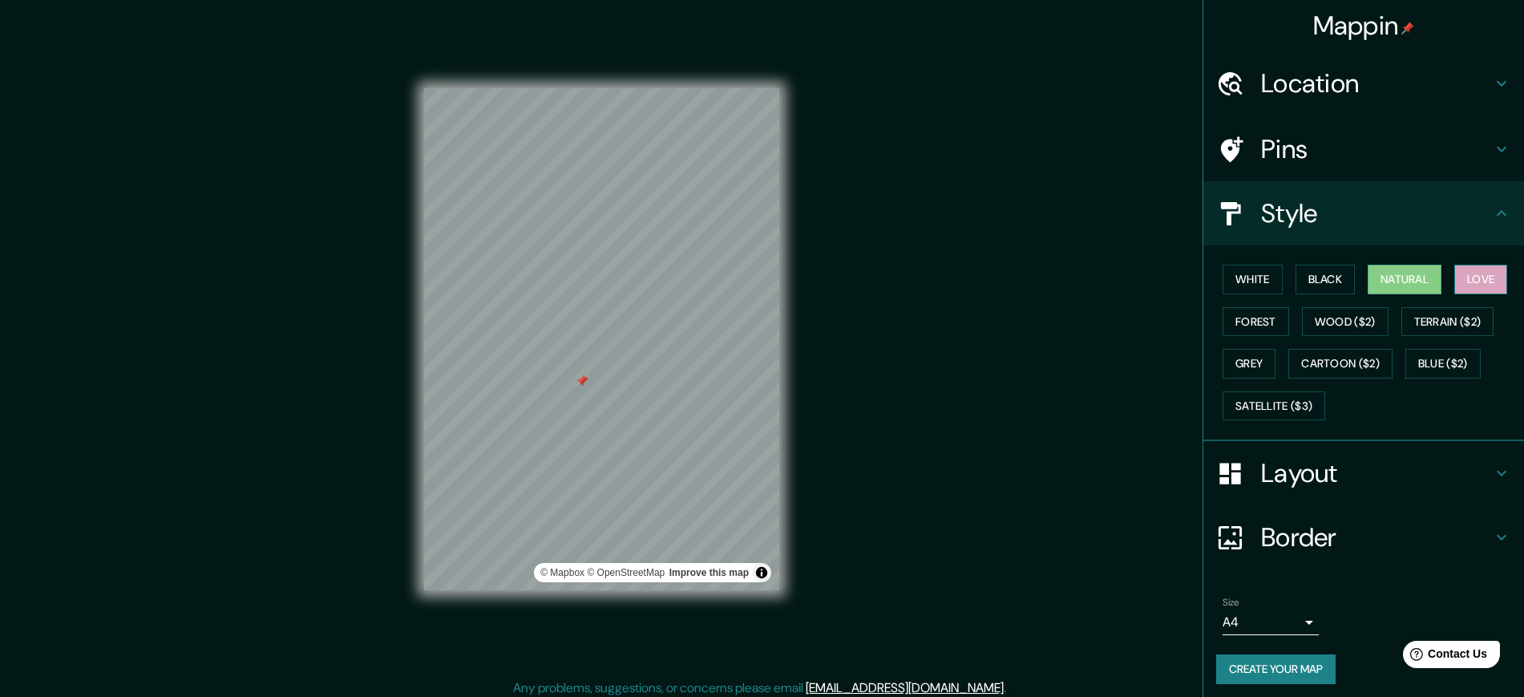
click at [1230, 274] on button "Love" at bounding box center [1480, 280] width 53 height 30
click at [1230, 288] on button "Natural" at bounding box center [1405, 280] width 74 height 30
click at [1230, 275] on button "Black" at bounding box center [1325, 280] width 60 height 30
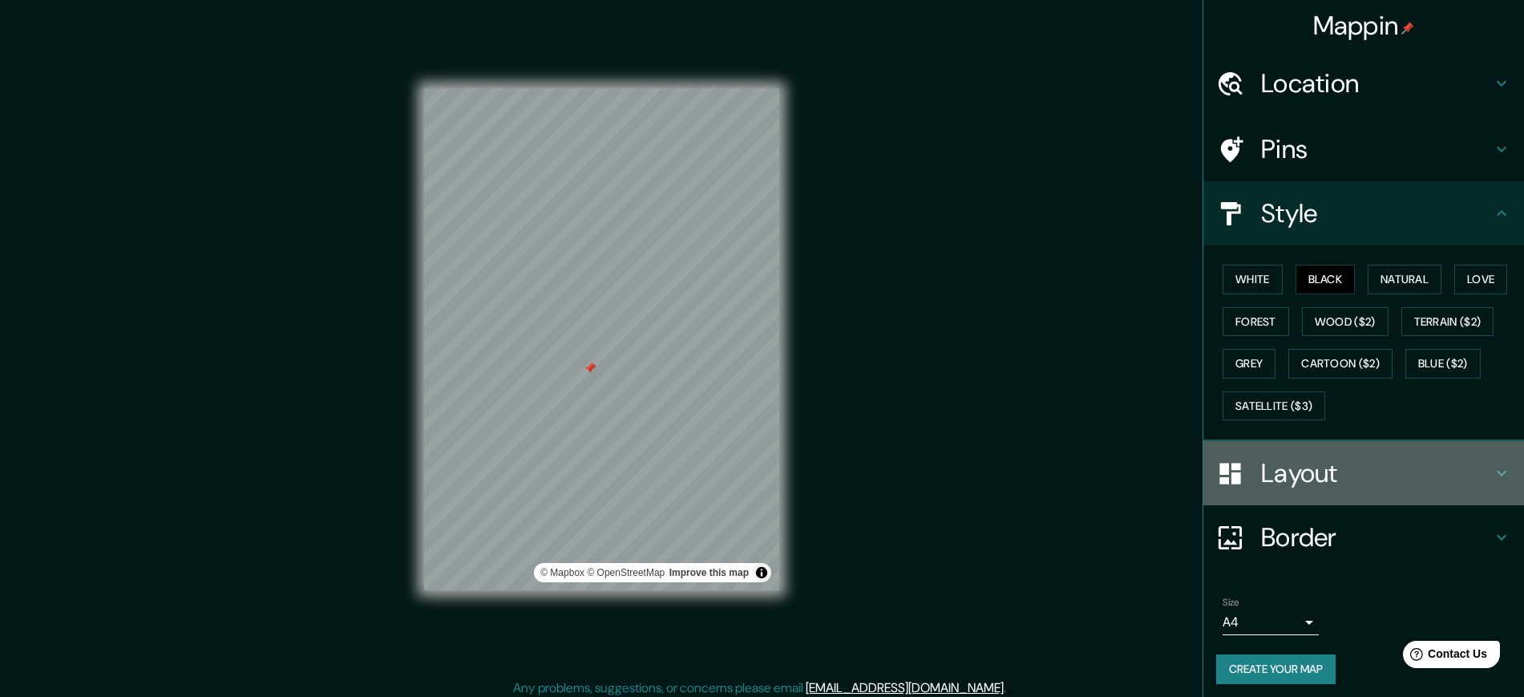
click at [1230, 466] on h4 "Layout" at bounding box center [1376, 473] width 231 height 32
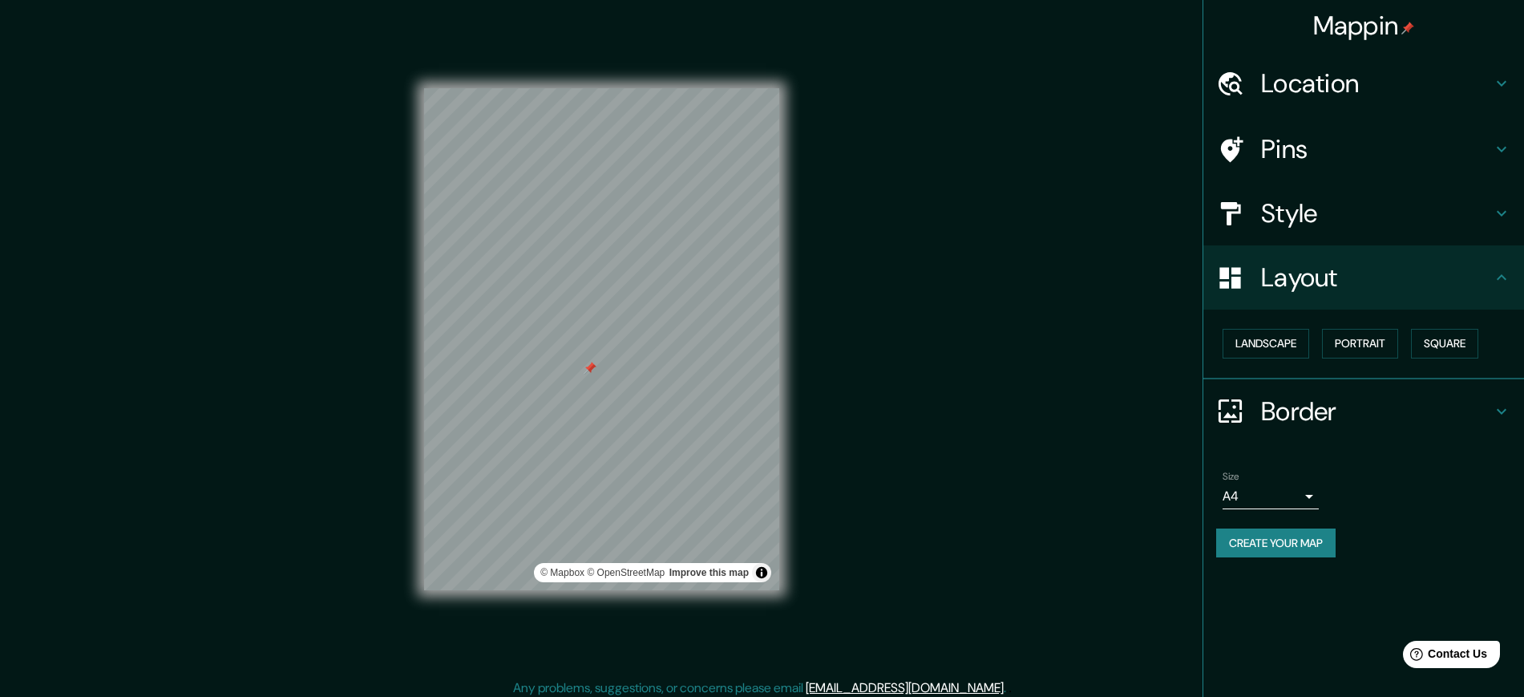
click at [1230, 271] on h4 "Layout" at bounding box center [1376, 277] width 231 height 32
click at [1230, 227] on h4 "Style" at bounding box center [1376, 213] width 231 height 32
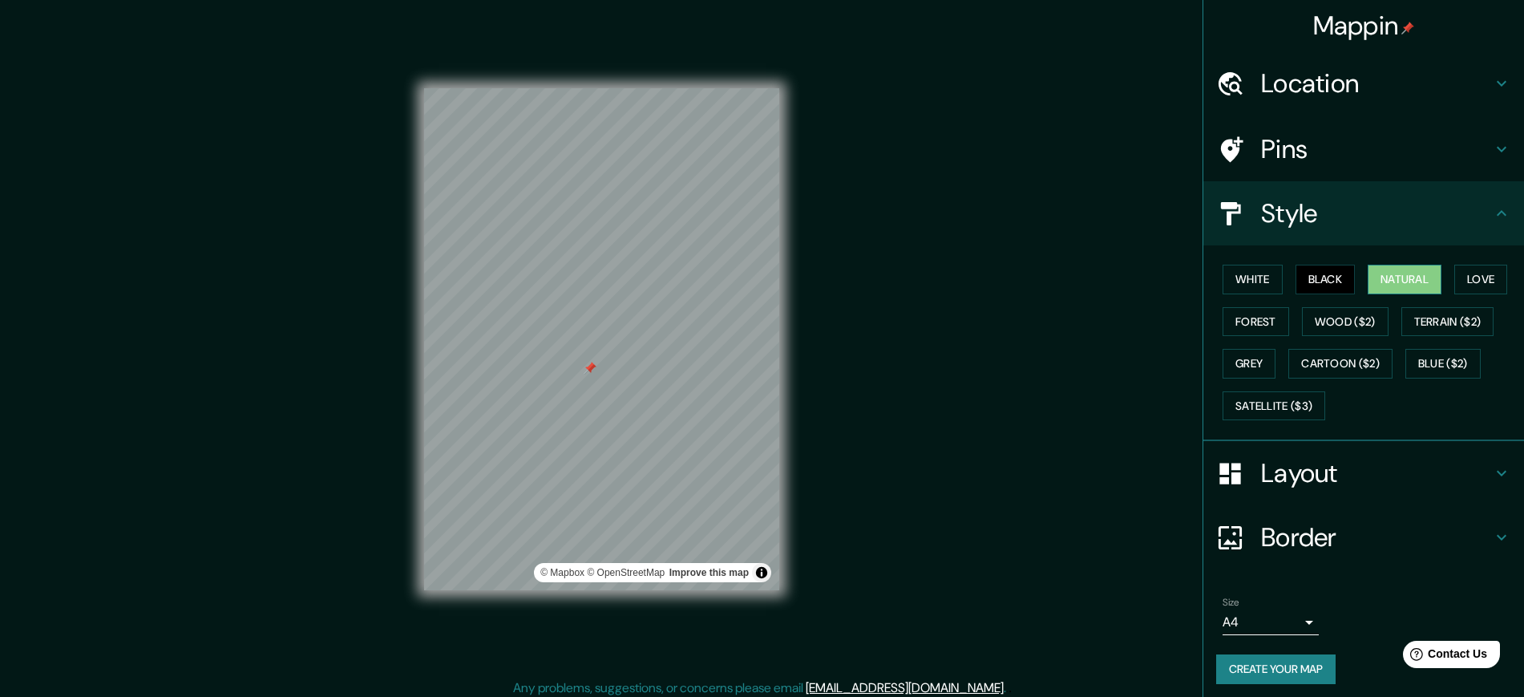
click at [1230, 281] on button "Natural" at bounding box center [1405, 280] width 74 height 30
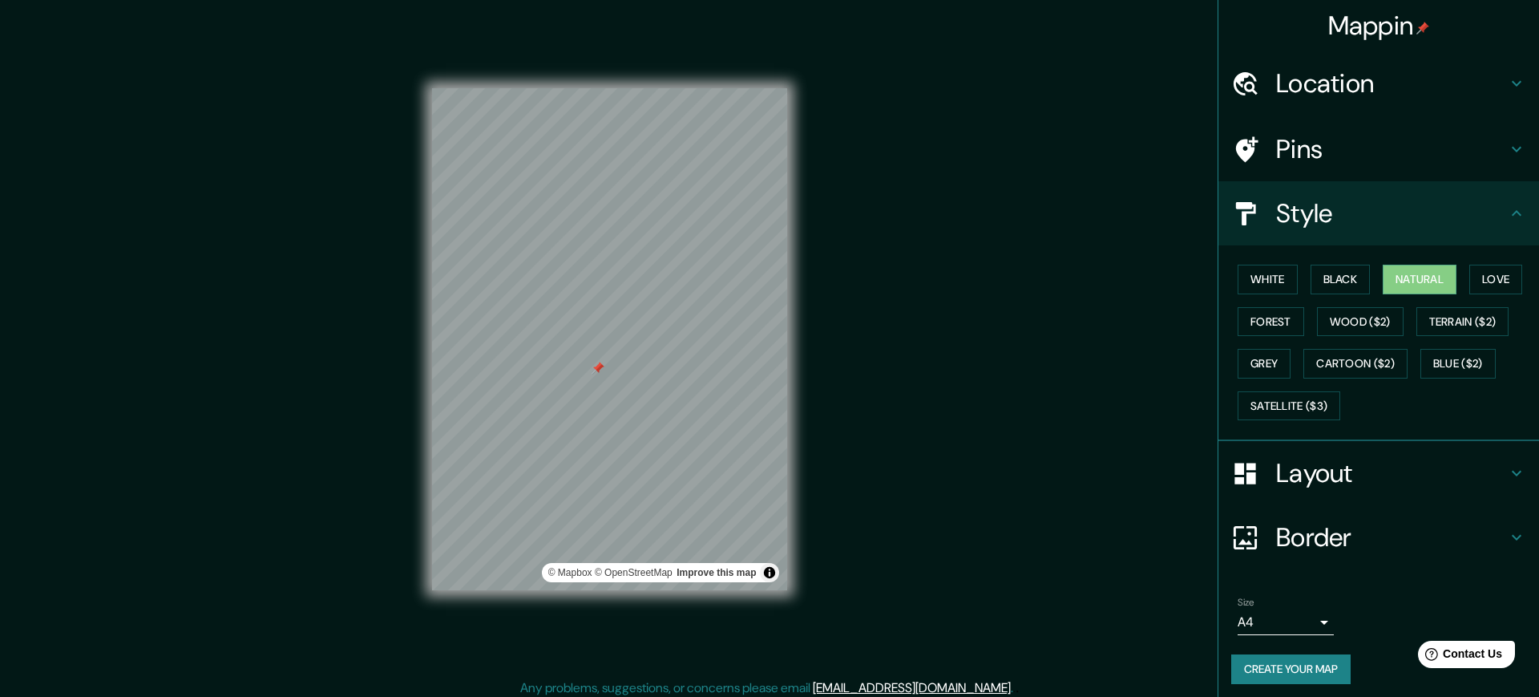
click at [1230, 556] on body "Mappin Location las fronteras [GEOGRAPHIC_DATA], [GEOGRAPHIC_DATA], [GEOGRAPHIC…" at bounding box center [769, 348] width 1539 height 697
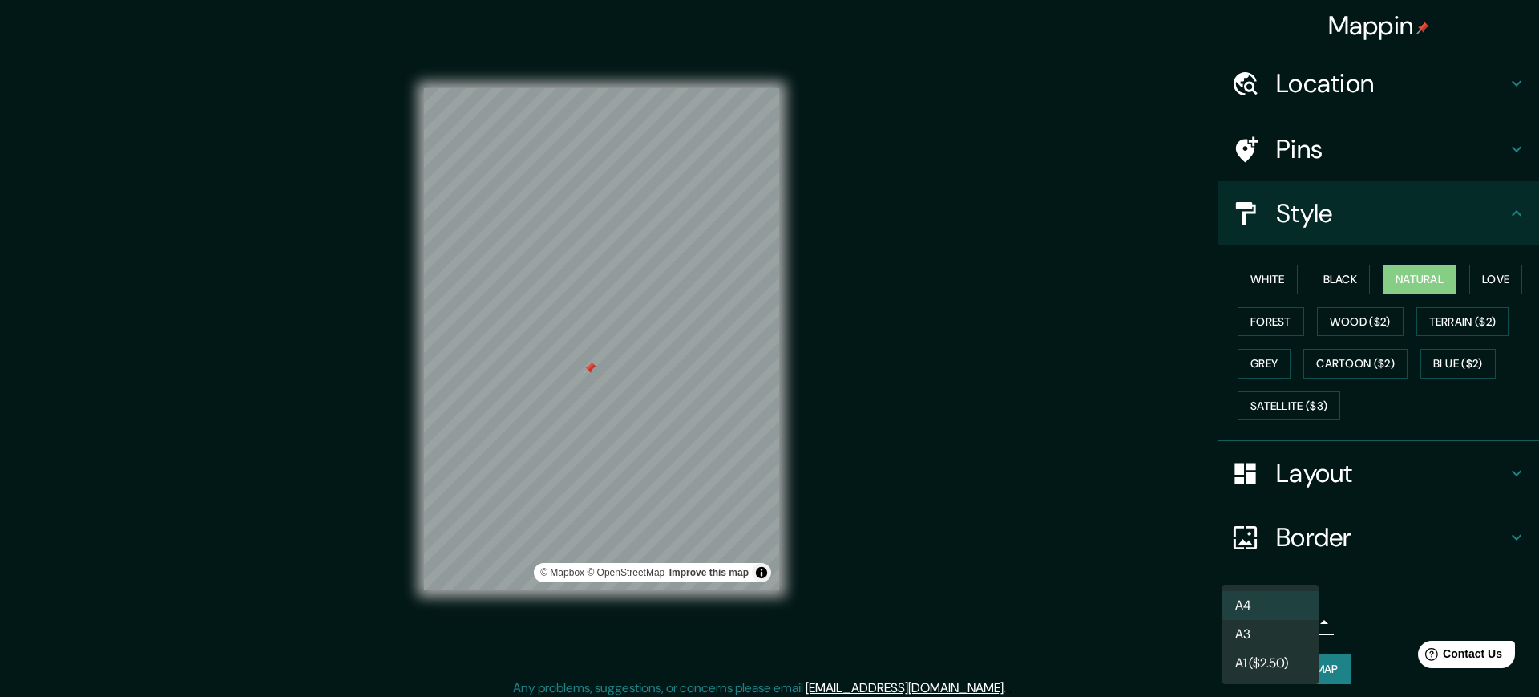
click at [1230, 556] on div at bounding box center [769, 348] width 1539 height 697
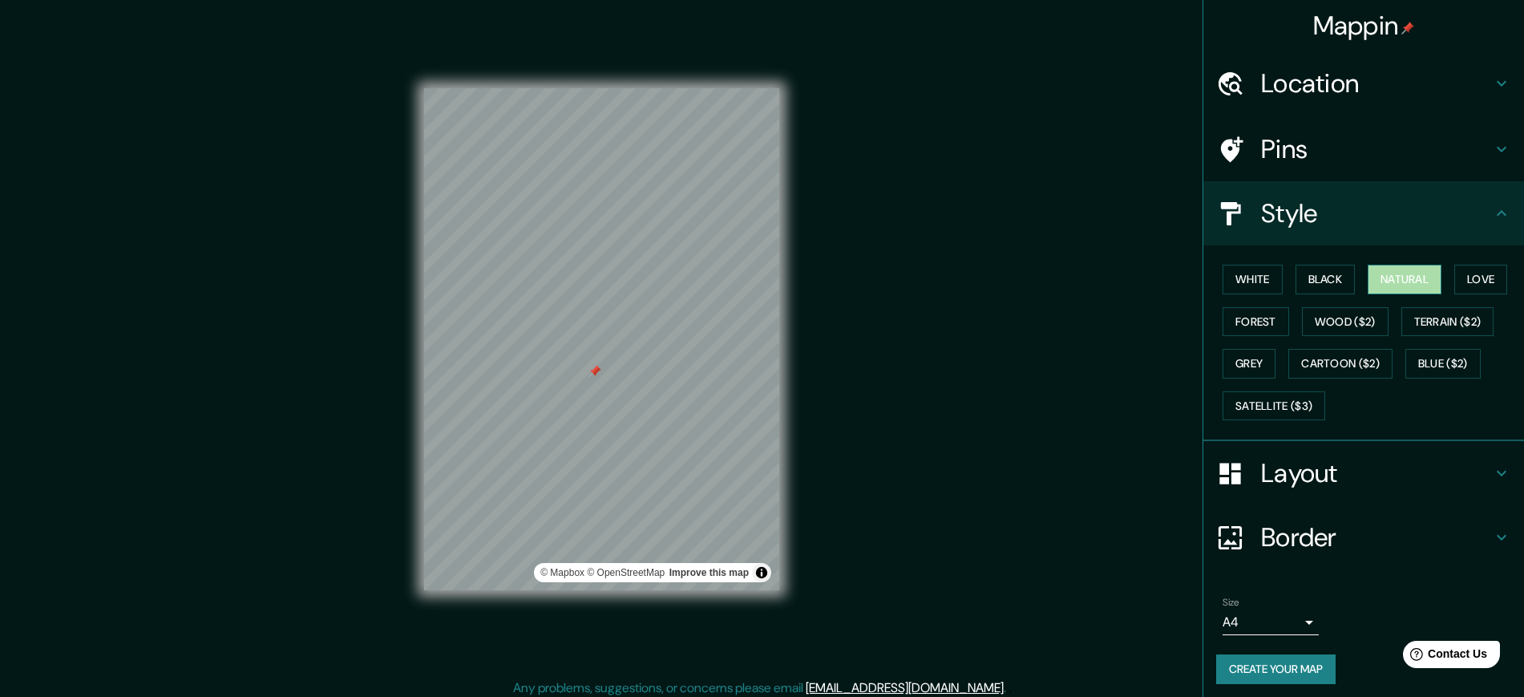
click at [1230, 276] on button "Natural" at bounding box center [1405, 280] width 74 height 30
click at [1230, 273] on button "Love" at bounding box center [1480, 280] width 53 height 30
click at [1229, 330] on button "Forest" at bounding box center [1255, 322] width 67 height 30
click at [1230, 277] on button "Natural" at bounding box center [1405, 280] width 74 height 30
click at [1230, 474] on h4 "Layout" at bounding box center [1376, 473] width 231 height 32
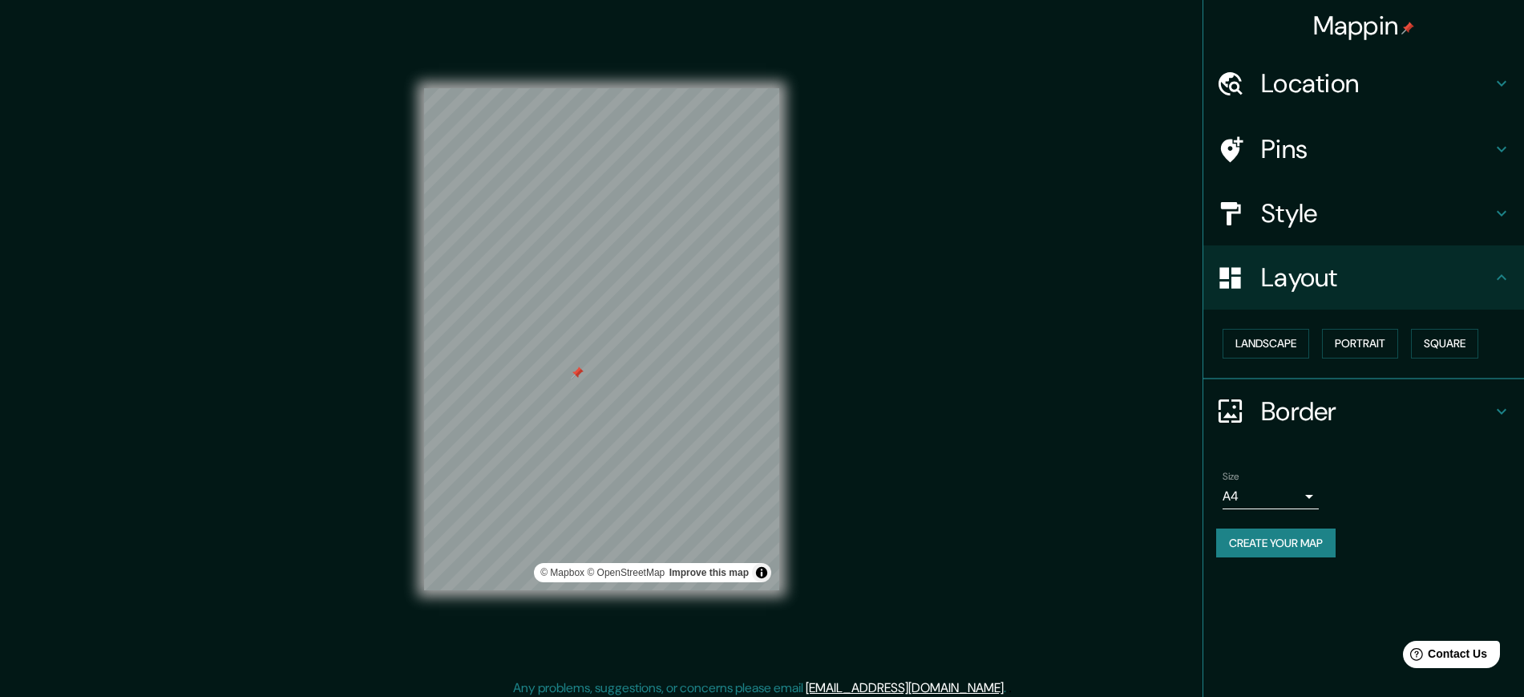
click at [1230, 325] on div "Landscape [GEOGRAPHIC_DATA]" at bounding box center [1370, 343] width 308 height 42
click at [1230, 335] on button "Square" at bounding box center [1444, 344] width 67 height 30
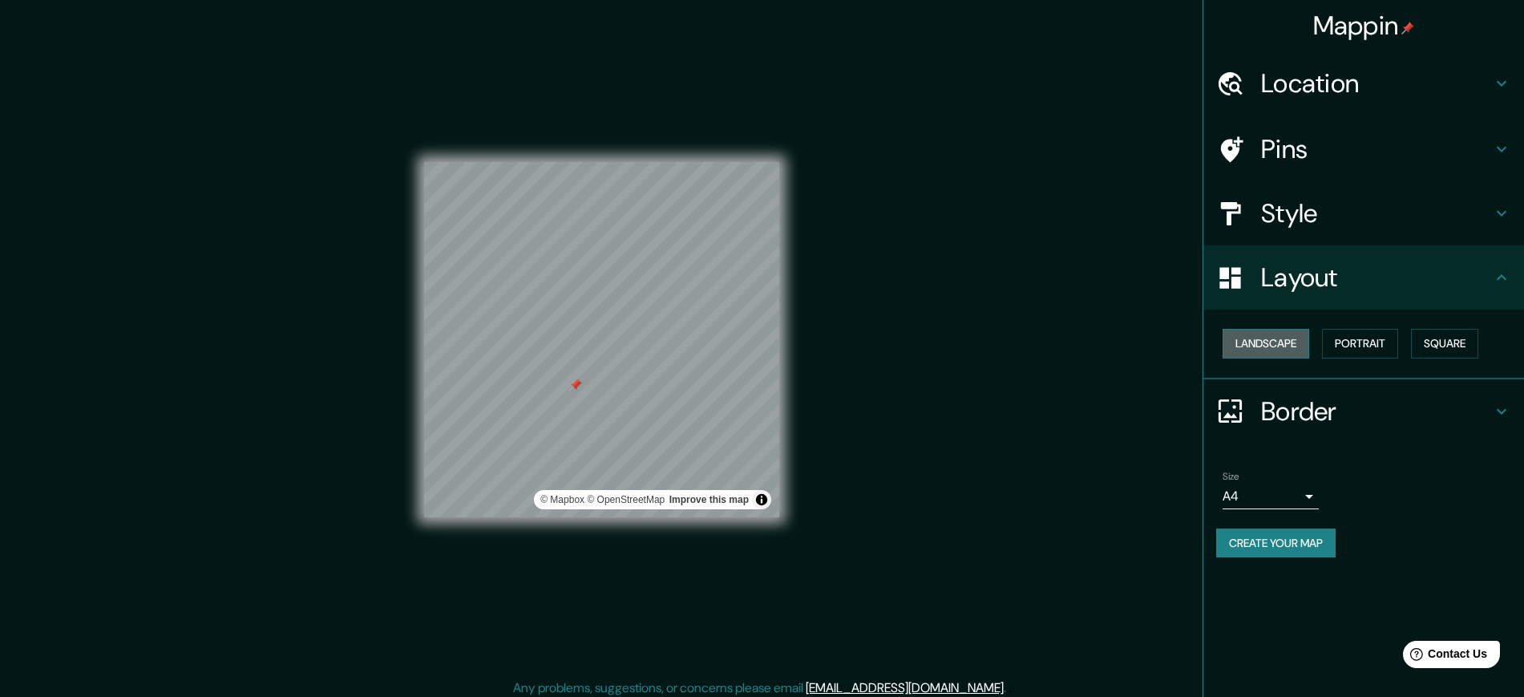
click at [1230, 348] on button "Landscape" at bounding box center [1265, 344] width 87 height 30
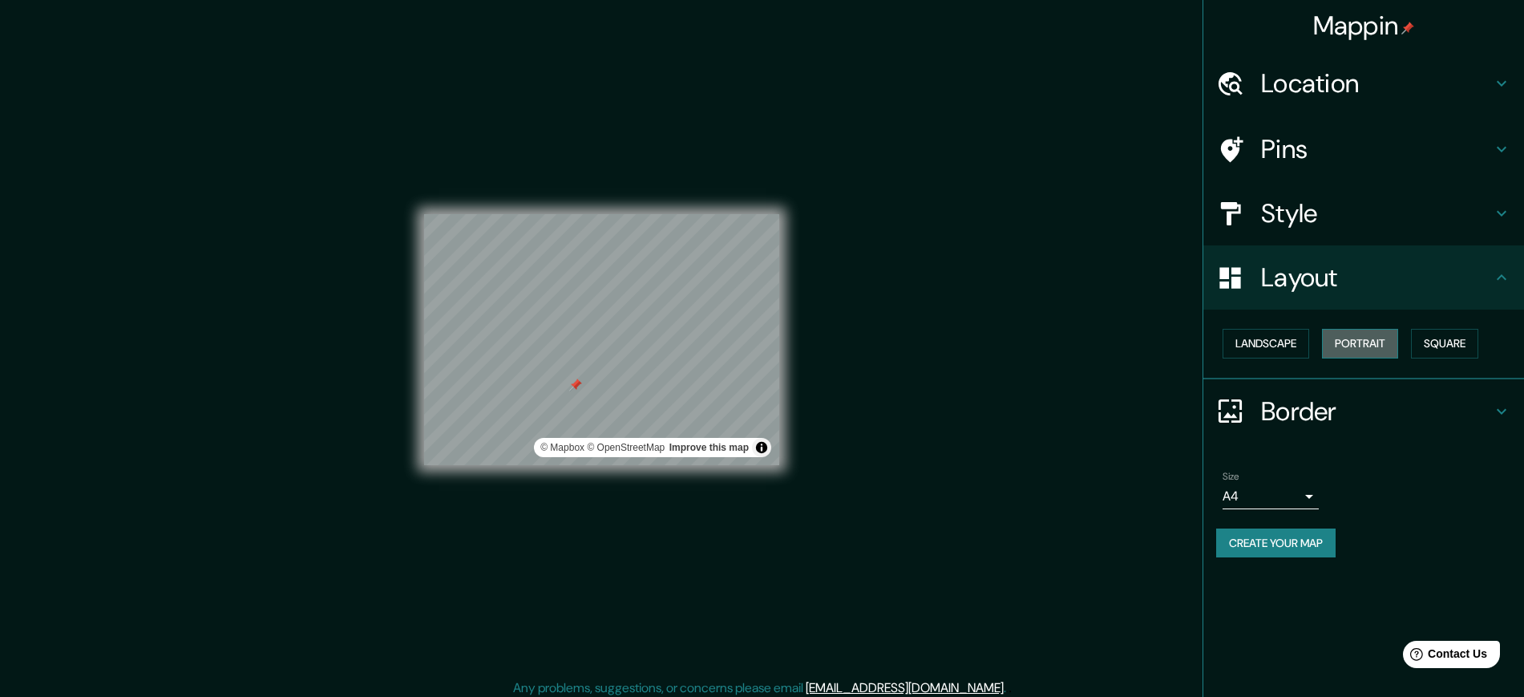
click at [1230, 343] on button "Portrait" at bounding box center [1360, 344] width 76 height 30
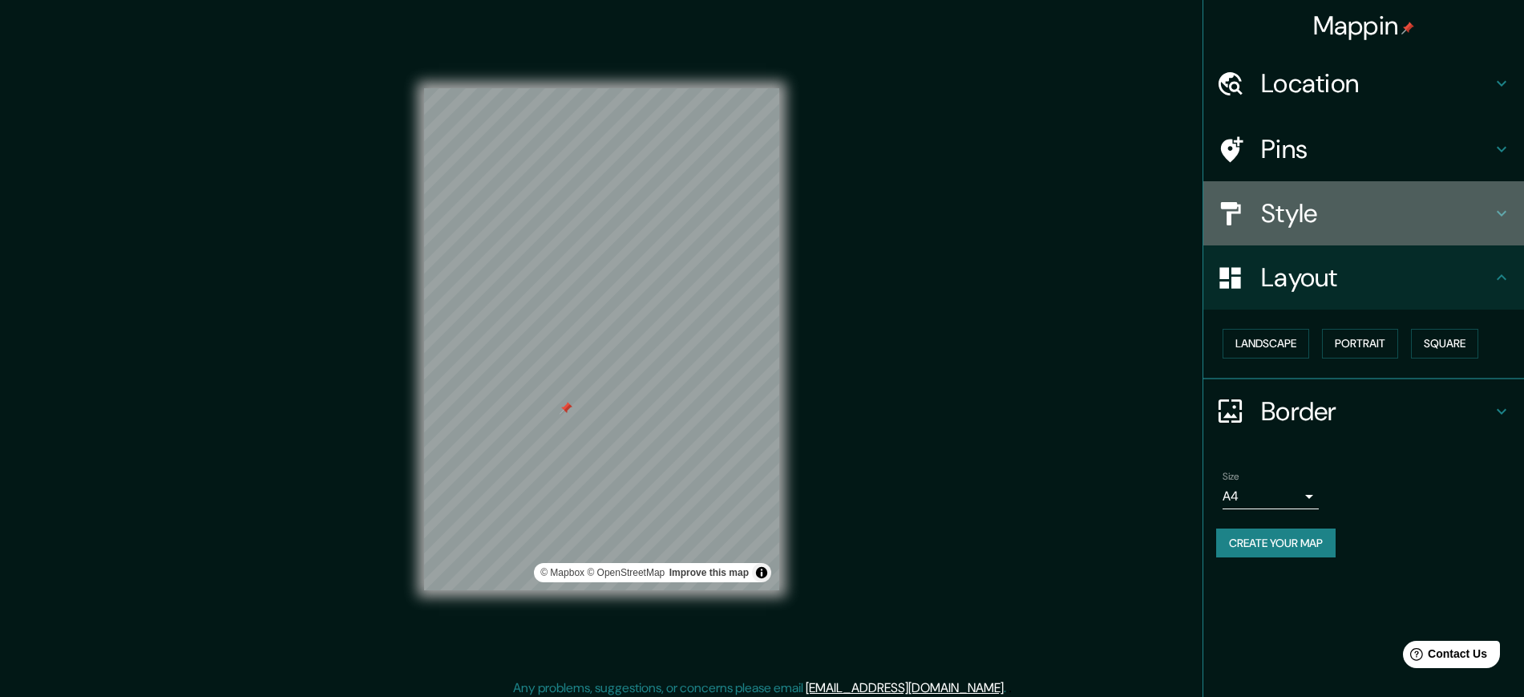
click at [1230, 201] on h4 "Style" at bounding box center [1376, 213] width 231 height 32
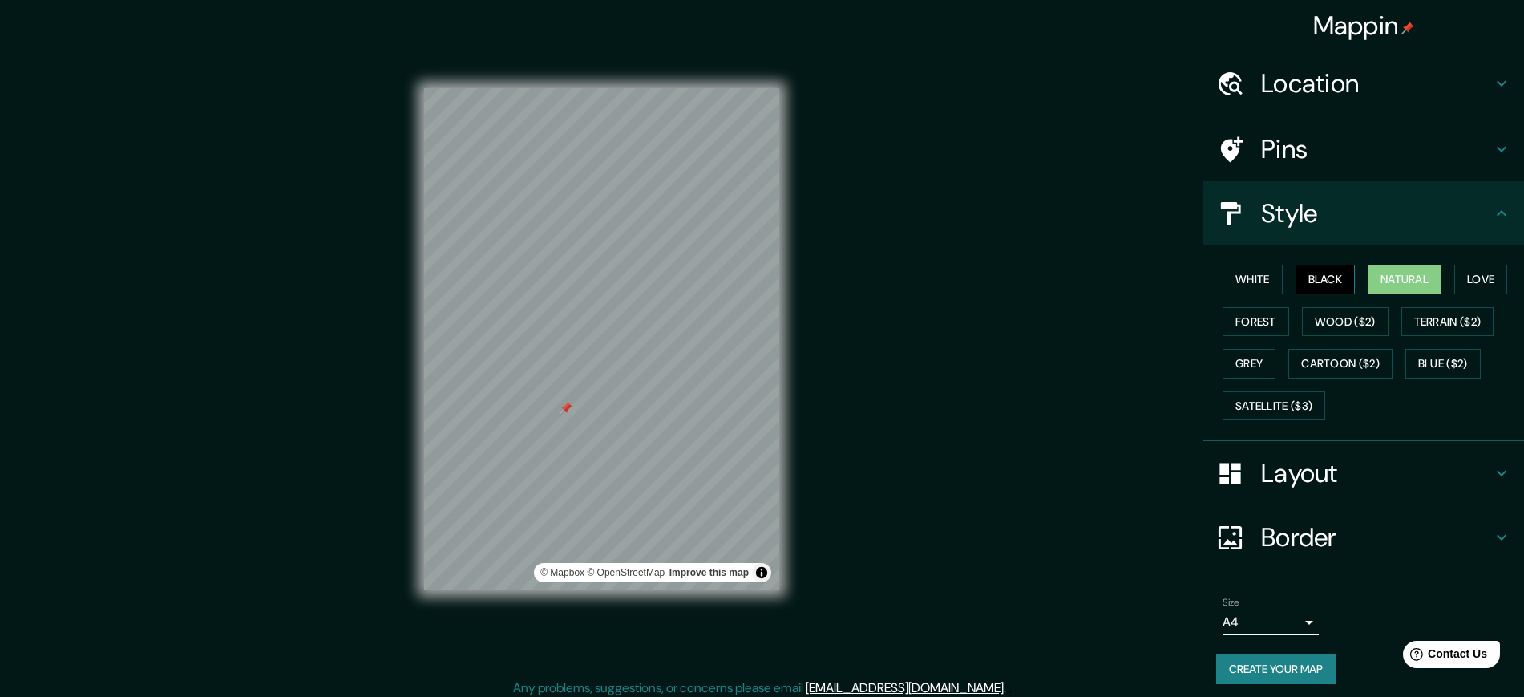
click at [1230, 282] on button "Black" at bounding box center [1325, 280] width 60 height 30
click at [1230, 281] on button "White" at bounding box center [1252, 280] width 60 height 30
click at [1230, 329] on button "Wood ($2)" at bounding box center [1345, 322] width 87 height 30
click at [1230, 325] on button "Terrain ($2)" at bounding box center [1447, 322] width 93 height 30
click at [1230, 279] on button "White" at bounding box center [1252, 280] width 60 height 30
